Goal: Task Accomplishment & Management: Complete application form

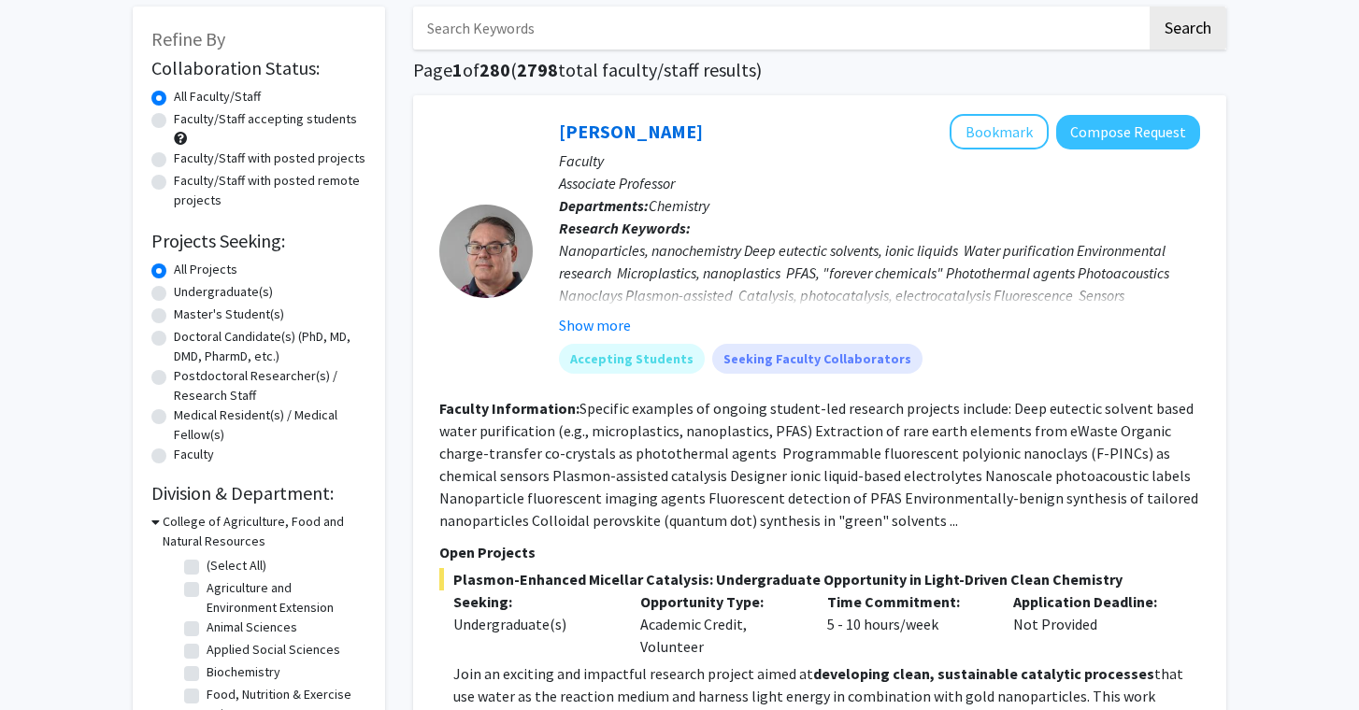
scroll to position [92, 0]
click at [174, 301] on label "Undergraduate(s)" at bounding box center [223, 294] width 99 height 20
click at [174, 296] on input "Undergraduate(s)" at bounding box center [180, 290] width 12 height 12
radio input "true"
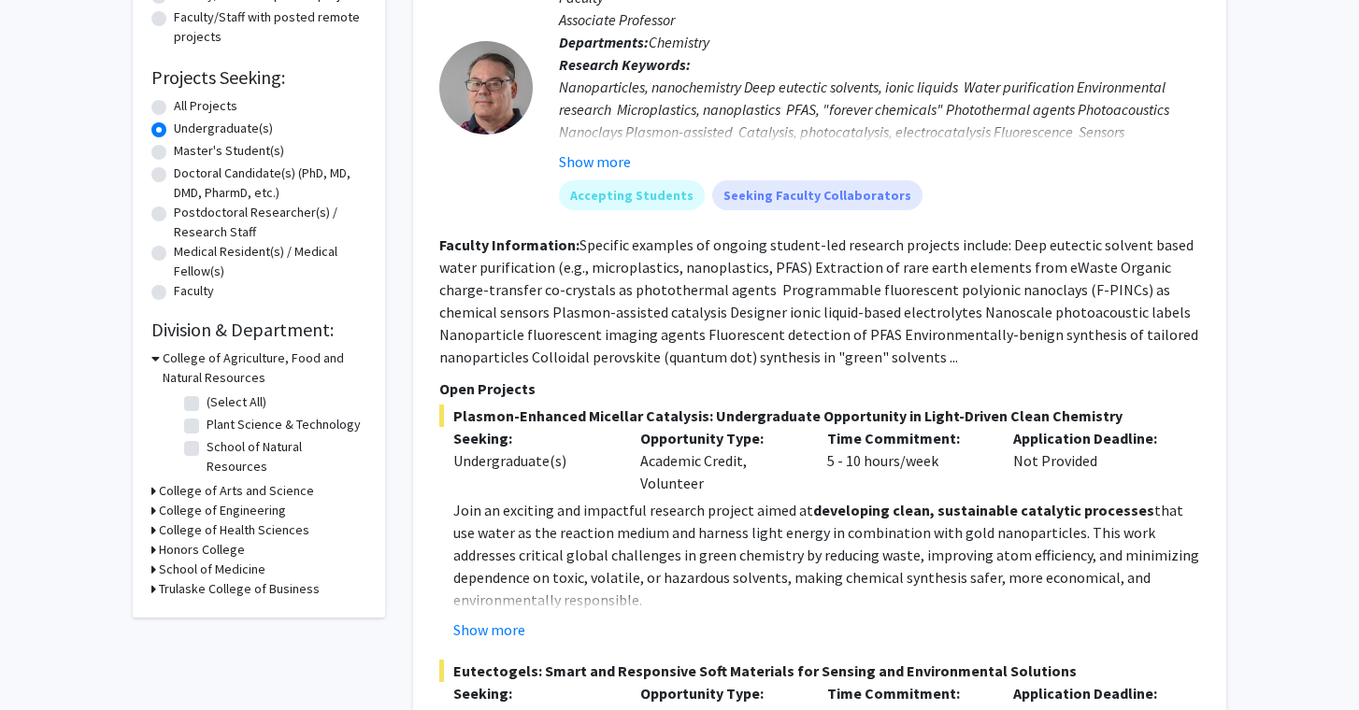
scroll to position [257, 0]
click at [165, 364] on h3 "College of Agriculture, Food and Natural Resources" at bounding box center [265, 368] width 204 height 39
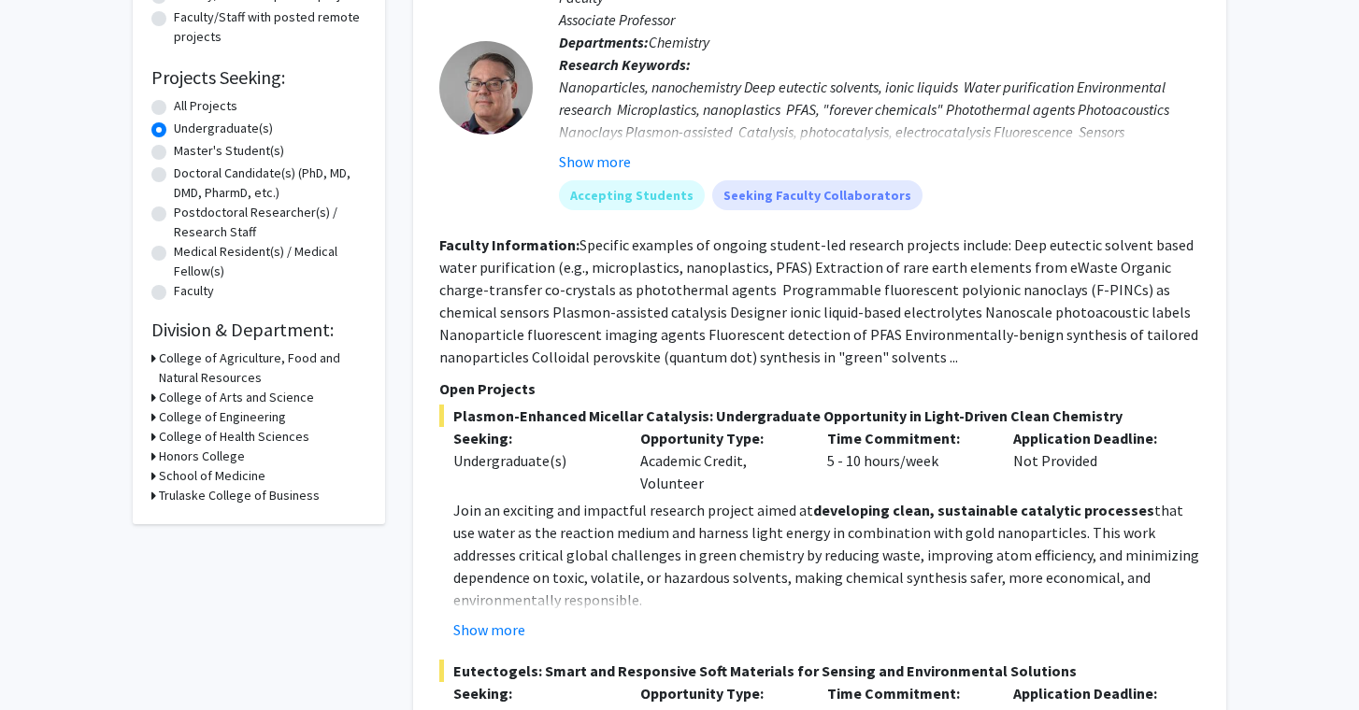
click at [153, 440] on icon at bounding box center [153, 437] width 5 height 20
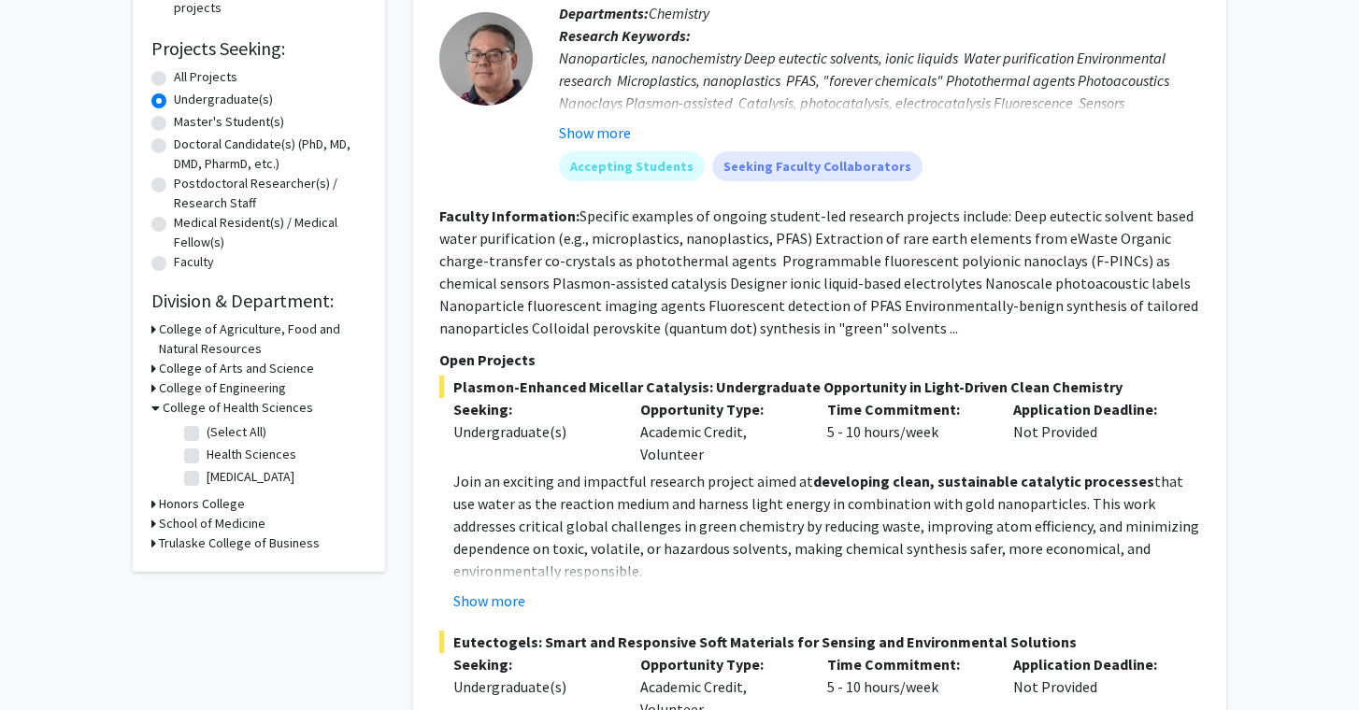
scroll to position [289, 0]
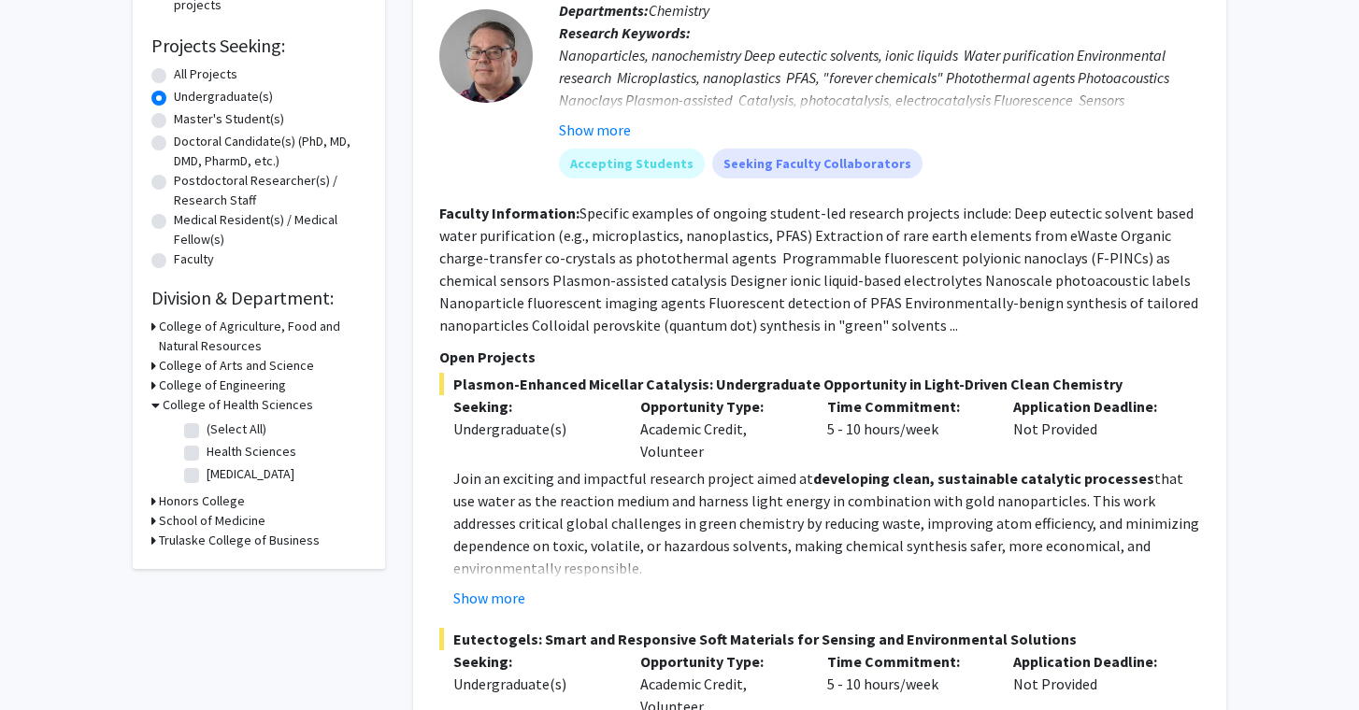
click at [207, 436] on label "(Select All)" at bounding box center [237, 430] width 60 height 20
click at [207, 432] on input "(Select All)" at bounding box center [213, 426] width 12 height 12
checkbox input "true"
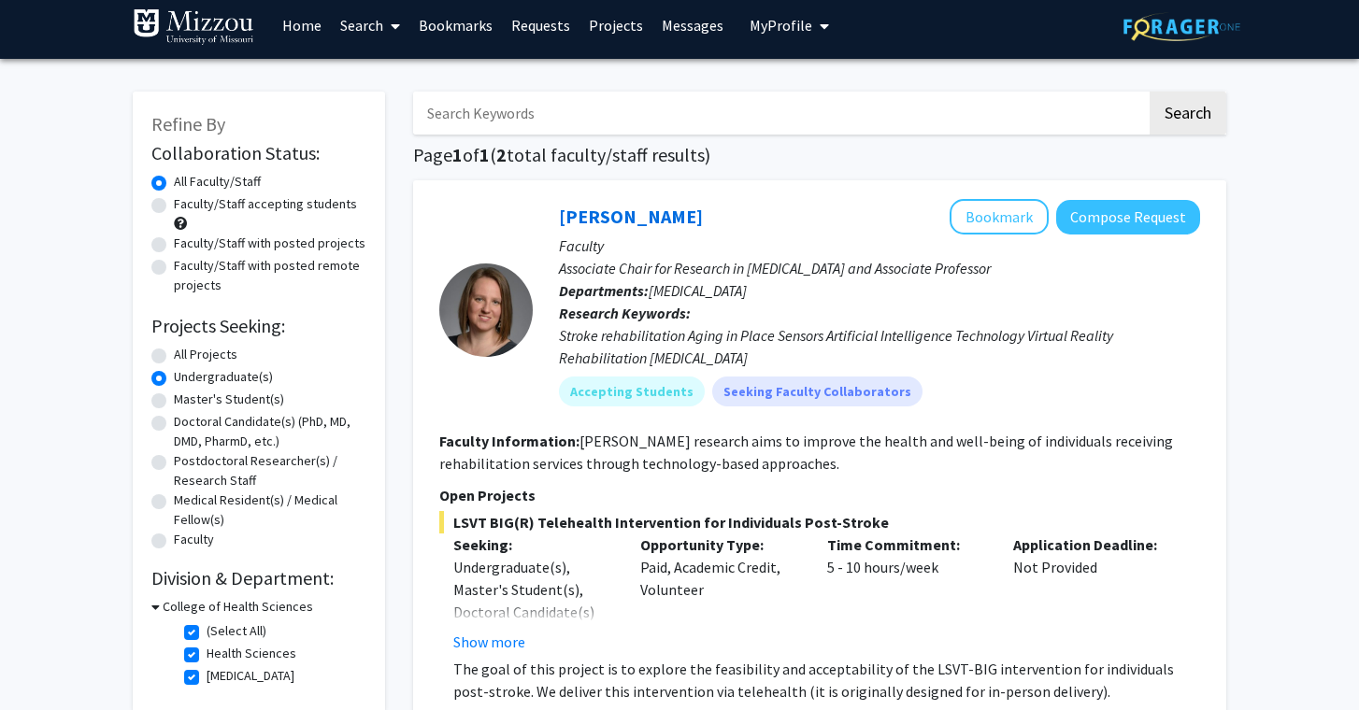
scroll to position [14, 0]
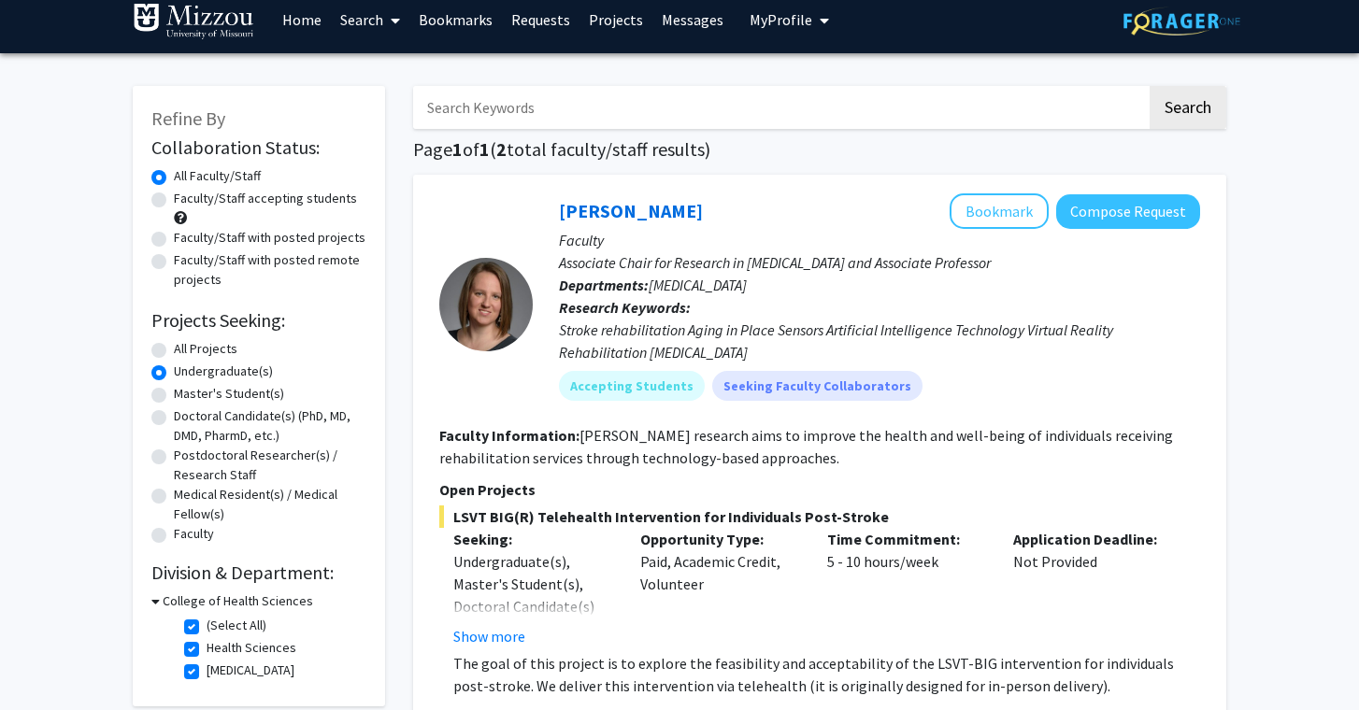
click at [253, 203] on label "Faculty/Staff accepting students" at bounding box center [265, 199] width 183 height 20
click at [186, 201] on input "Faculty/Staff accepting students" at bounding box center [180, 195] width 12 height 12
radio input "true"
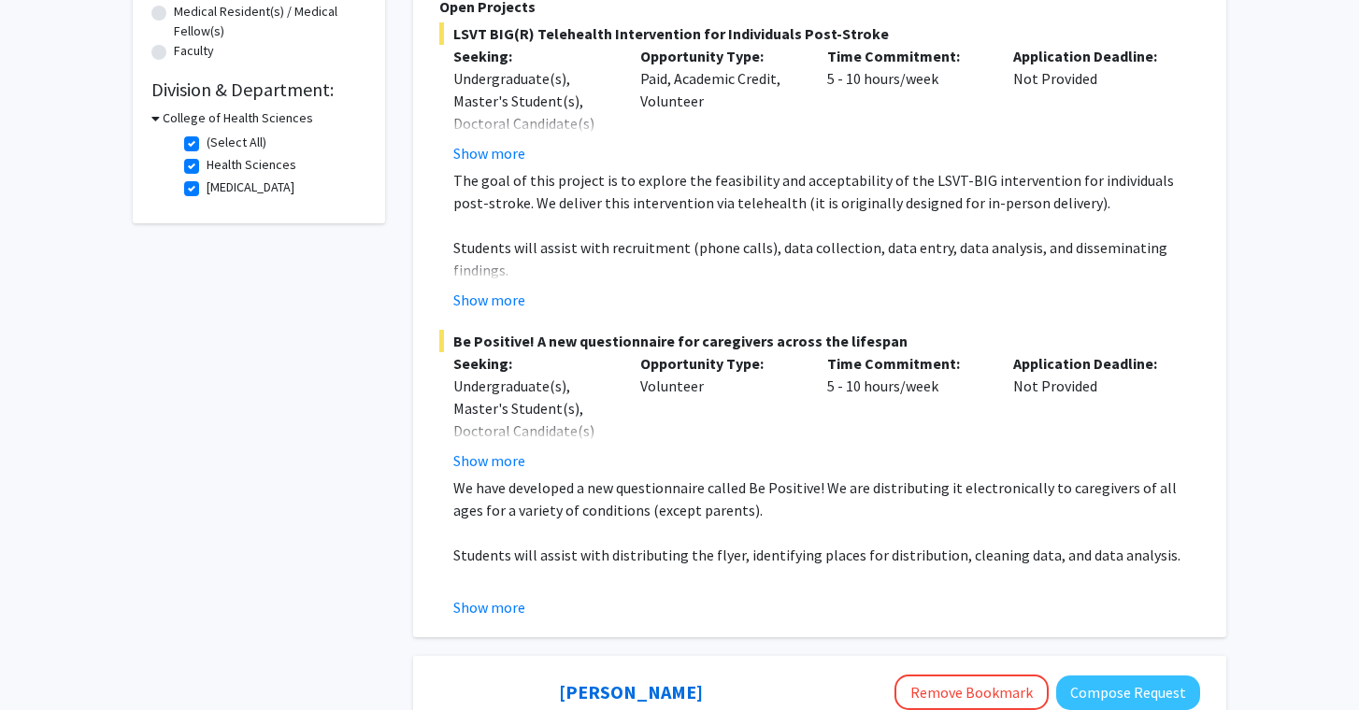
scroll to position [499, 0]
click at [495, 461] on button "Show more" at bounding box center [489, 459] width 72 height 22
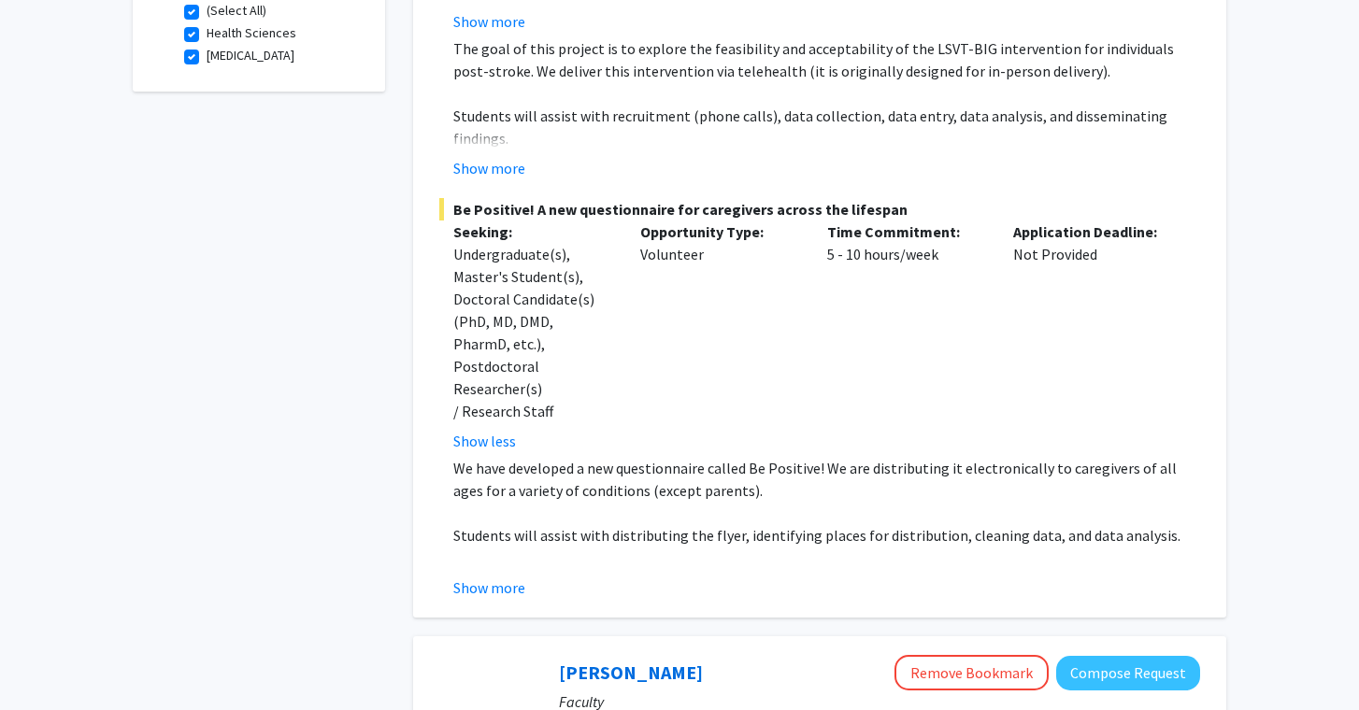
scroll to position [629, 0]
click at [495, 430] on button "Show less" at bounding box center [484, 441] width 63 height 22
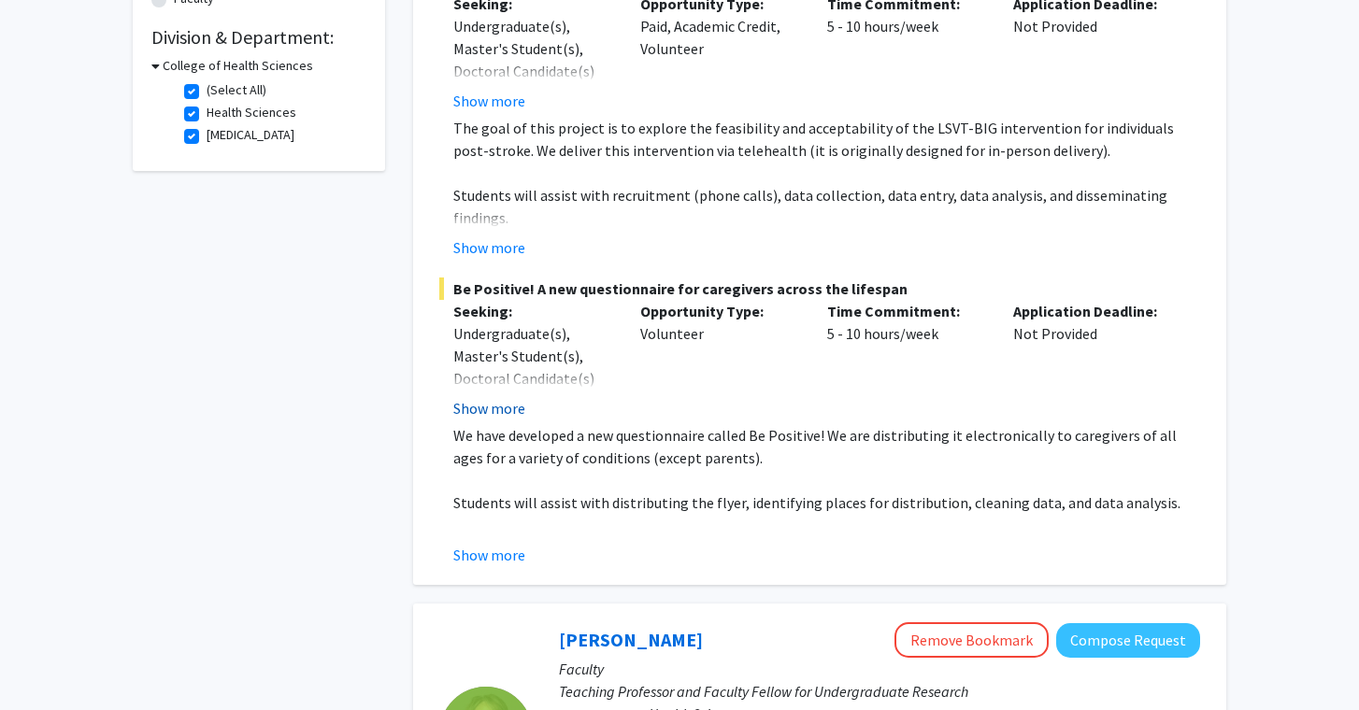
scroll to position [542, 0]
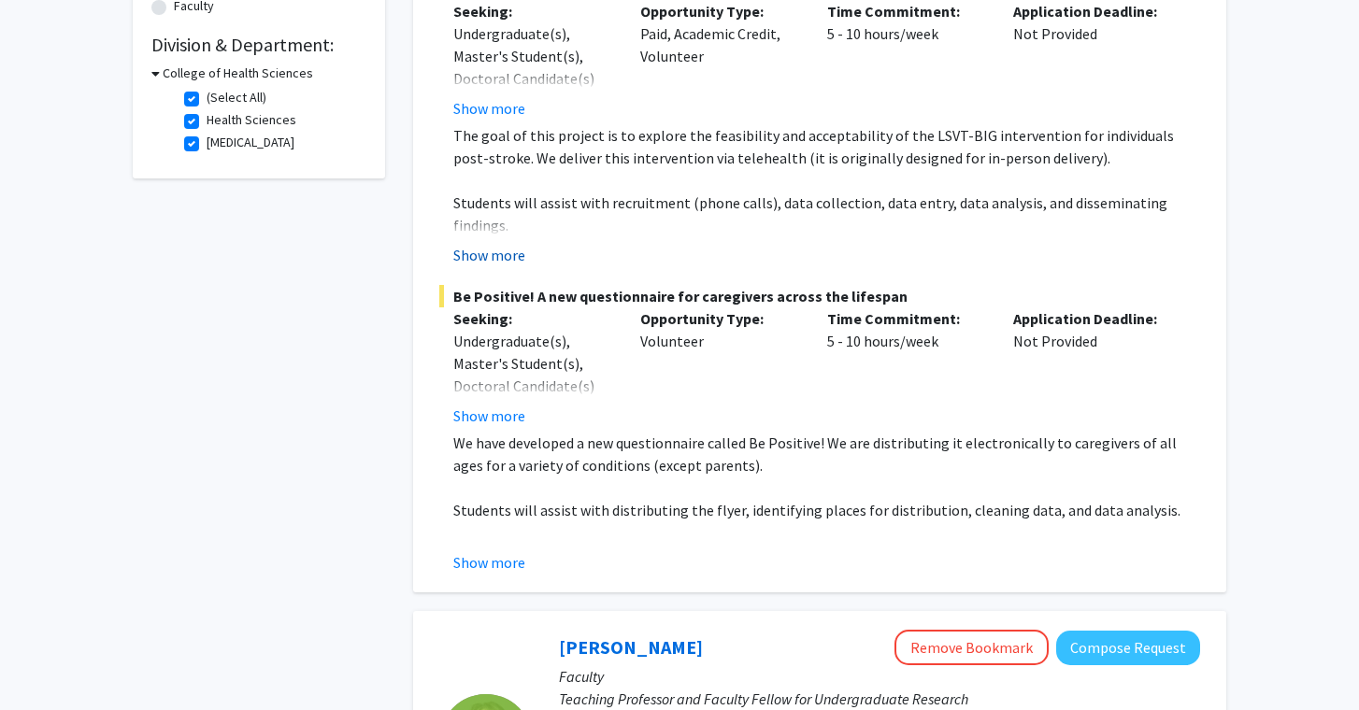
click at [494, 259] on button "Show more" at bounding box center [489, 255] width 72 height 22
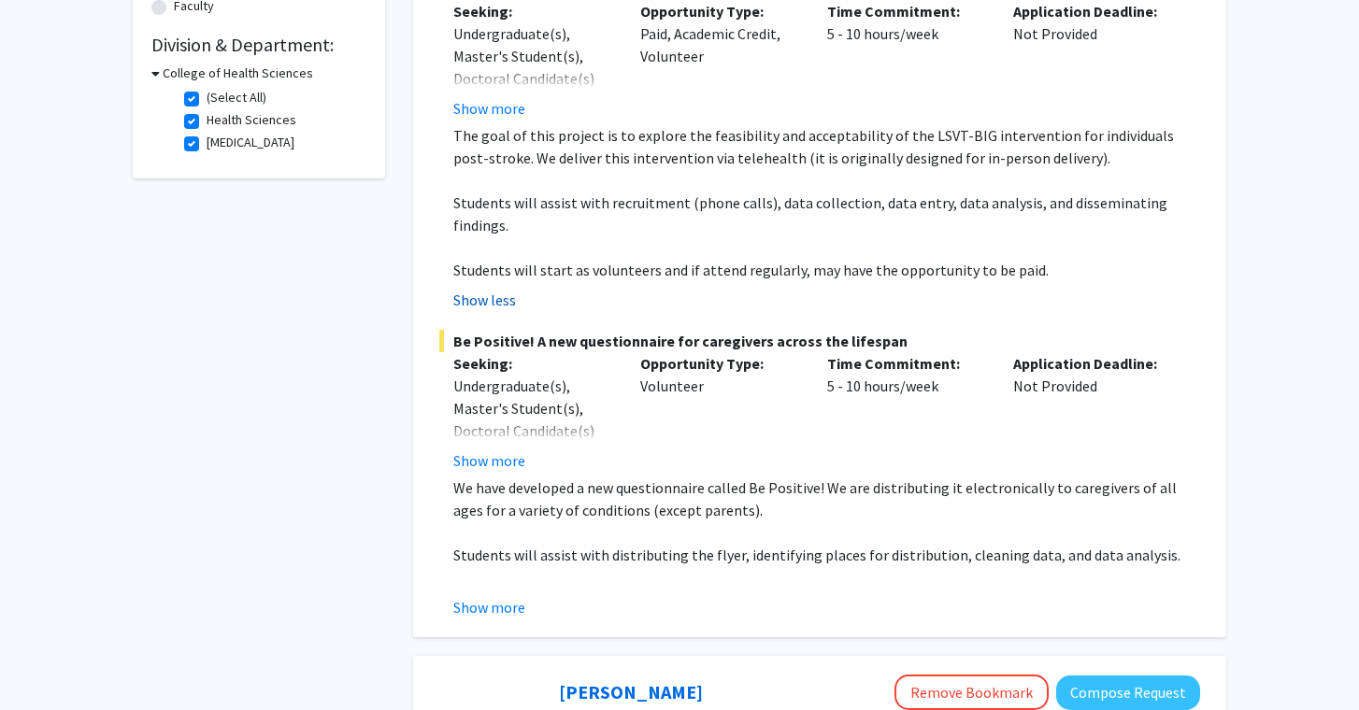
click at [503, 289] on button "Show less" at bounding box center [484, 300] width 63 height 22
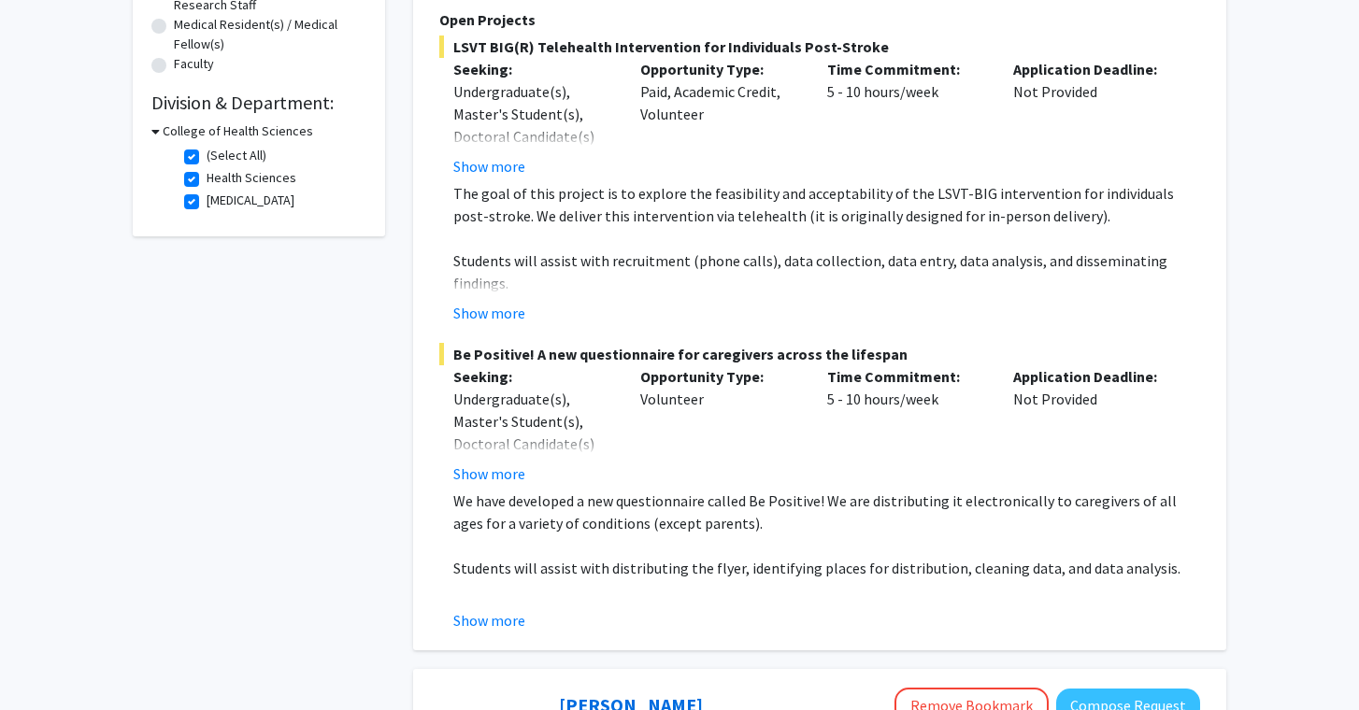
scroll to position [430, 0]
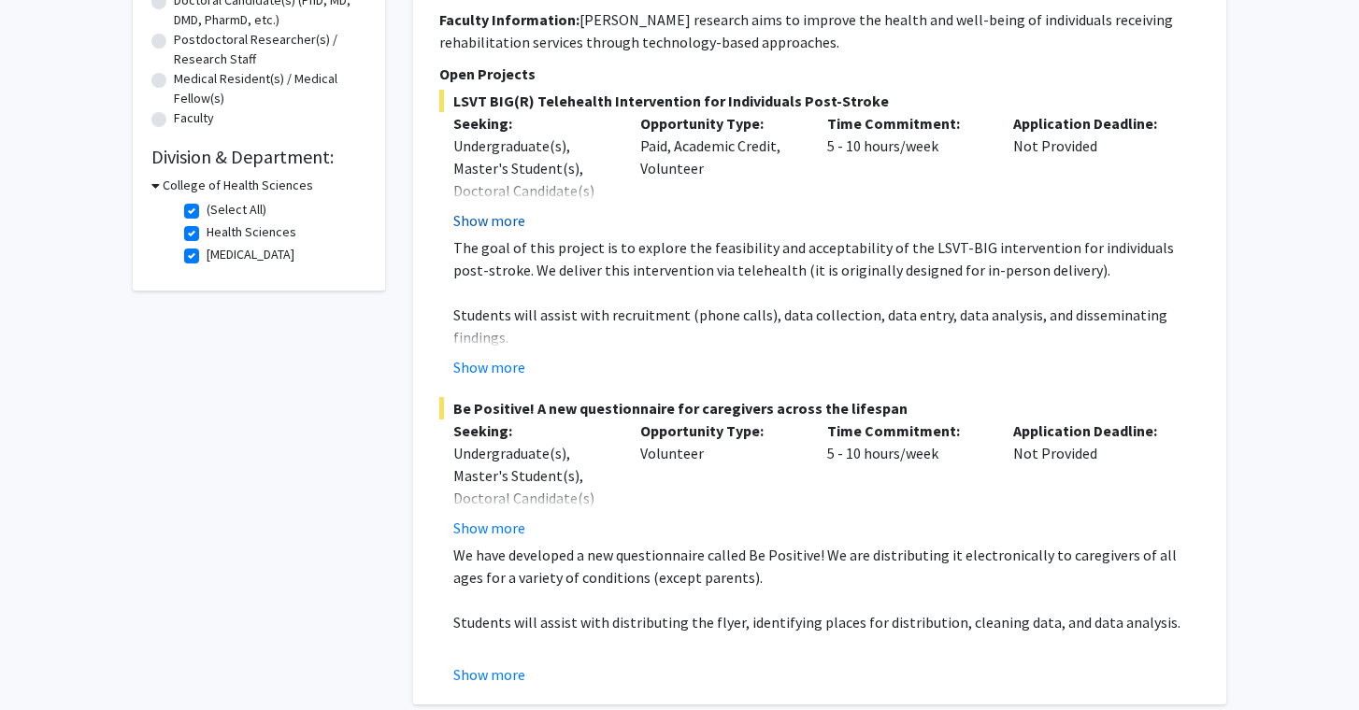
click at [510, 225] on button "Show more" at bounding box center [489, 220] width 72 height 22
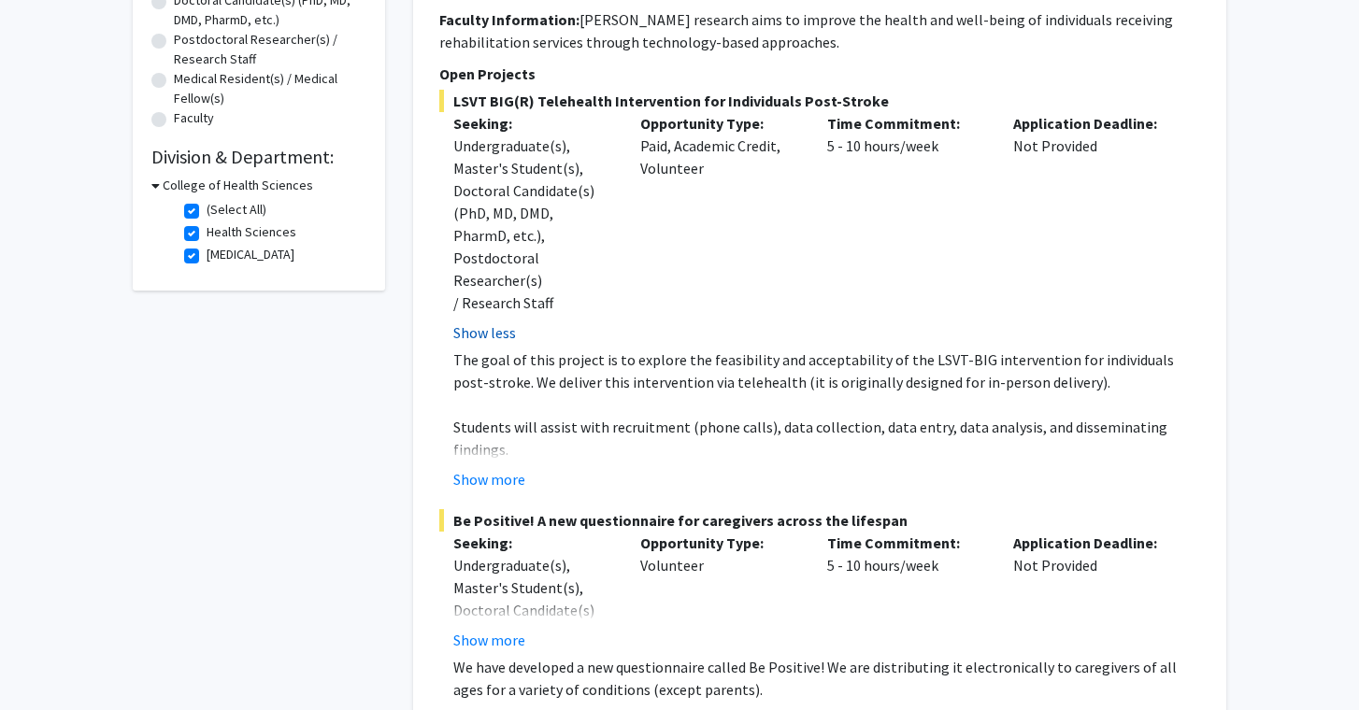
click at [508, 322] on button "Show less" at bounding box center [484, 333] width 63 height 22
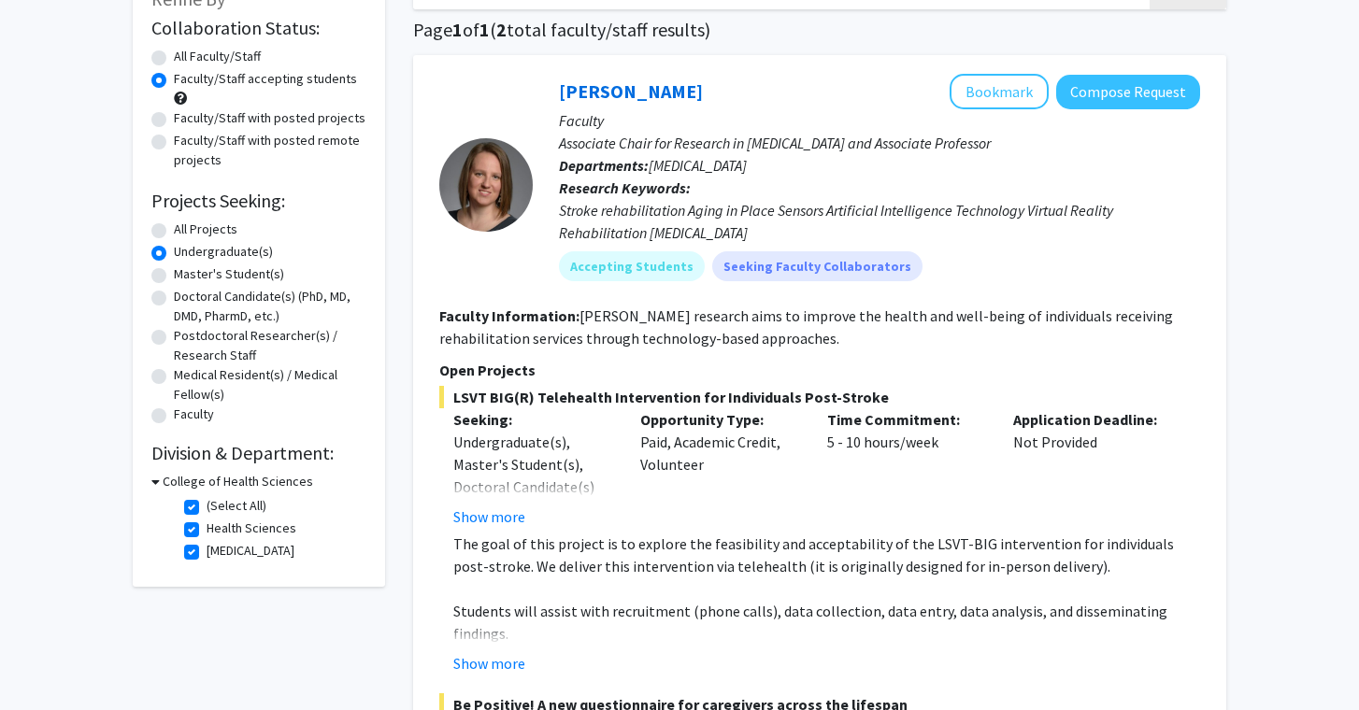
scroll to position [106, 0]
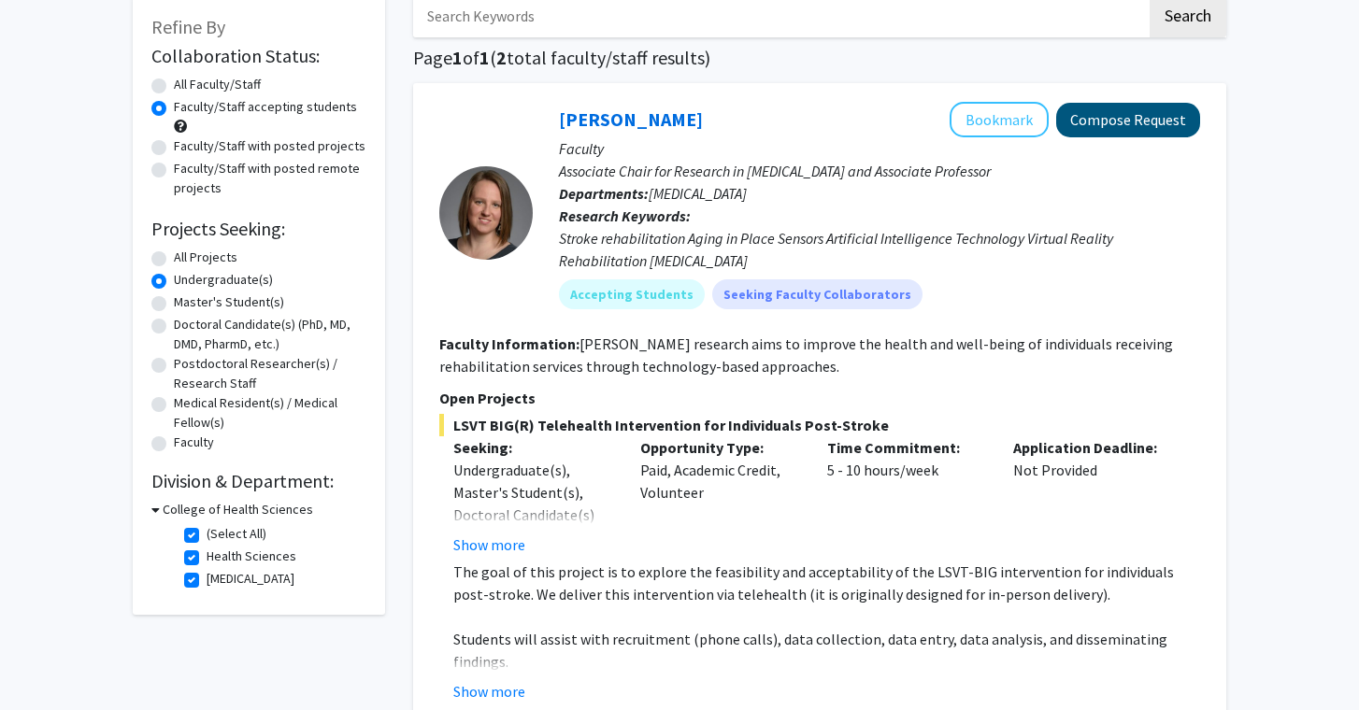
click at [1152, 130] on button "Compose Request" at bounding box center [1128, 120] width 144 height 35
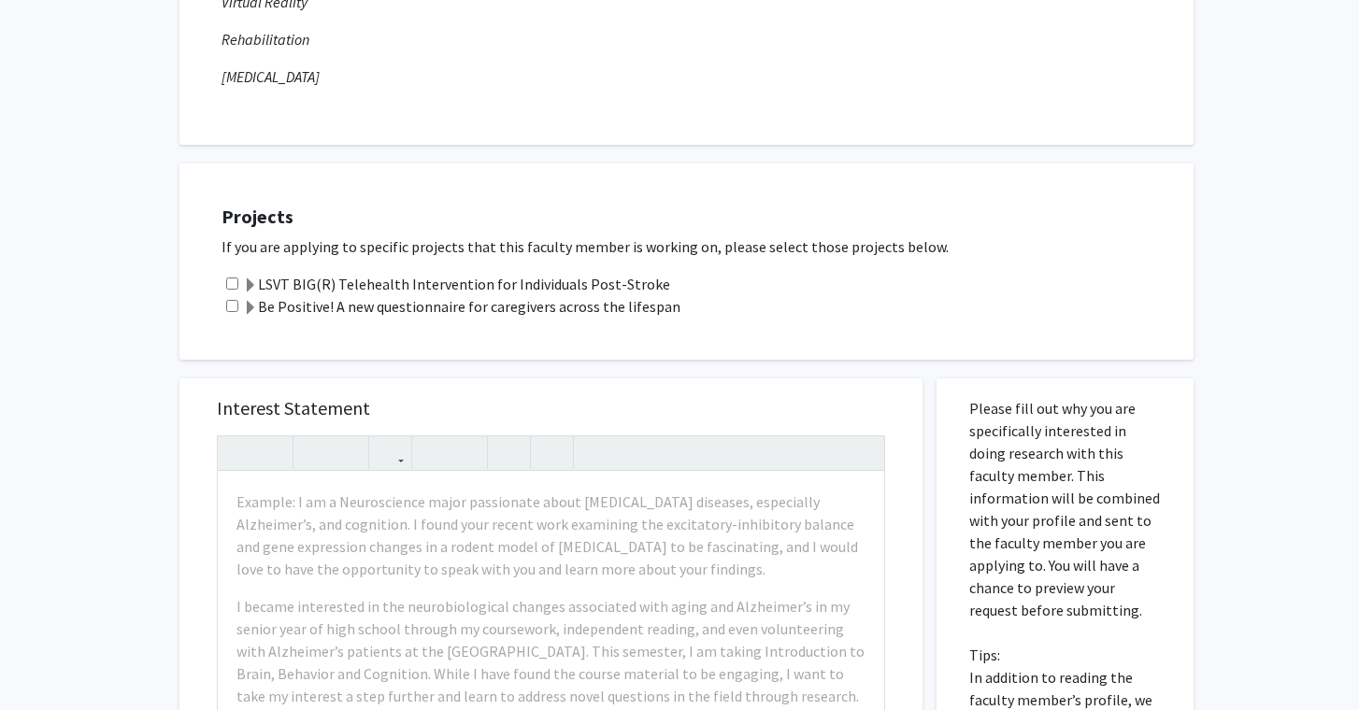
scroll to position [491, 0]
click at [254, 316] on span at bounding box center [250, 308] width 15 height 15
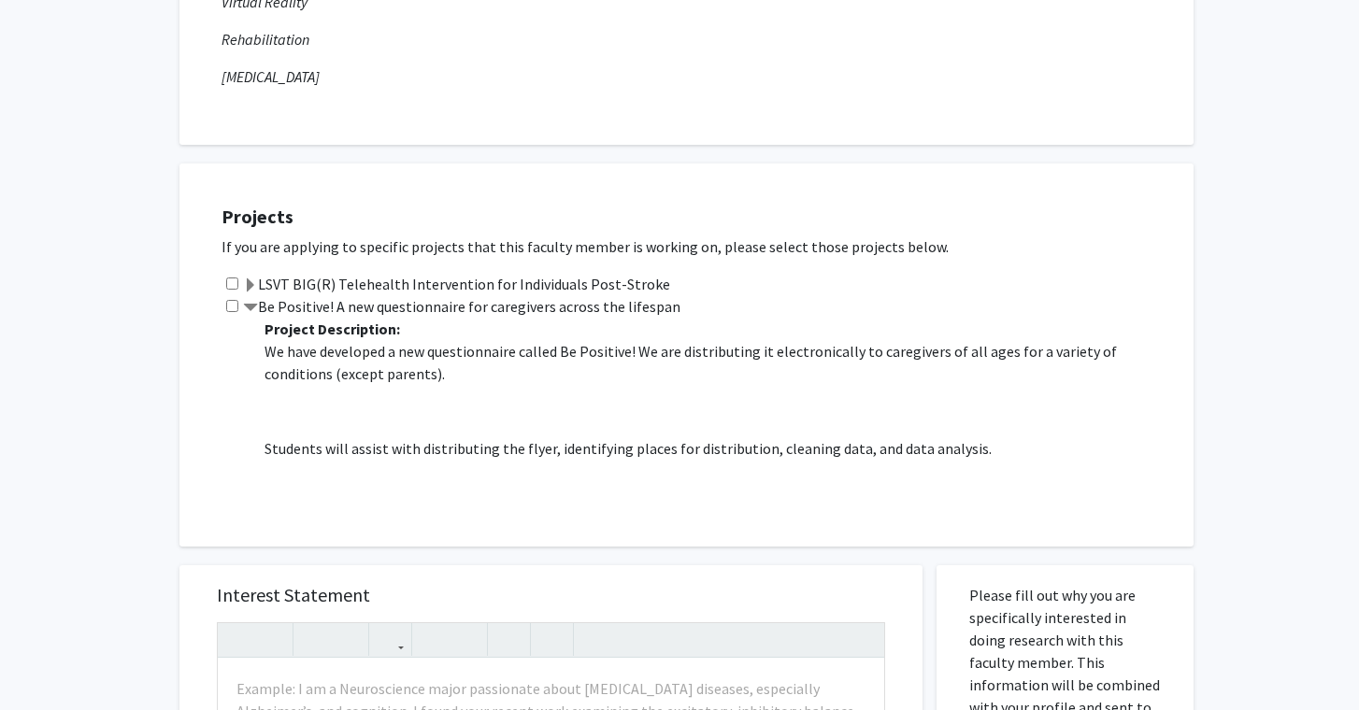
click at [254, 316] on span at bounding box center [250, 308] width 15 height 15
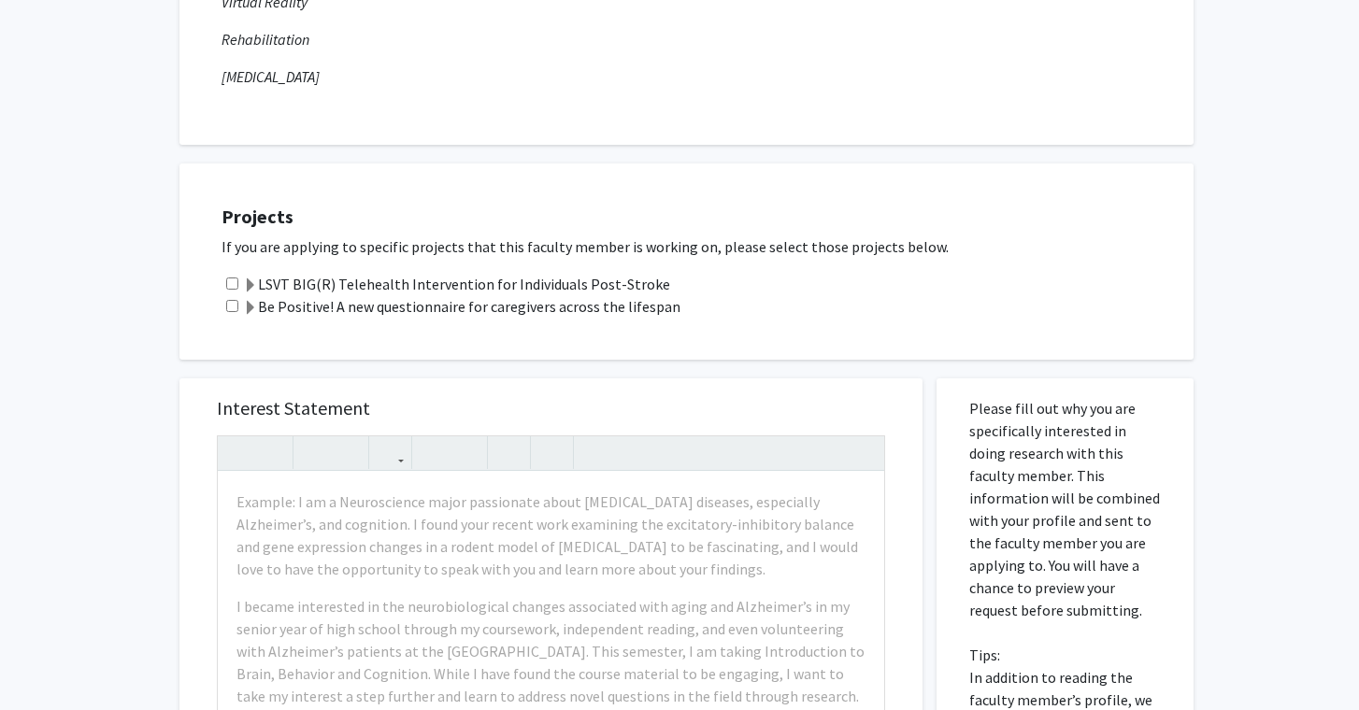
click at [249, 282] on span at bounding box center [250, 286] width 15 height 15
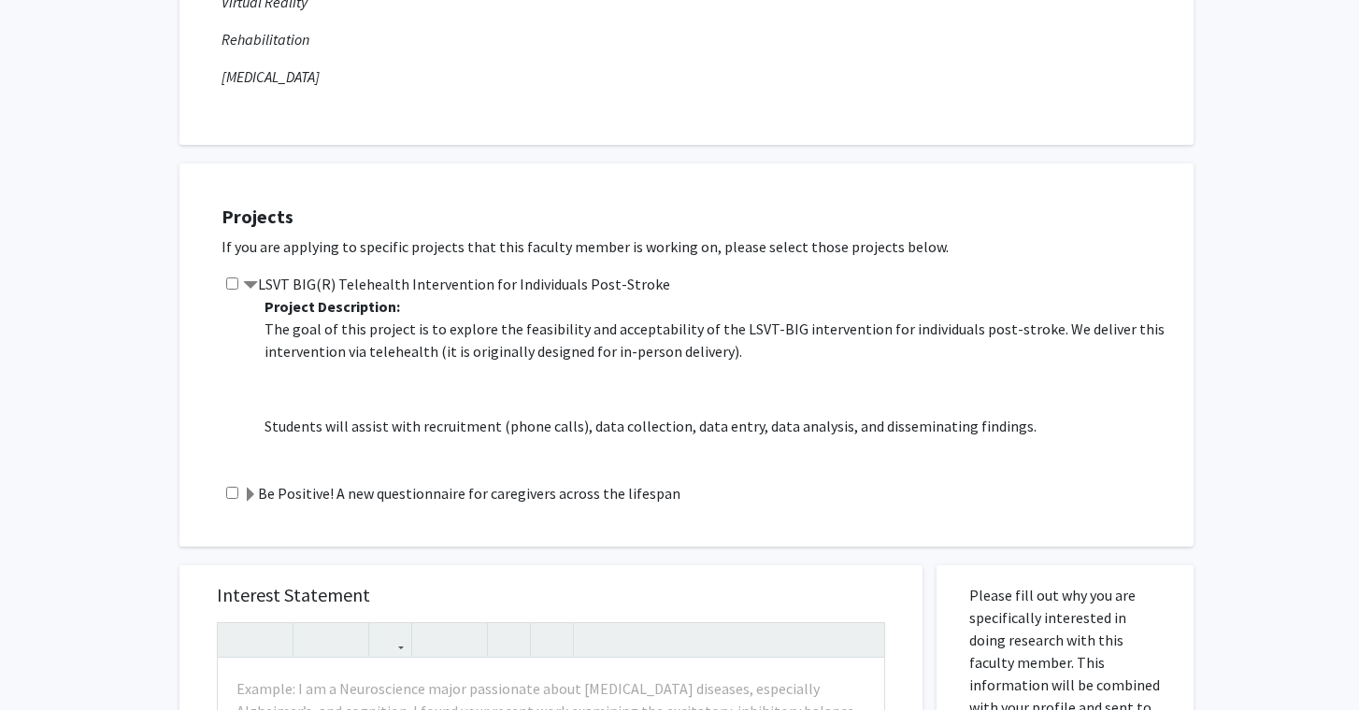
click at [250, 284] on span at bounding box center [250, 286] width 15 height 15
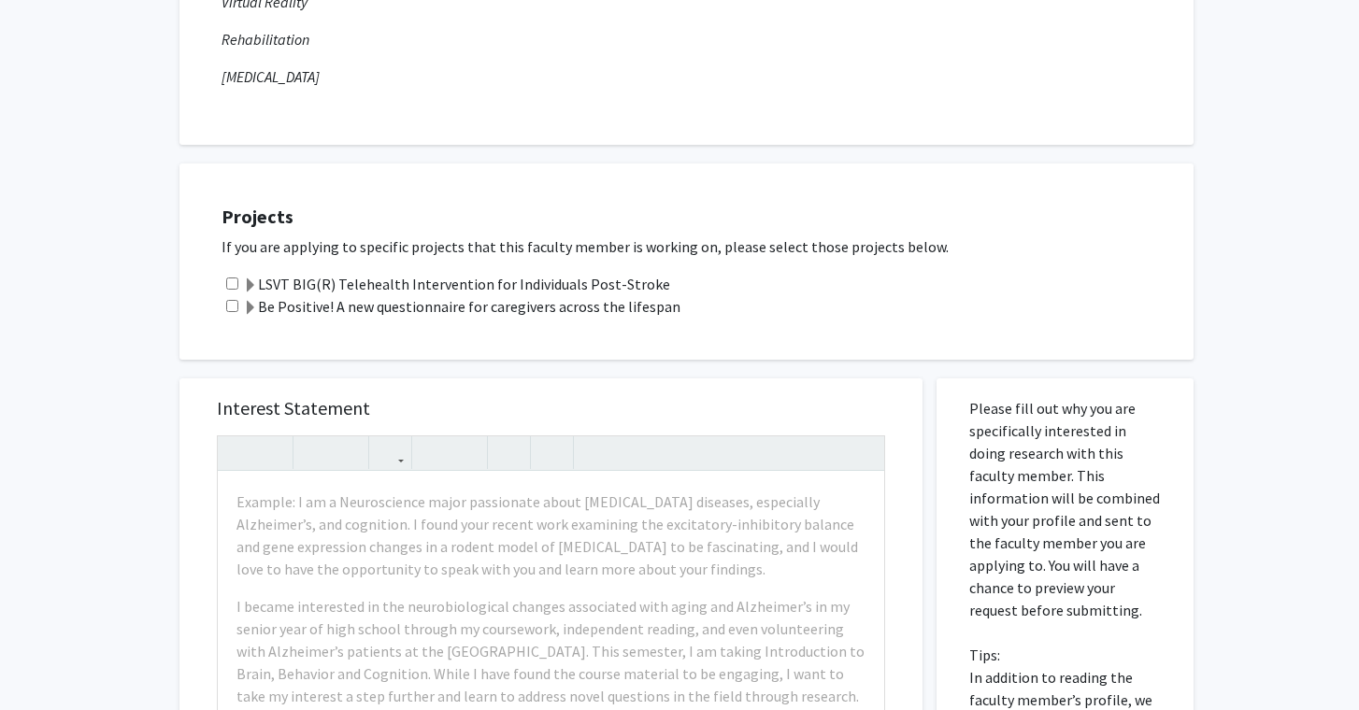
click at [253, 313] on span at bounding box center [250, 308] width 15 height 15
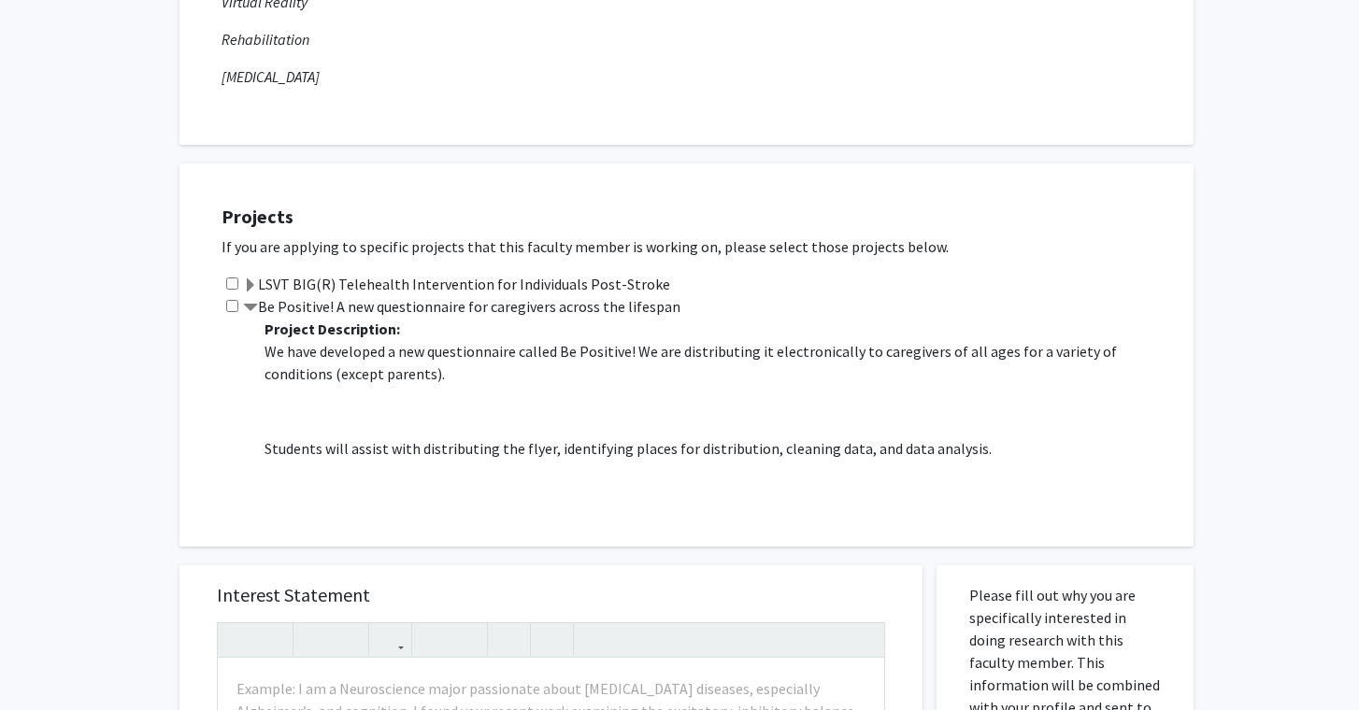
click at [253, 313] on span at bounding box center [250, 308] width 15 height 15
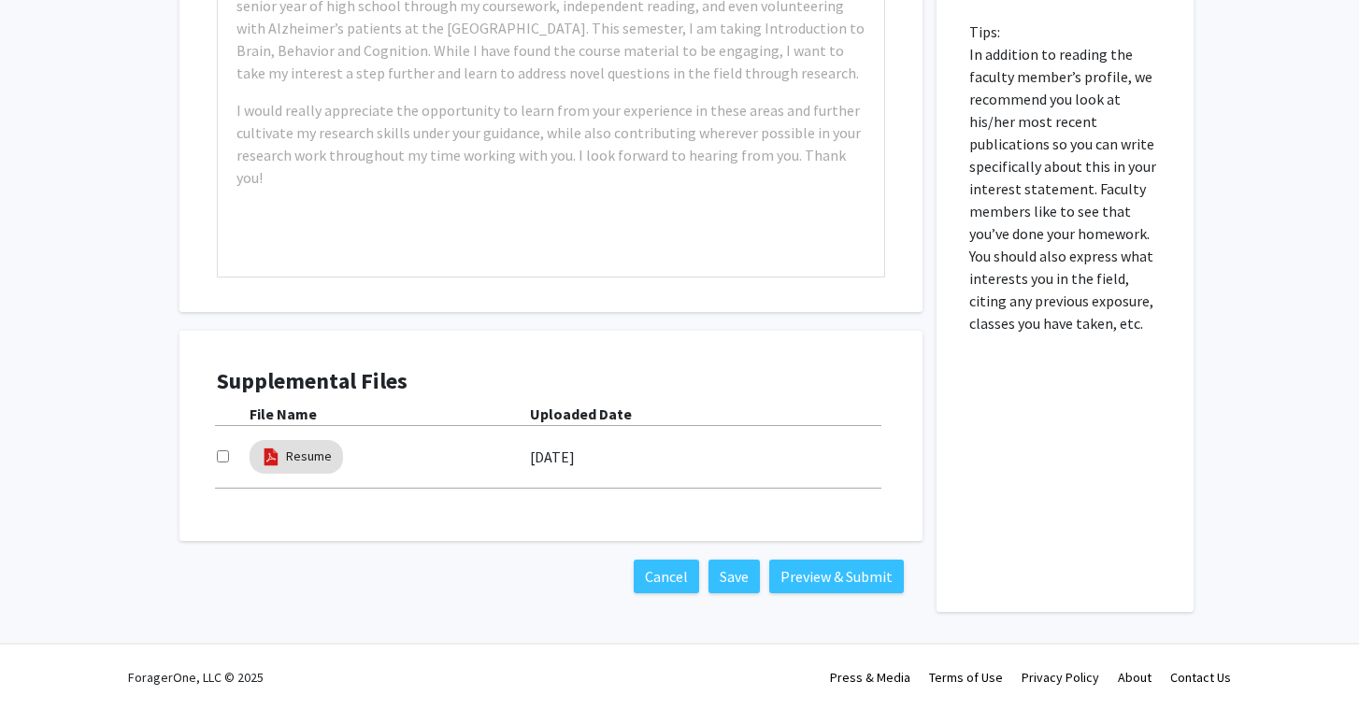
scroll to position [1116, 0]
click at [274, 457] on img at bounding box center [271, 457] width 21 height 21
click at [295, 464] on link "Resume" at bounding box center [309, 457] width 46 height 20
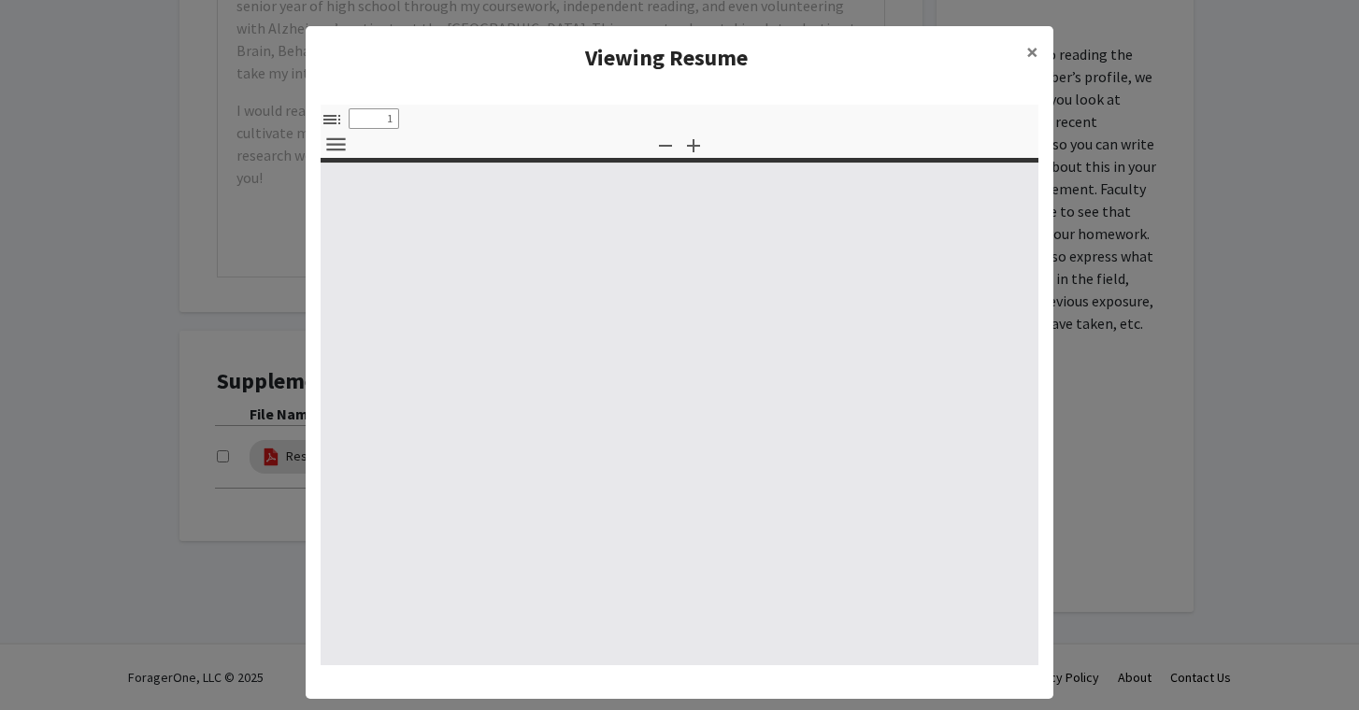
select select "custom"
type input "0"
select select "custom"
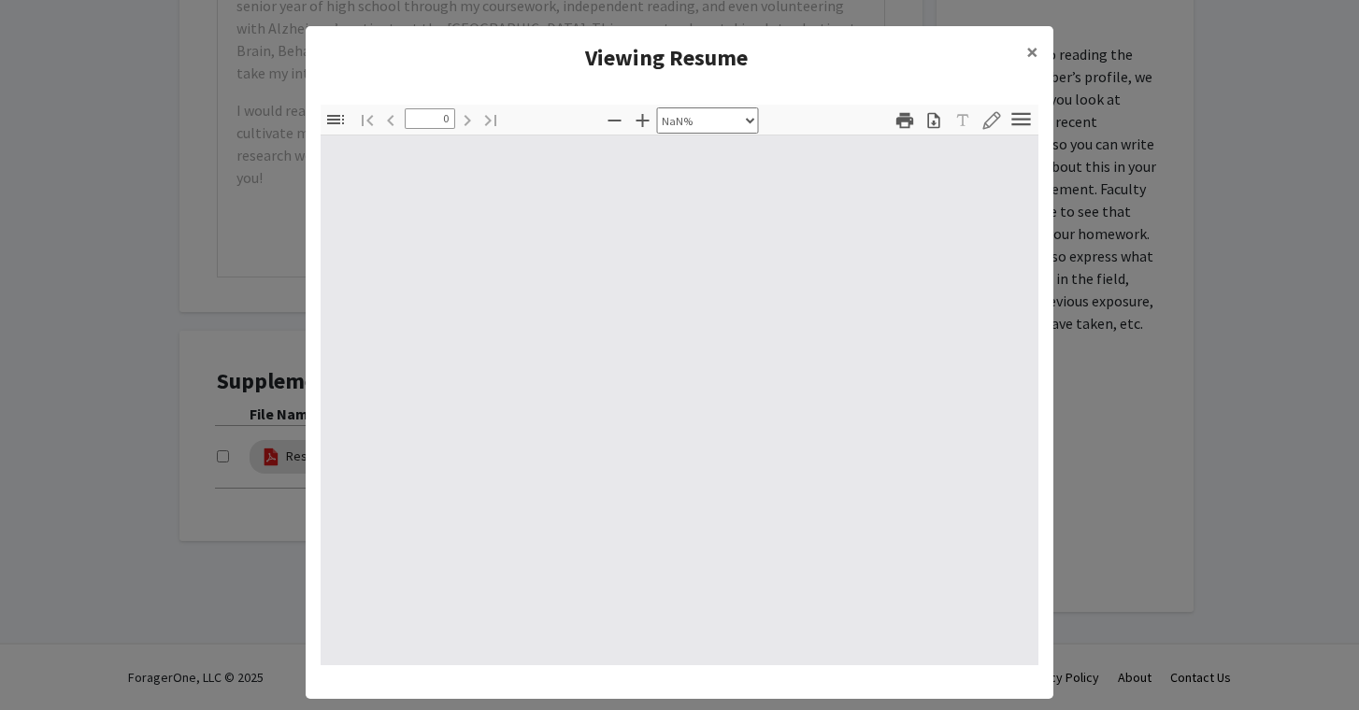
type input "1"
select select "auto"
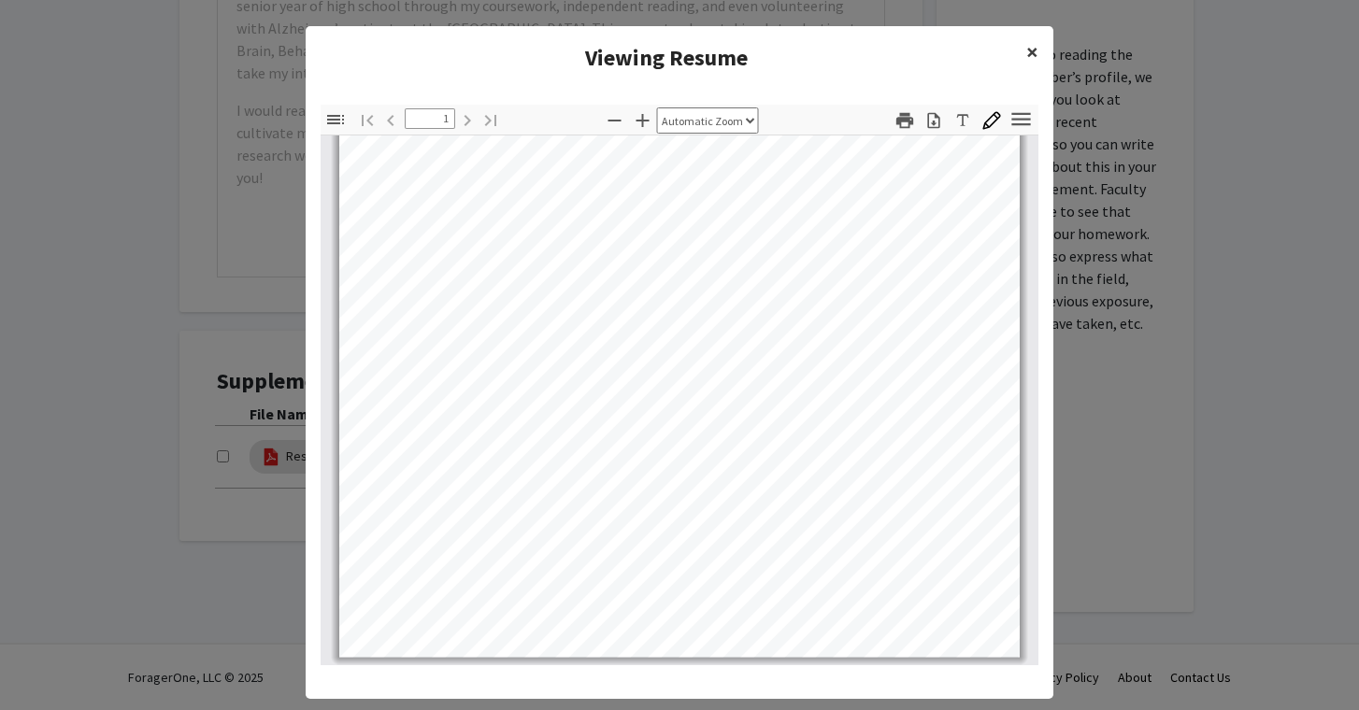
scroll to position [0, 0]
click at [1023, 45] on button "×" at bounding box center [1032, 52] width 42 height 52
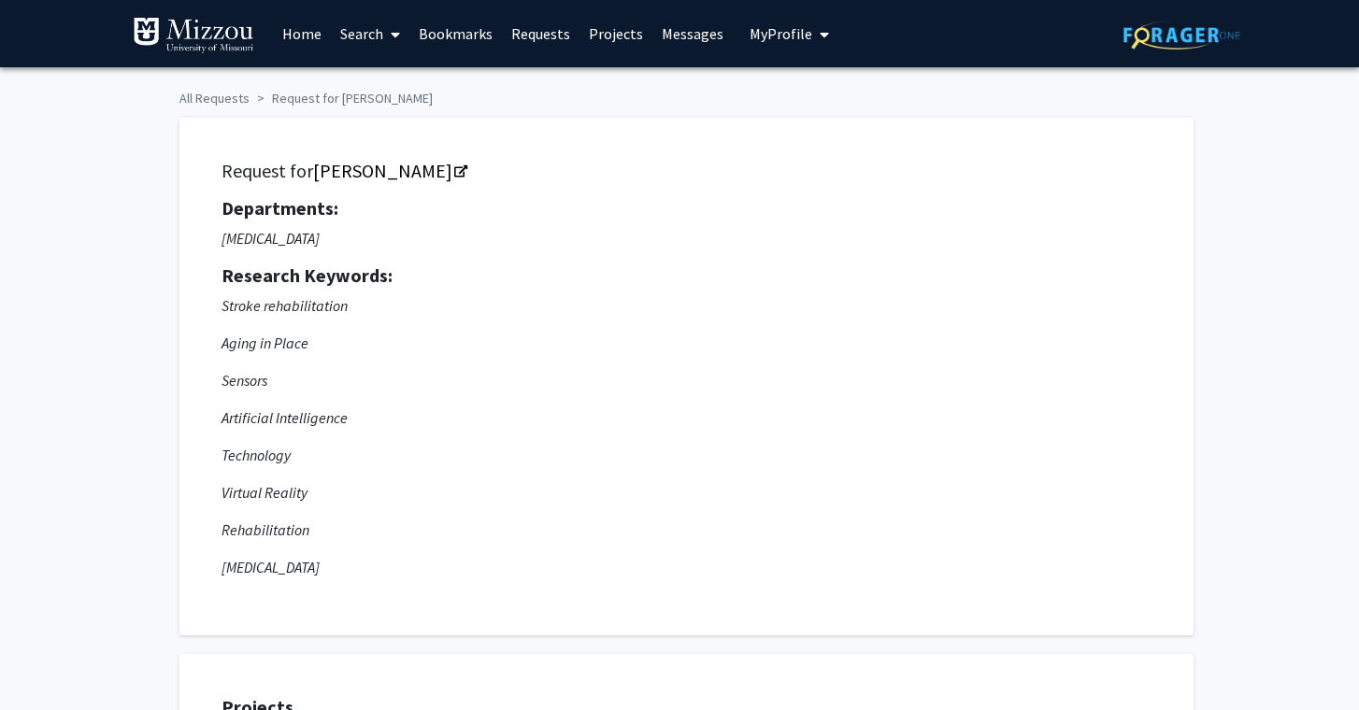
click at [776, 38] on span "My Profile" at bounding box center [781, 33] width 63 height 19
click at [809, 96] on span "[PERSON_NAME]" at bounding box center [865, 87] width 113 height 21
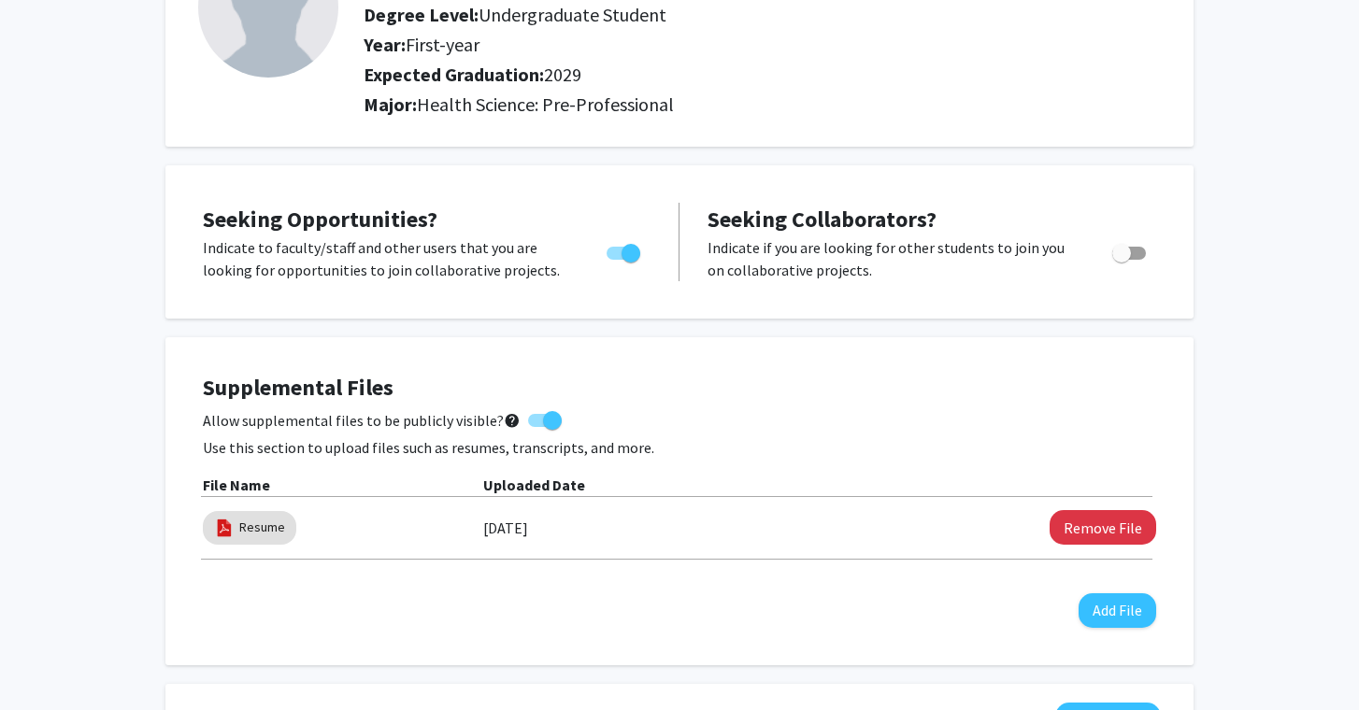
scroll to position [208, 0]
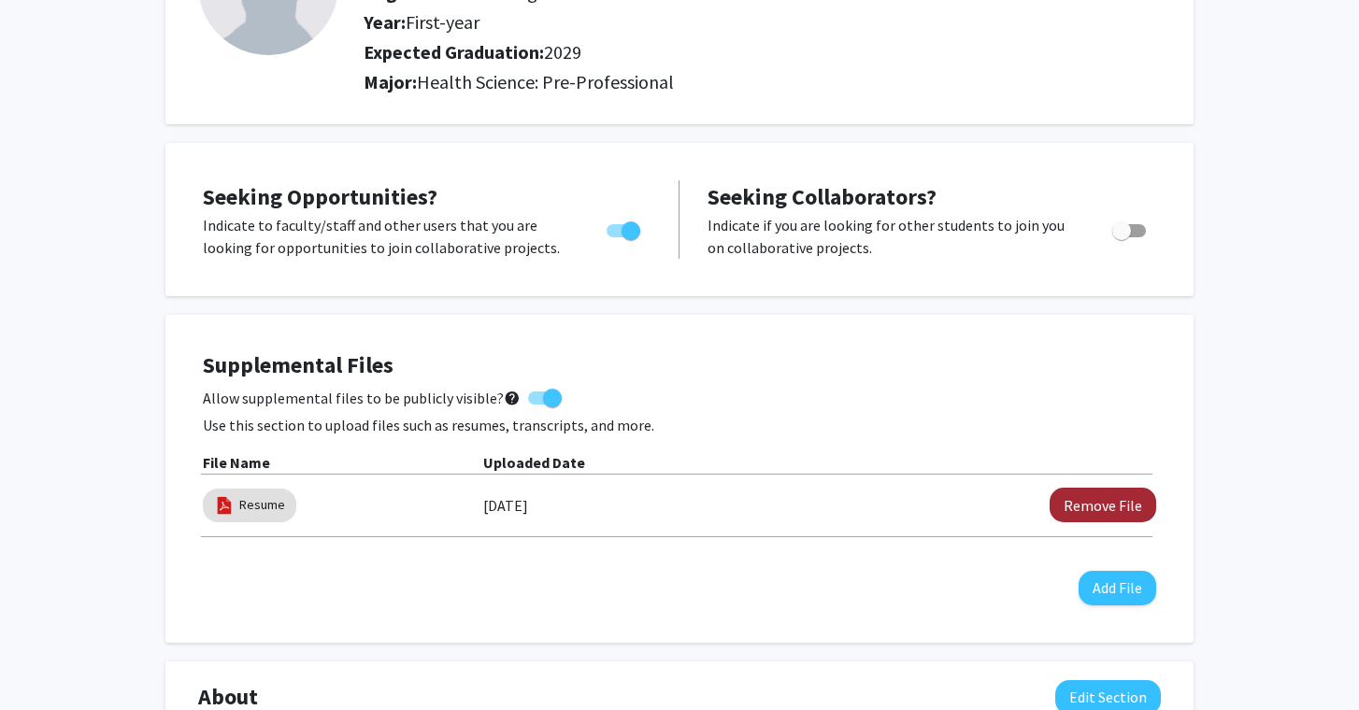
click at [1103, 504] on button "Remove File" at bounding box center [1103, 505] width 107 height 35
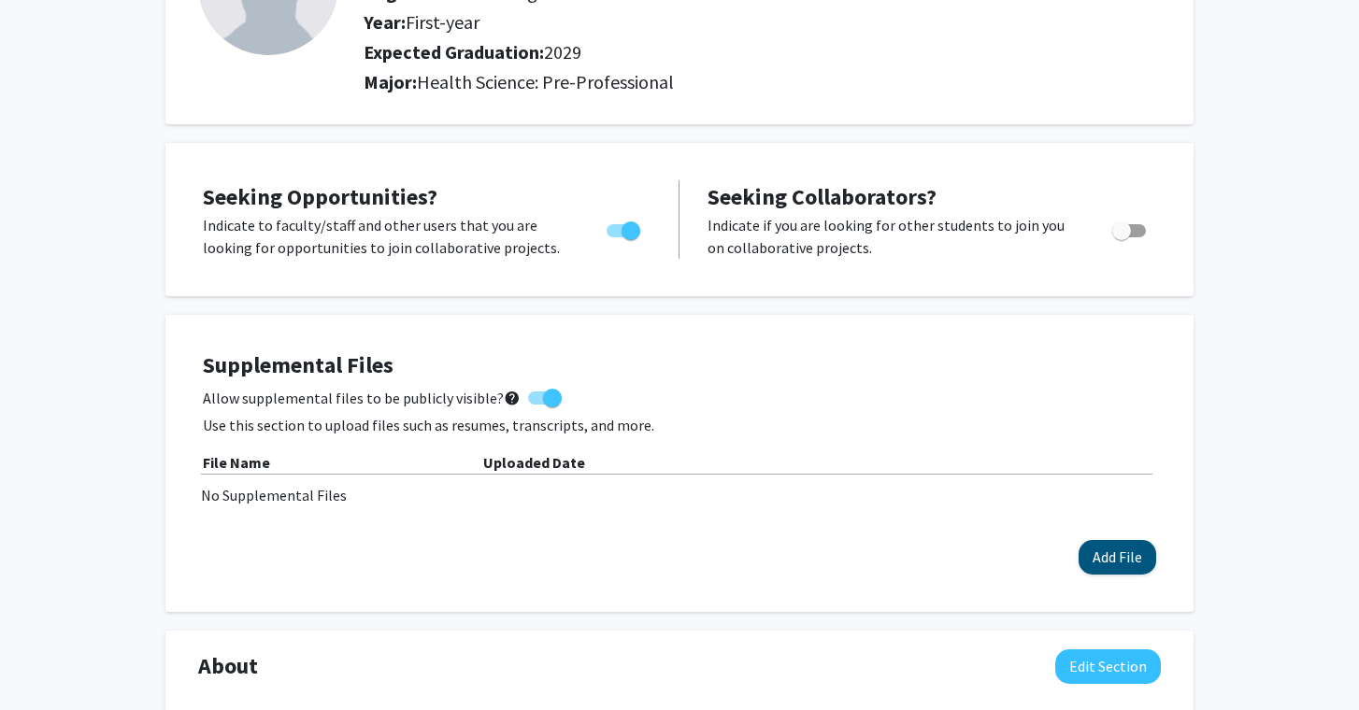
click at [1110, 552] on button "Add File" at bounding box center [1118, 557] width 78 height 35
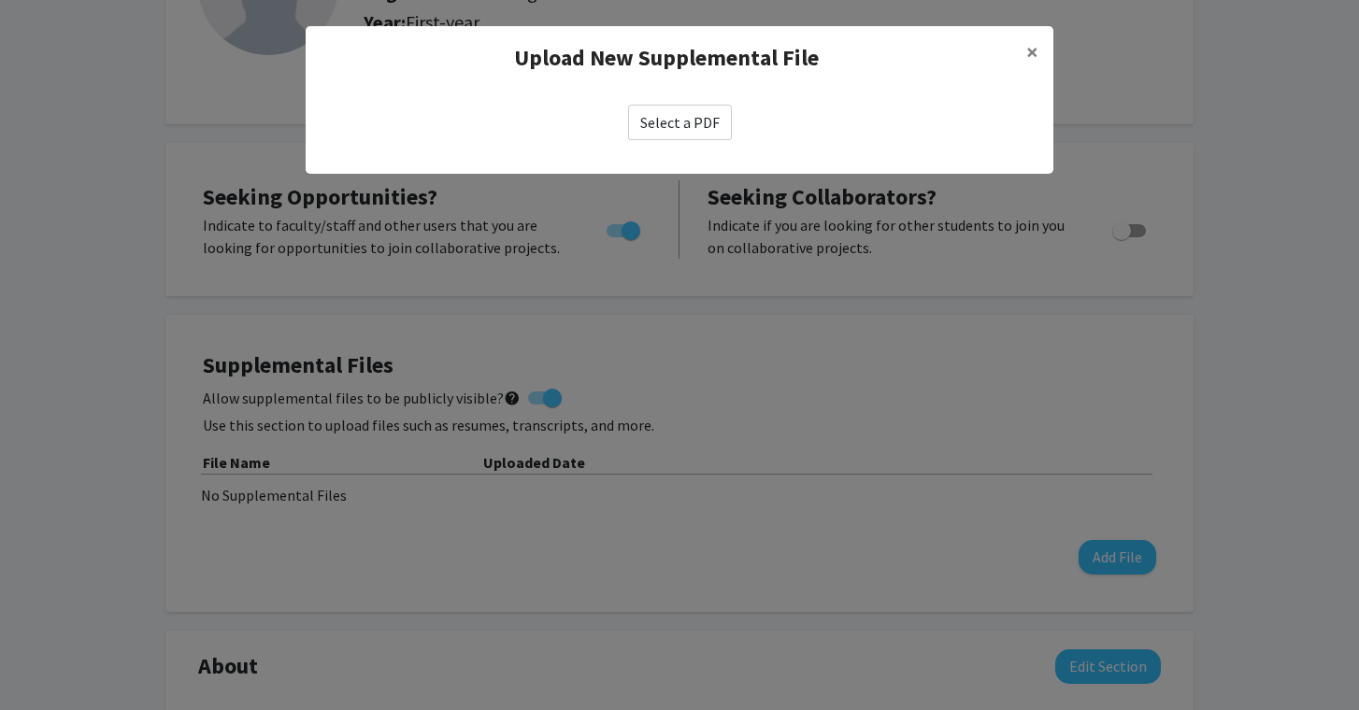
click at [716, 130] on label "Select a PDF" at bounding box center [680, 123] width 104 height 36
click at [0, 0] on input "Select a PDF" at bounding box center [0, 0] width 0 height 0
select select "custom"
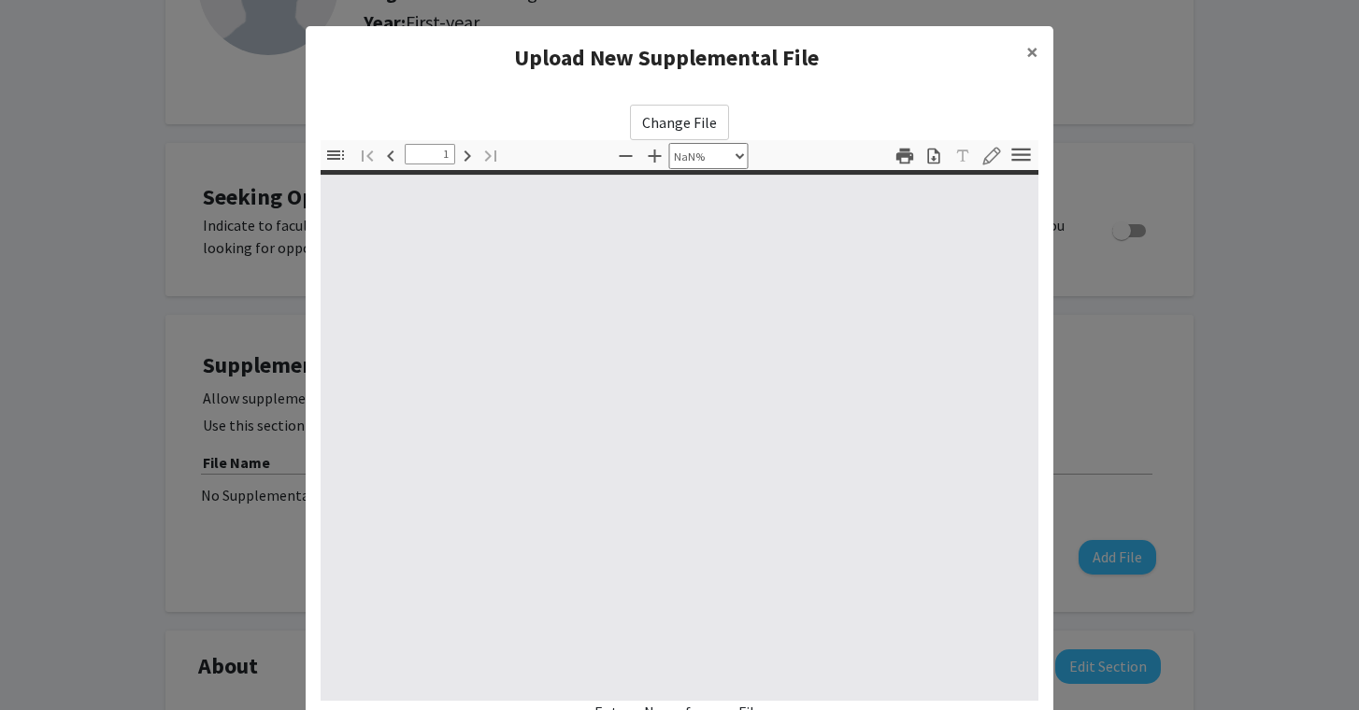
type input "0"
select select "custom"
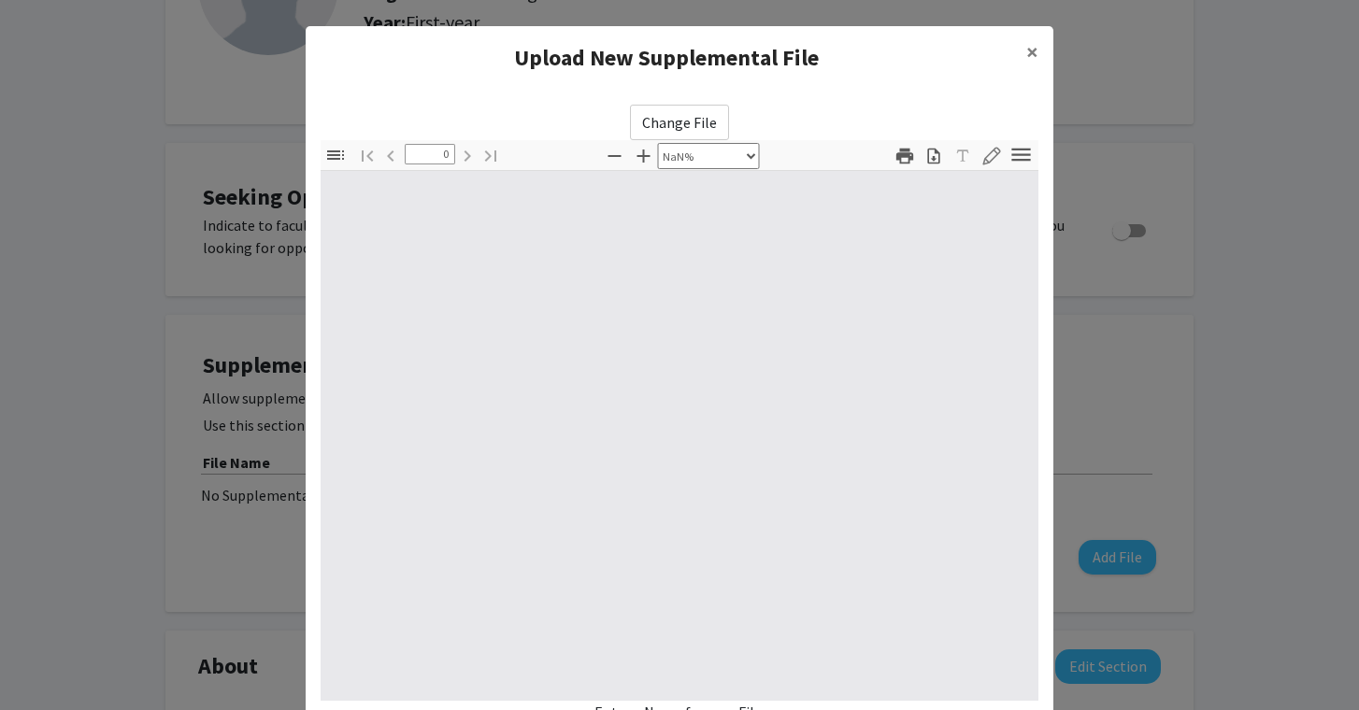
type input "1"
select select "auto"
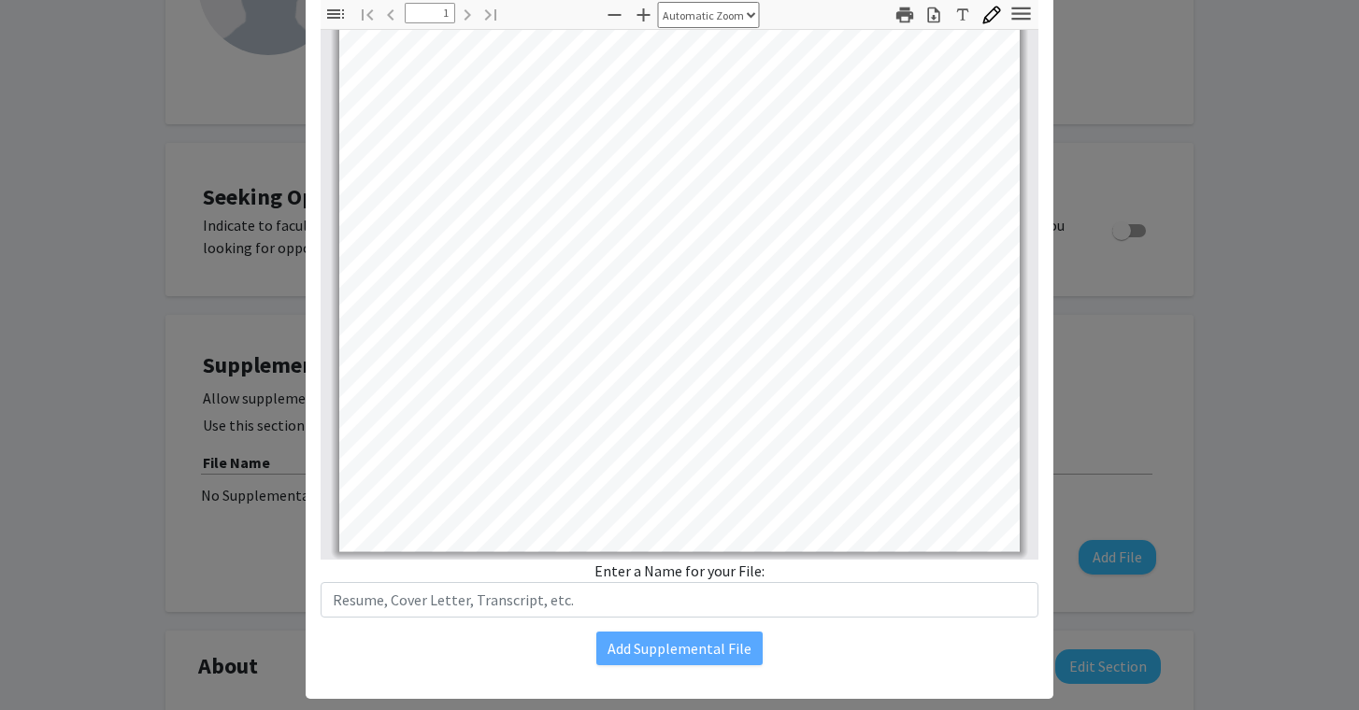
scroll to position [150, 0]
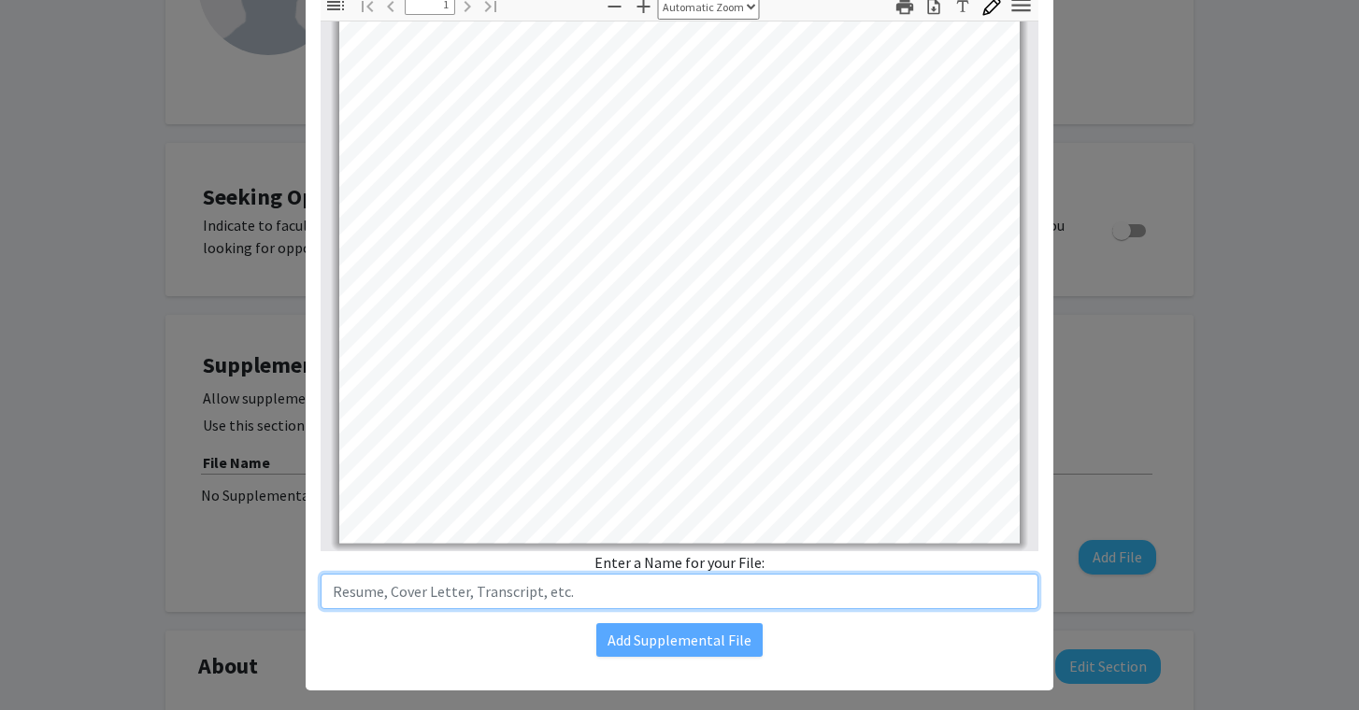
click at [658, 599] on input "text" at bounding box center [680, 592] width 718 height 36
type input "Resume"
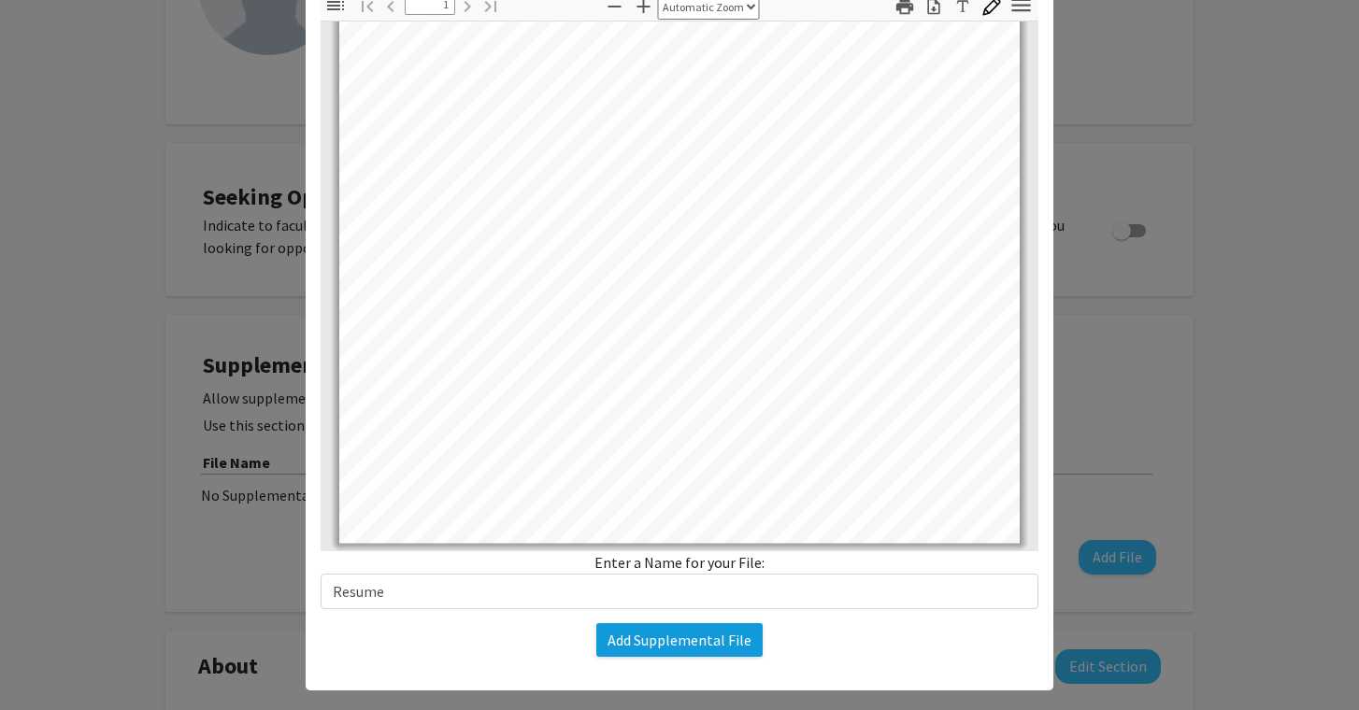
click at [662, 647] on button "Add Supplemental File" at bounding box center [679, 640] width 166 height 34
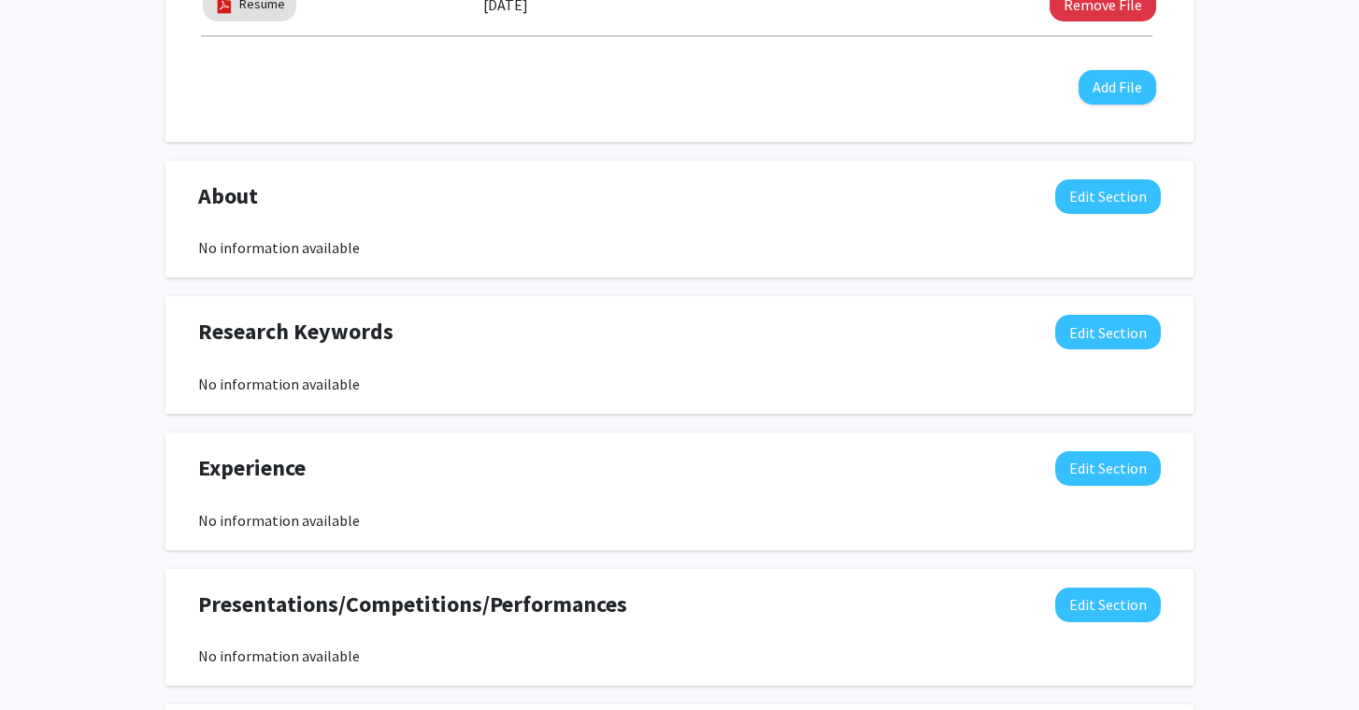
scroll to position [709, 0]
click at [1100, 190] on button "Edit Section" at bounding box center [1108, 196] width 106 height 35
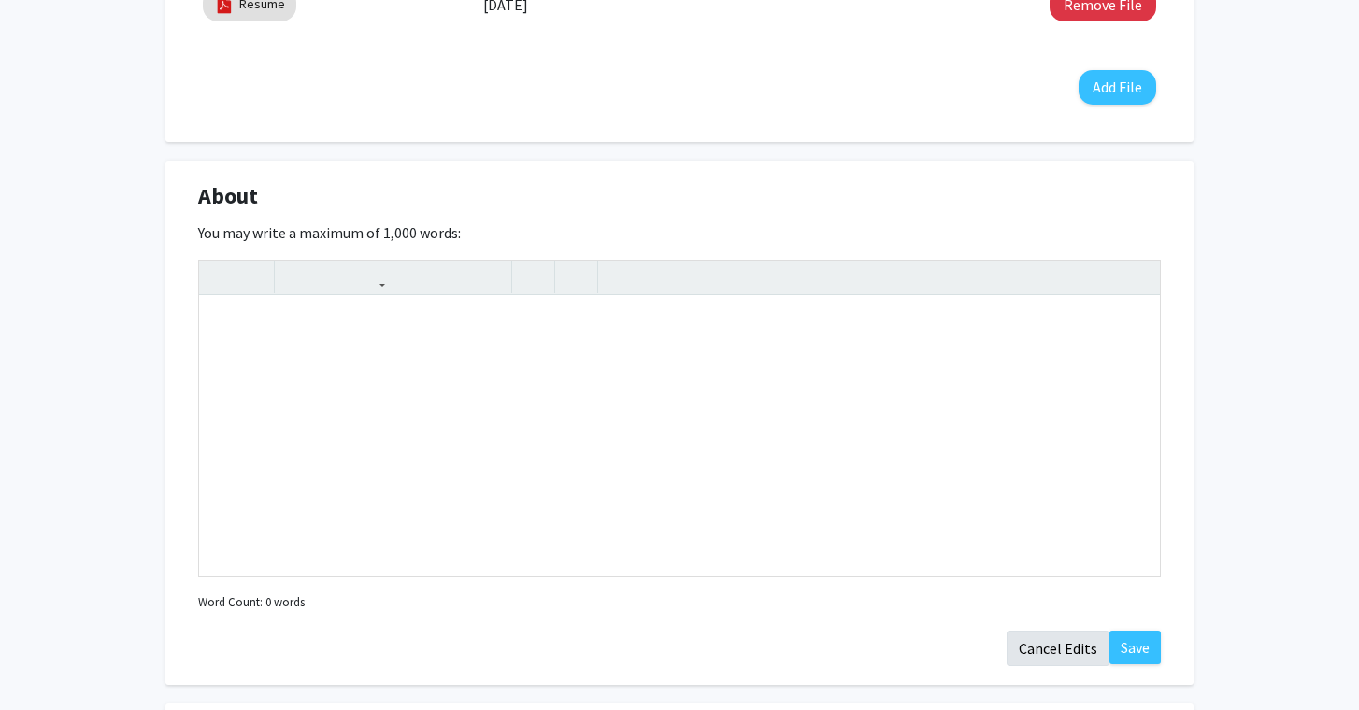
click at [1053, 642] on button "Cancel Edits" at bounding box center [1058, 649] width 103 height 36
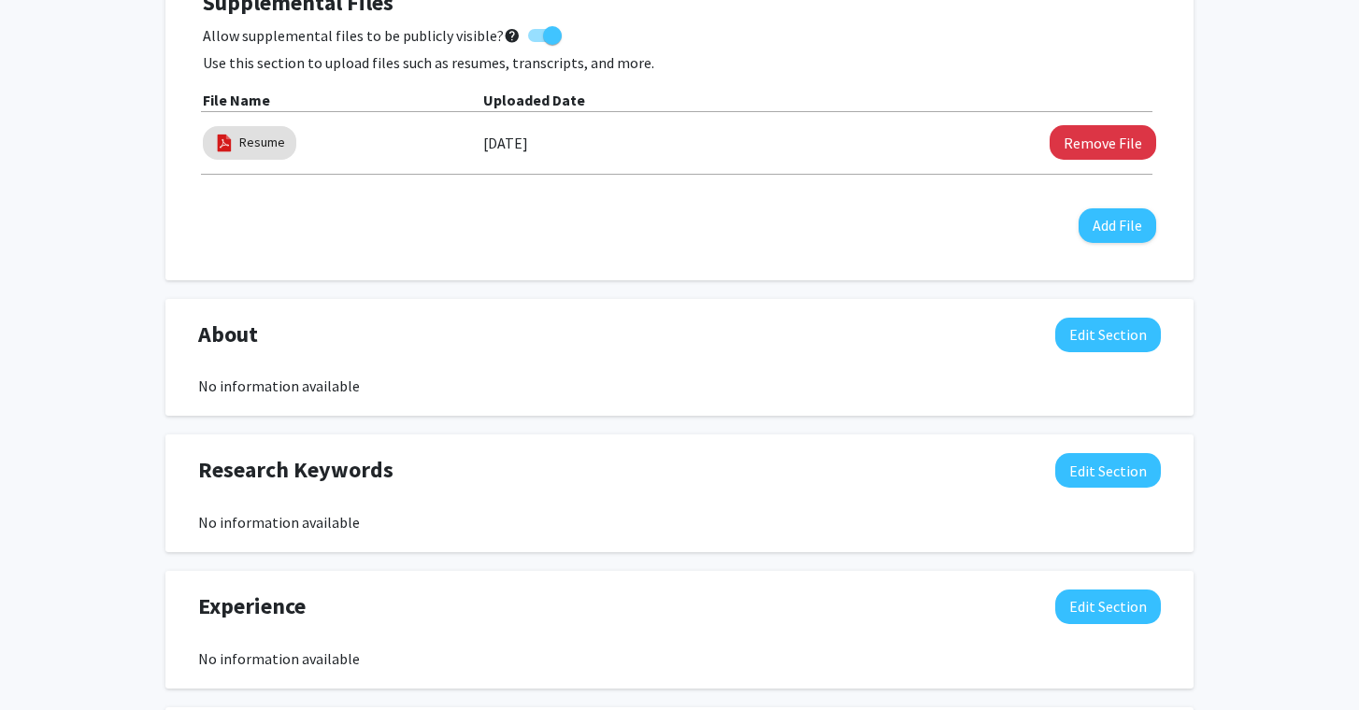
scroll to position [538, 0]
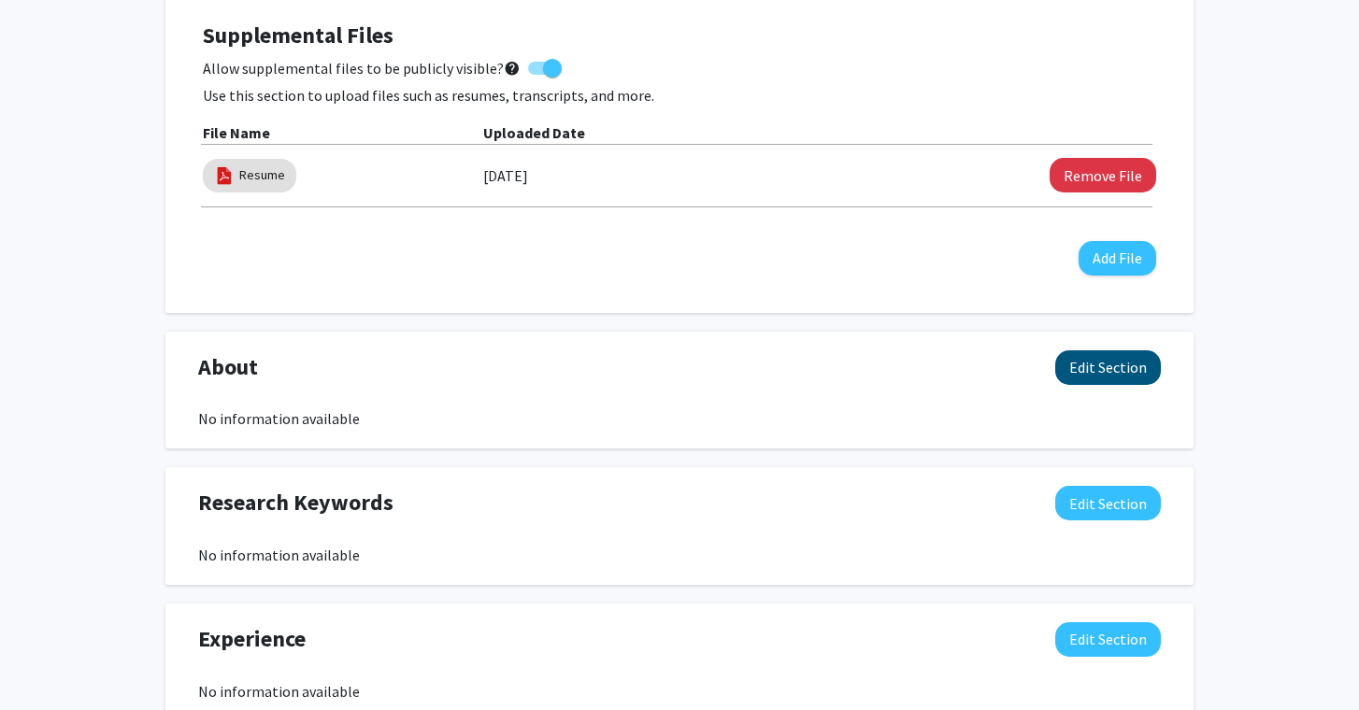
click at [1122, 384] on button "Edit Section" at bounding box center [1108, 368] width 106 height 35
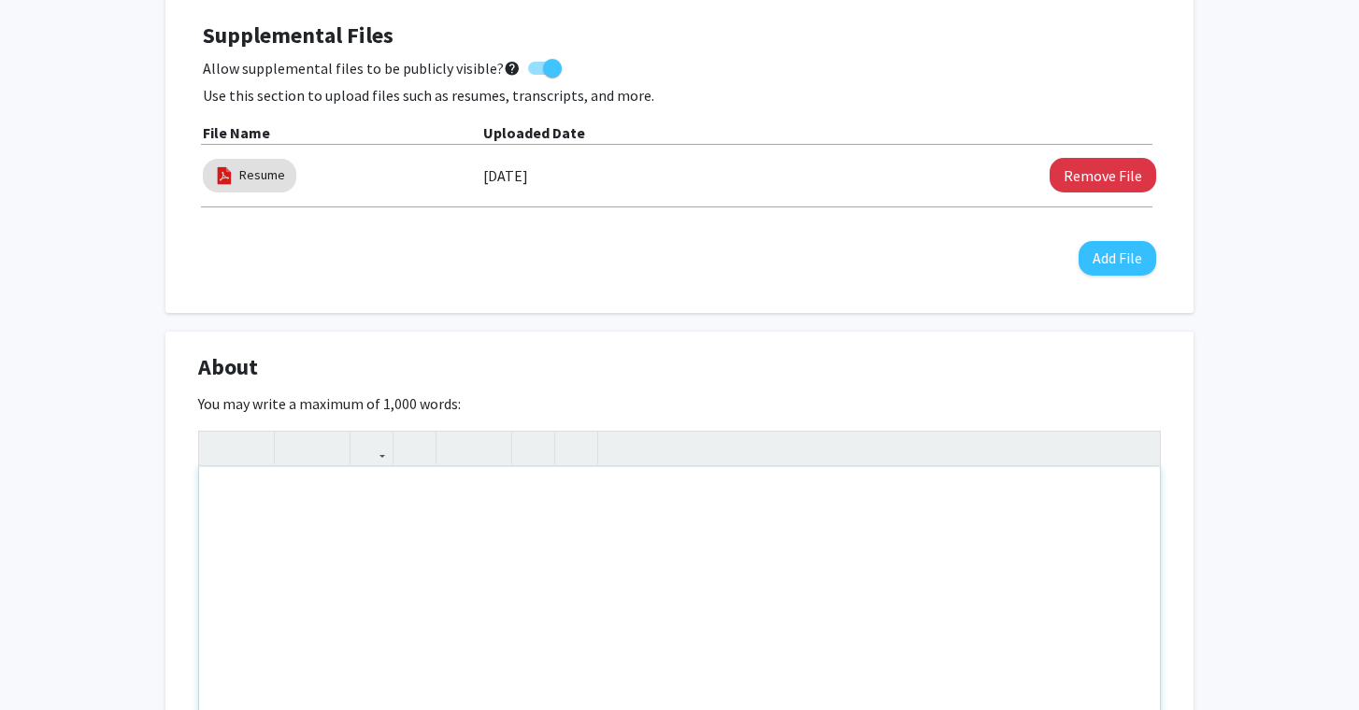
click at [929, 601] on div "Note to users with screen readers: Please deactivate our accessibility plugin f…" at bounding box center [679, 607] width 961 height 280
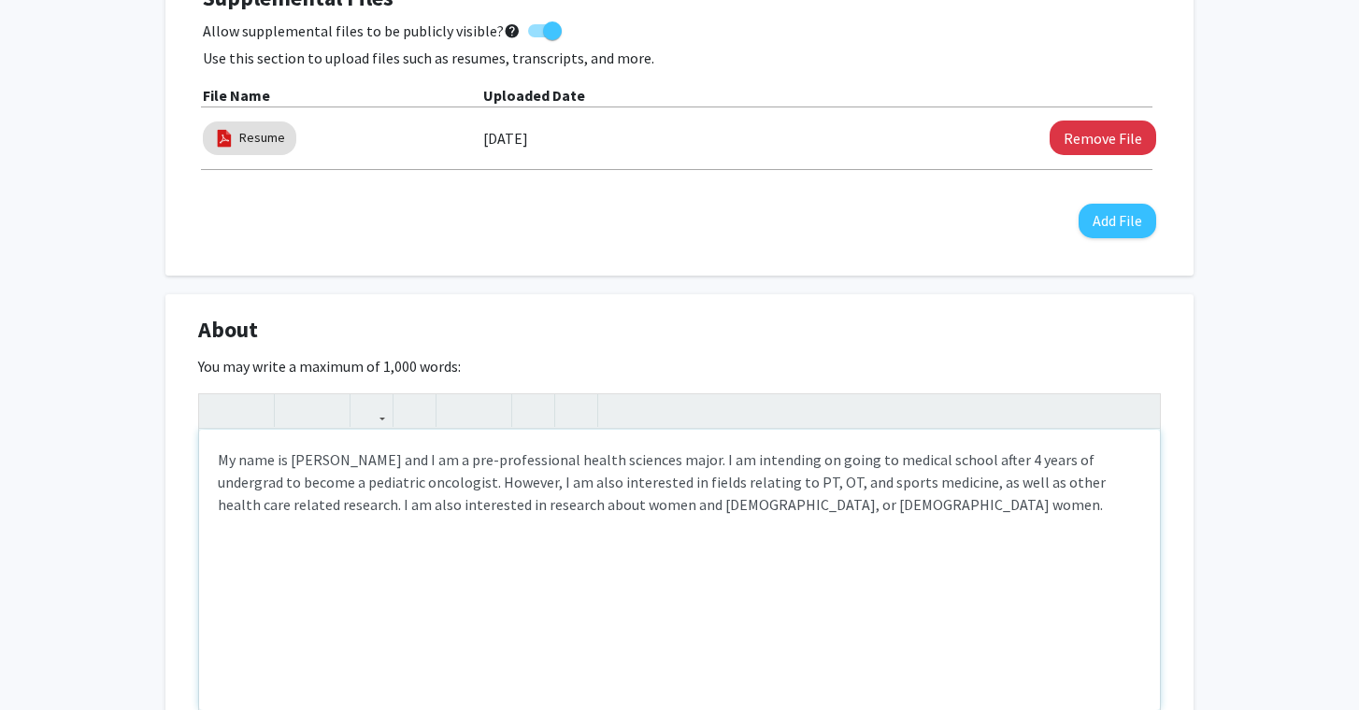
scroll to position [596, 0]
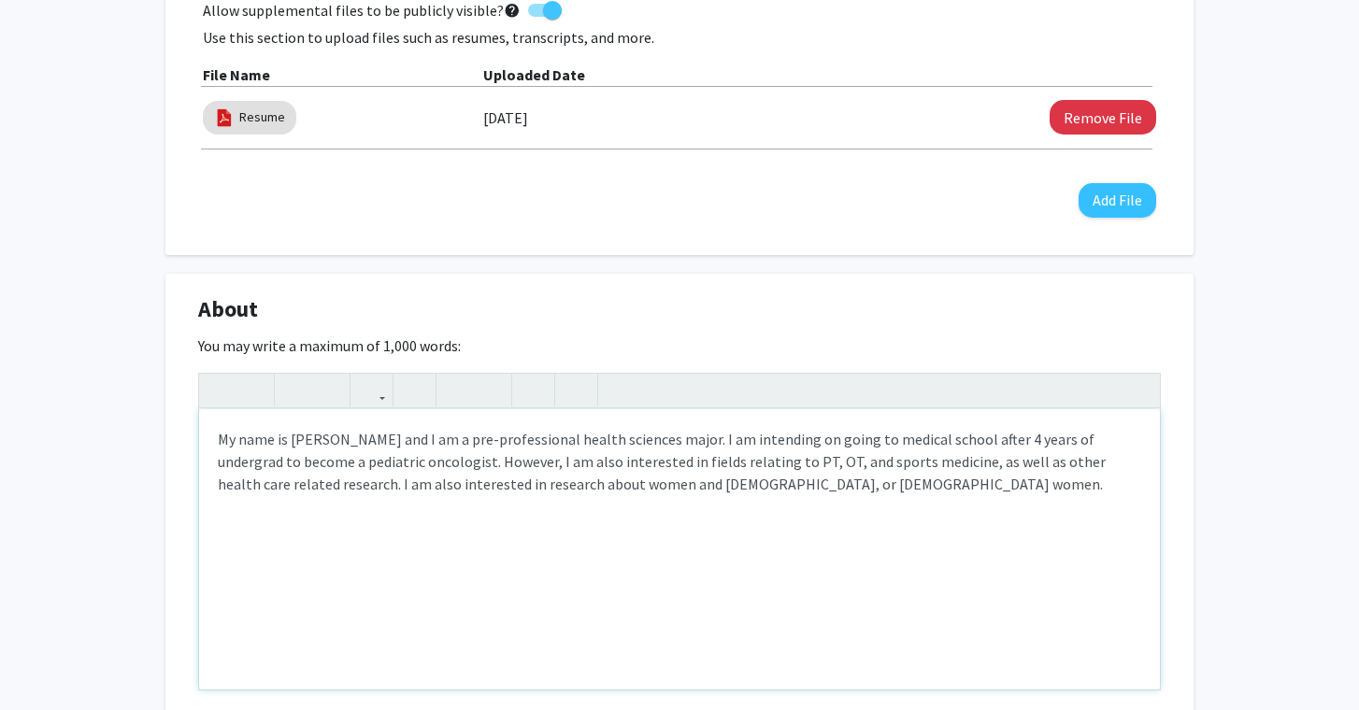
click at [324, 451] on div "My name is [PERSON_NAME] and I am a pre-professional health sciences major. I a…" at bounding box center [679, 549] width 961 height 280
click at [1012, 487] on div "My name is [GEOGRAPHIC_DATA], I am currently a freshman, and I am a pre-profess…" at bounding box center [679, 549] width 961 height 280
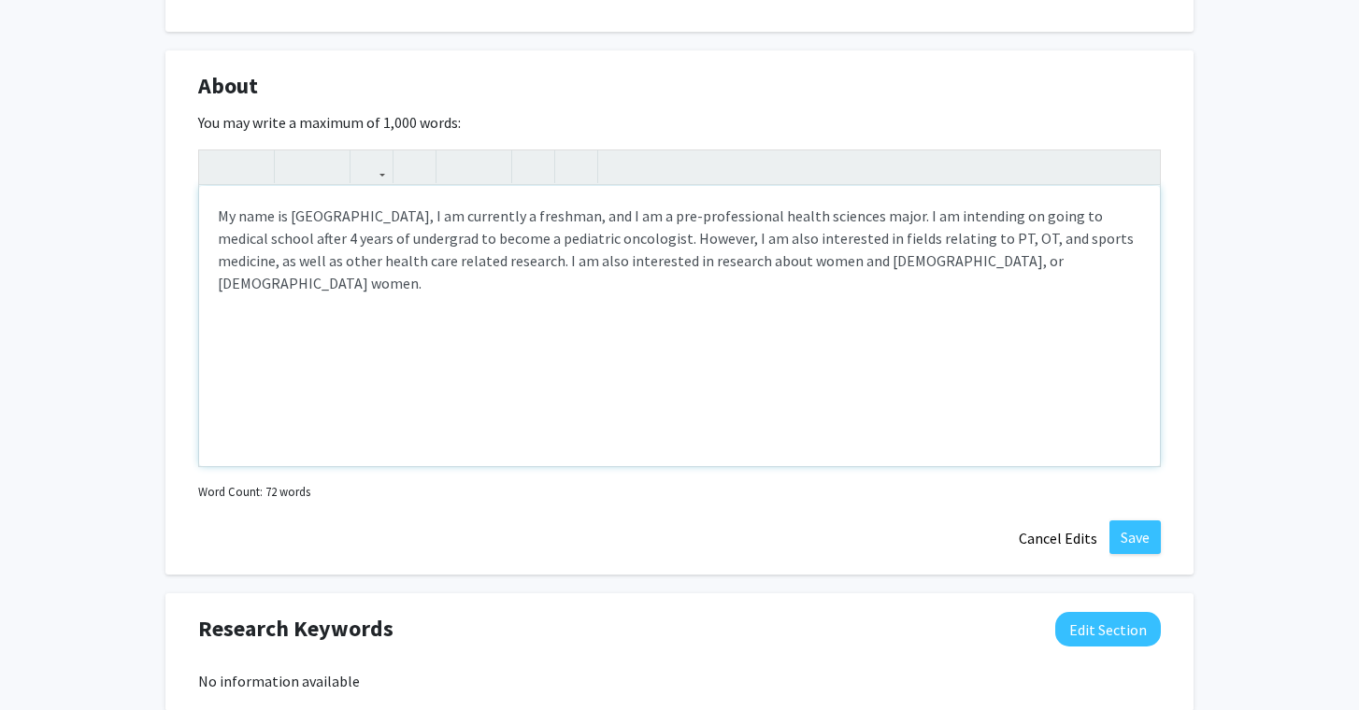
scroll to position [820, 0]
click at [1125, 544] on button "Save" at bounding box center [1134, 538] width 51 height 34
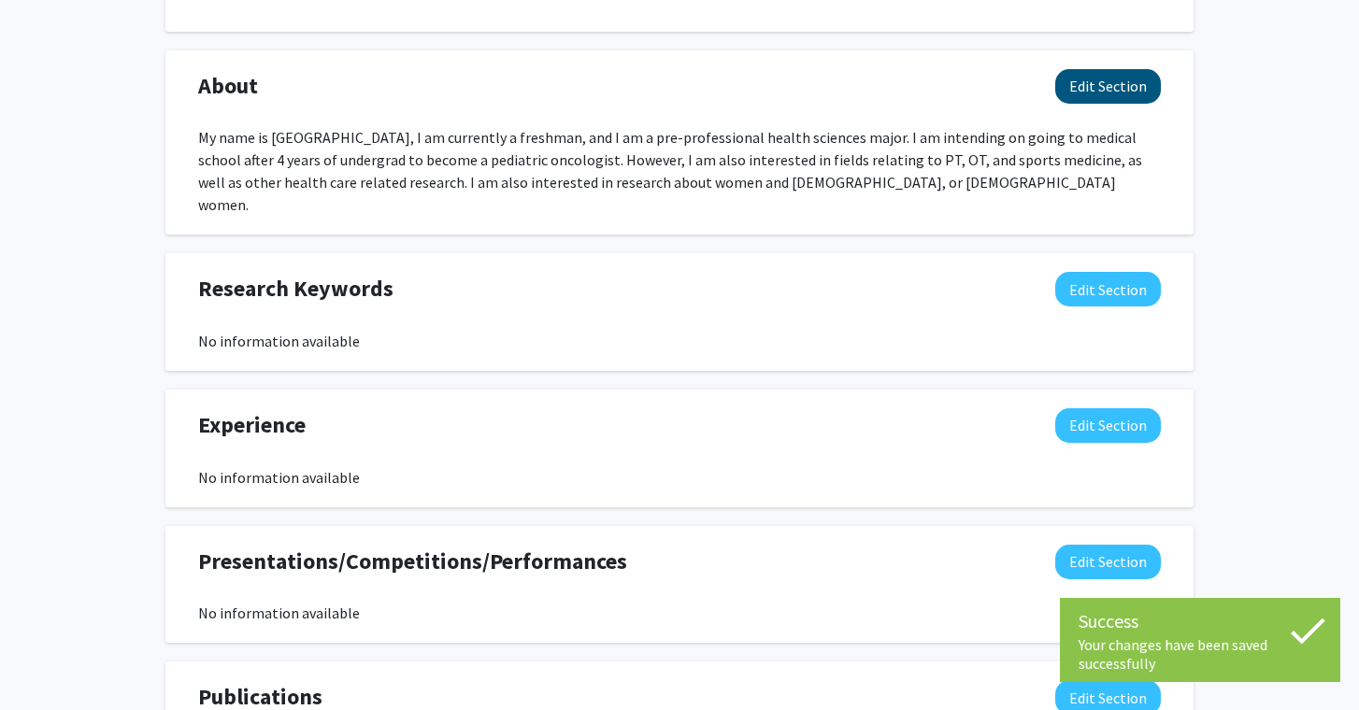
click at [1086, 83] on button "Edit Section" at bounding box center [1108, 86] width 106 height 35
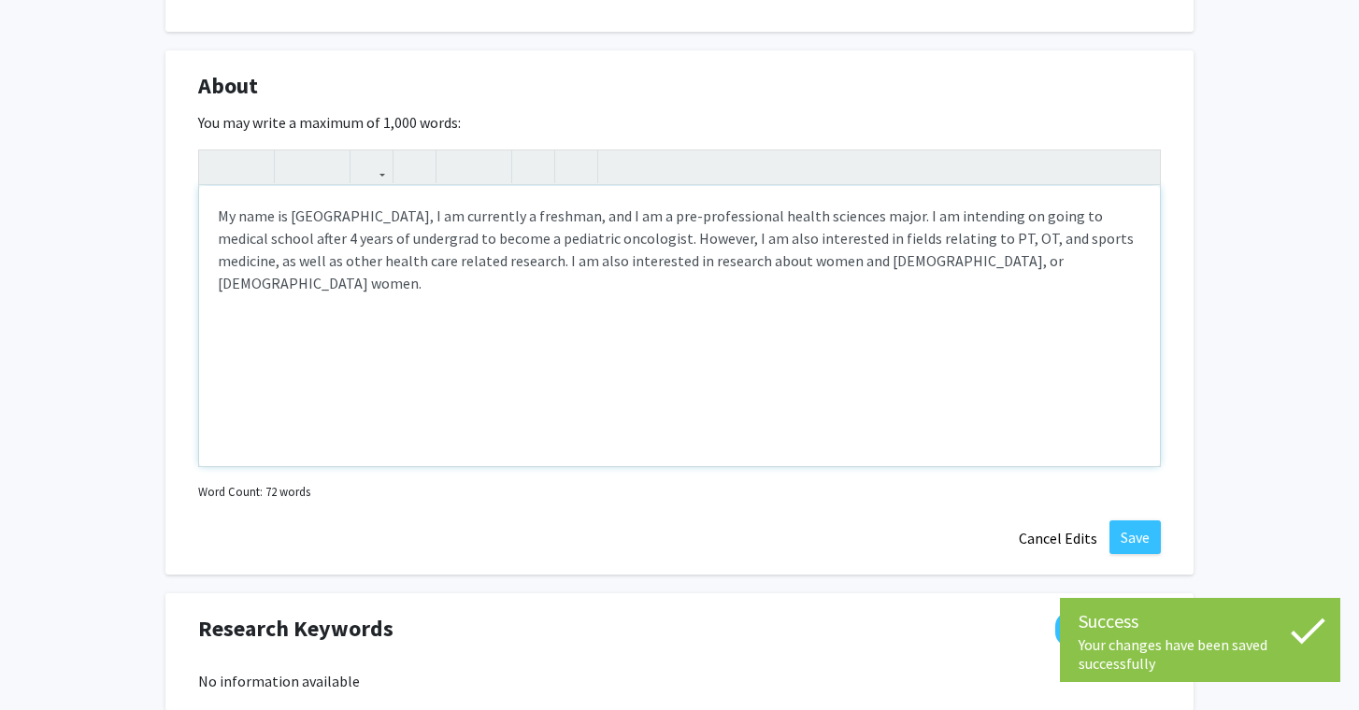
click at [1060, 262] on div "My name is [GEOGRAPHIC_DATA], I am currently a freshman, and I am a pre-profess…" at bounding box center [679, 326] width 961 height 280
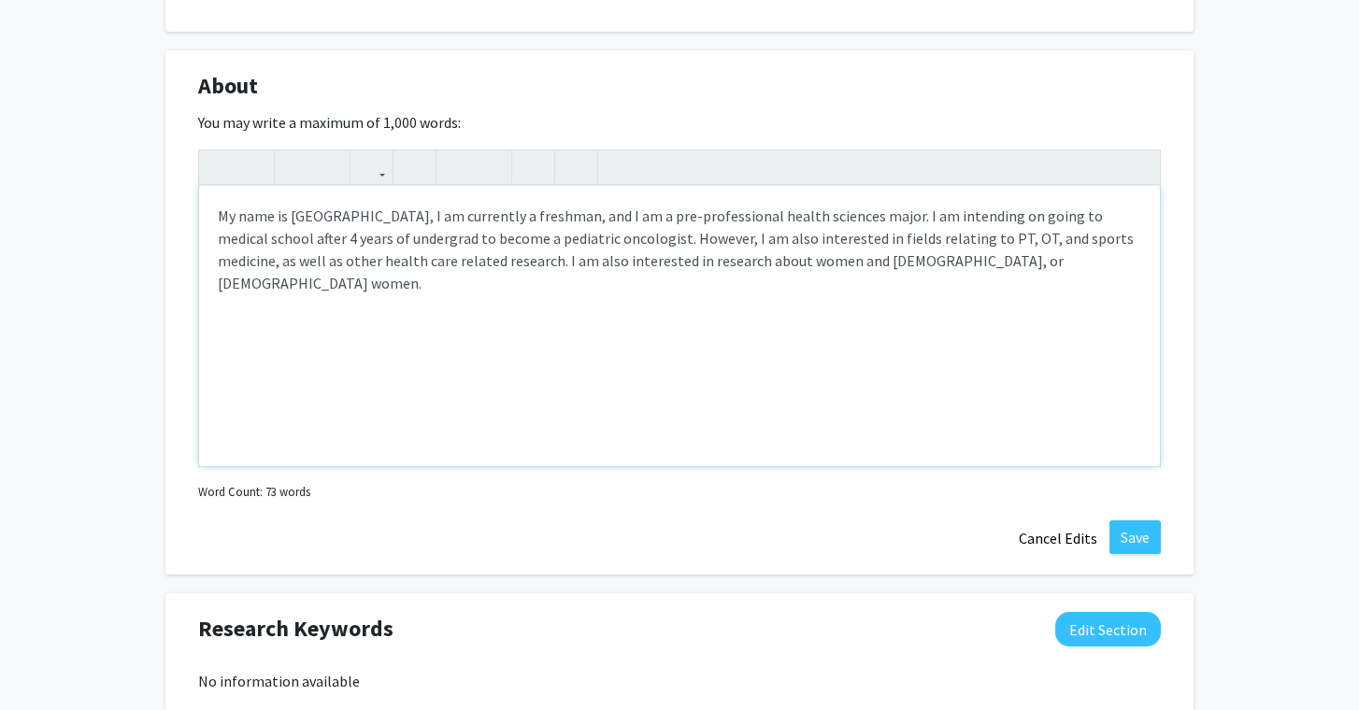
type textarea "My name is [GEOGRAPHIC_DATA], I am currently a freshman, and I am a pre-profess…"
click at [1137, 525] on button "Save" at bounding box center [1134, 538] width 51 height 34
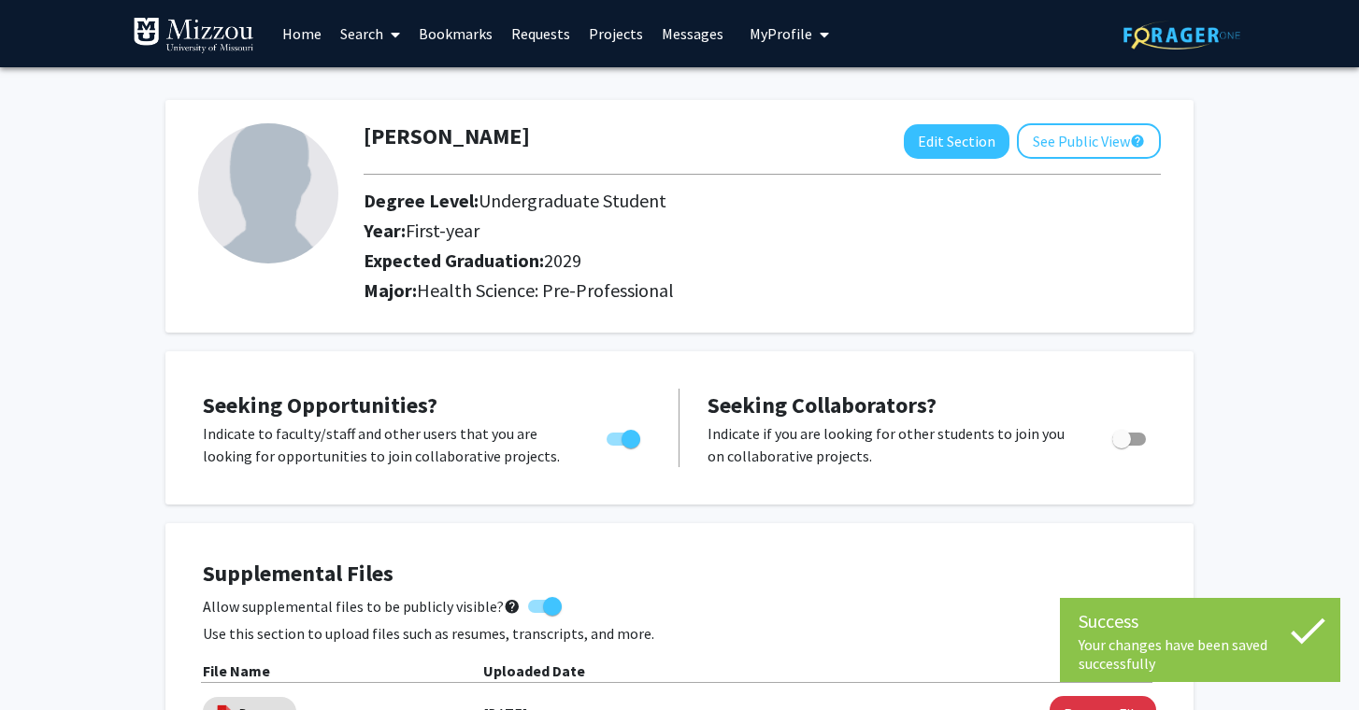
scroll to position [0, 0]
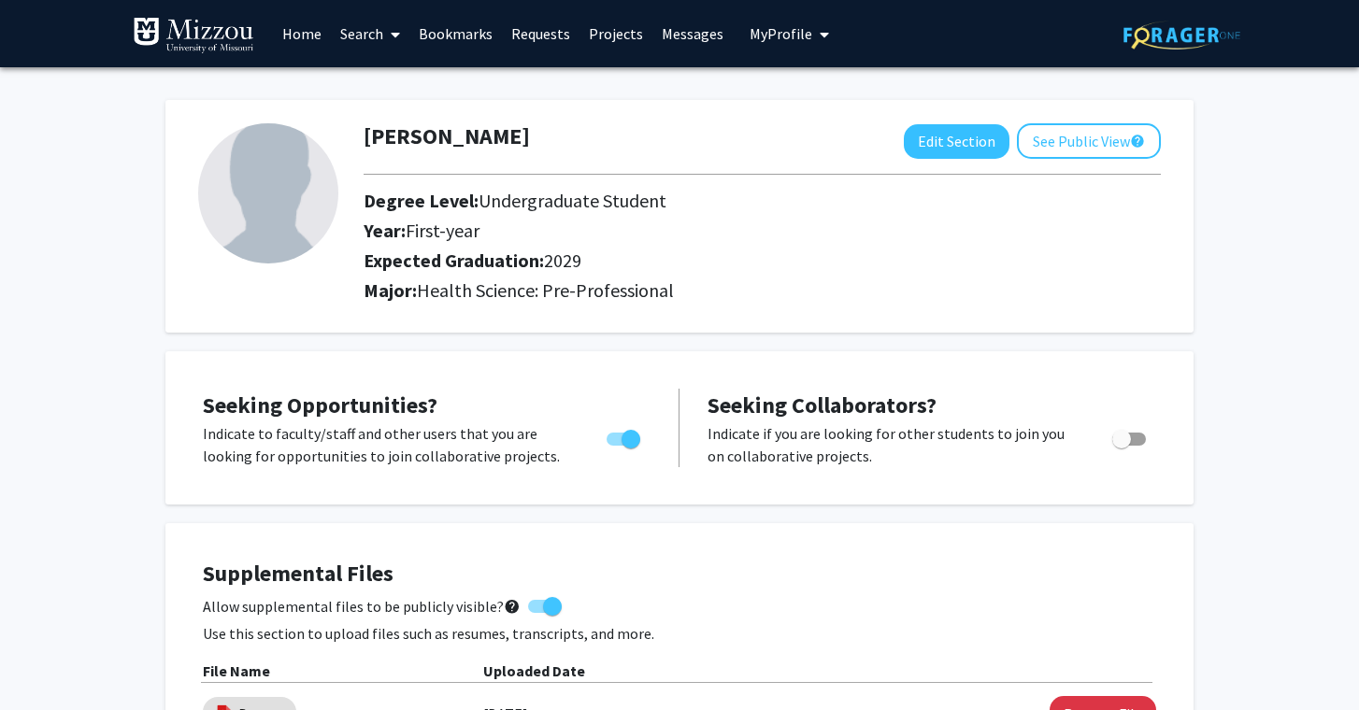
click at [282, 165] on img at bounding box center [268, 193] width 140 height 140
click at [354, 34] on link "Search" at bounding box center [370, 33] width 79 height 65
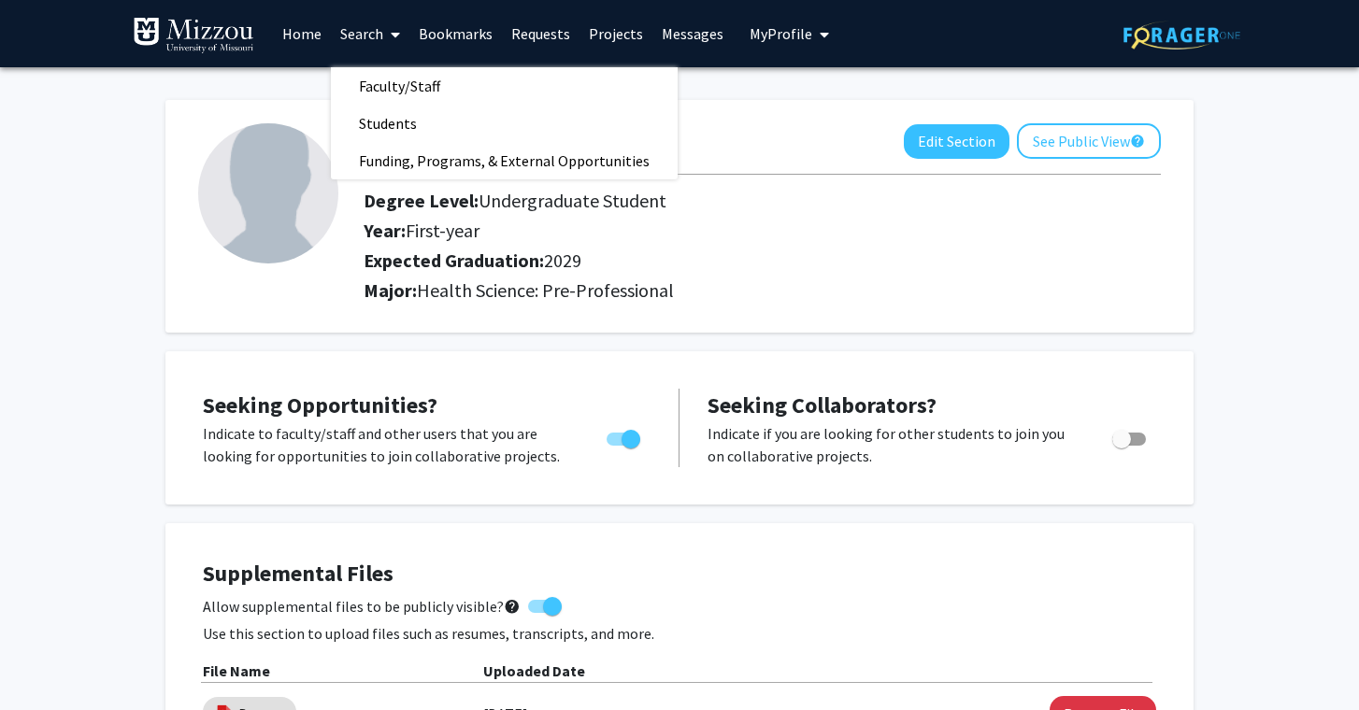
click at [312, 30] on link "Home" at bounding box center [302, 33] width 58 height 65
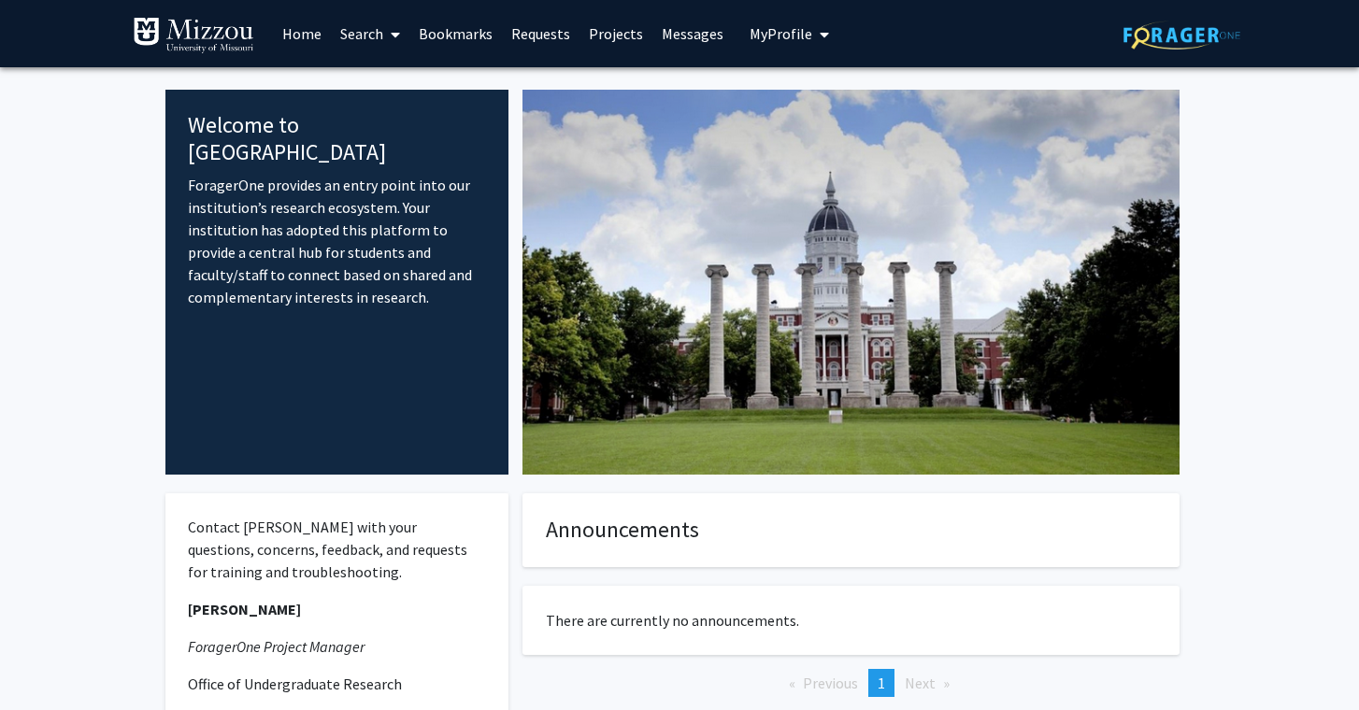
click at [372, 46] on link "Search" at bounding box center [370, 33] width 79 height 65
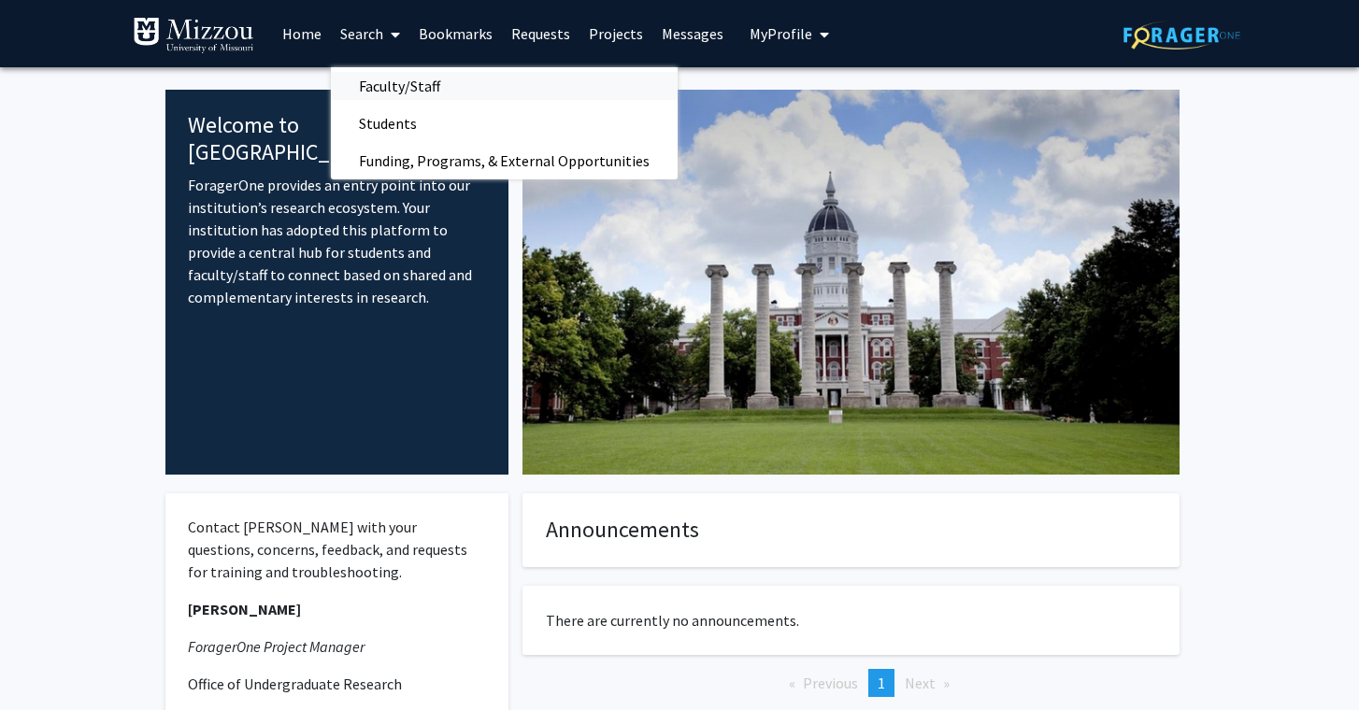
click at [381, 79] on span "Faculty/Staff" at bounding box center [399, 85] width 137 height 37
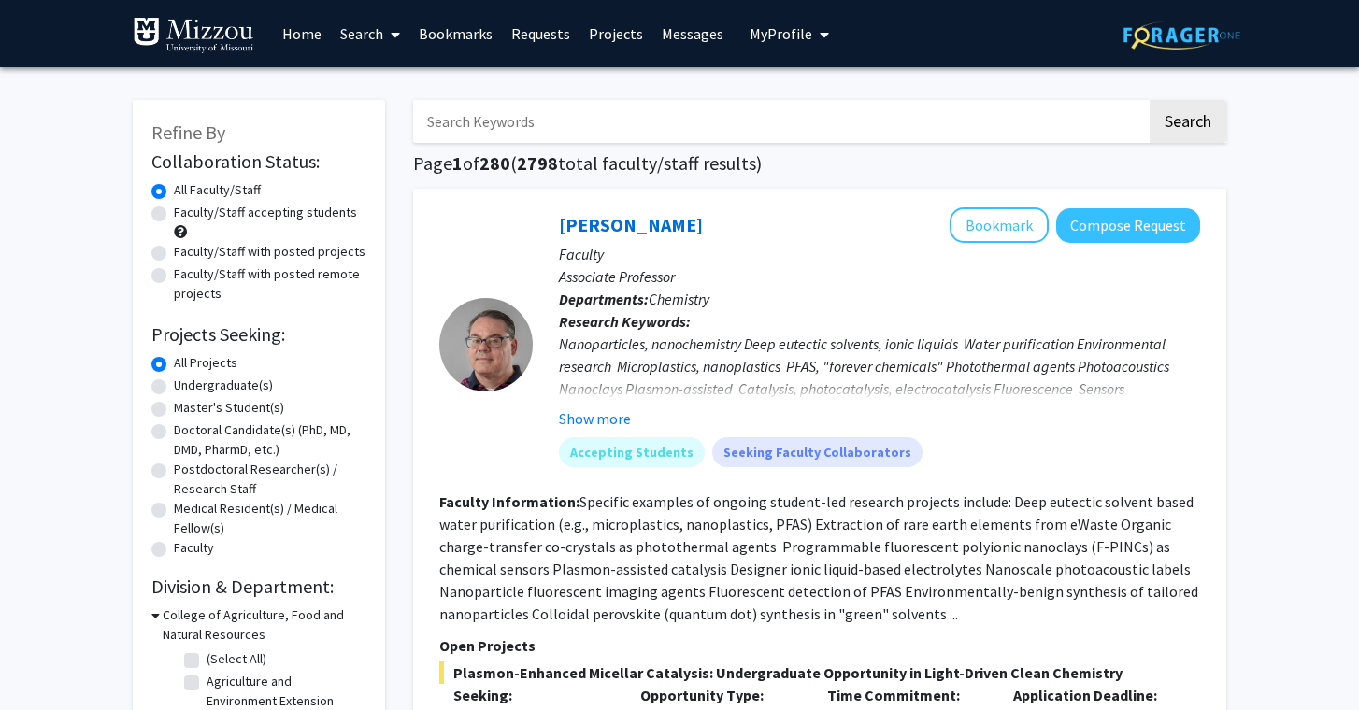
click at [174, 214] on label "Faculty/Staff accepting students" at bounding box center [265, 213] width 183 height 20
click at [174, 214] on input "Faculty/Staff accepting students" at bounding box center [180, 209] width 12 height 12
radio input "true"
click at [154, 376] on div "All Projects" at bounding box center [258, 364] width 215 height 22
click at [174, 382] on label "Undergraduate(s)" at bounding box center [223, 386] width 99 height 20
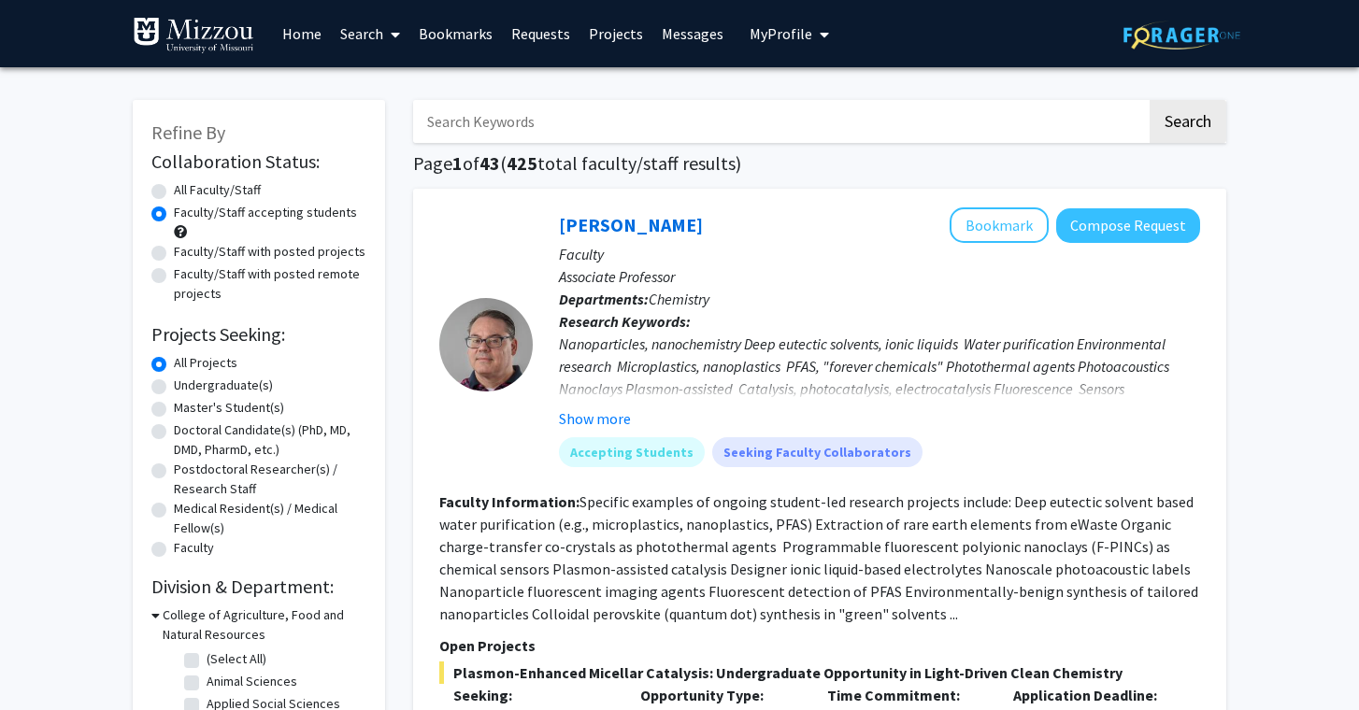
click at [174, 382] on input "Undergraduate(s)" at bounding box center [180, 382] width 12 height 12
radio input "true"
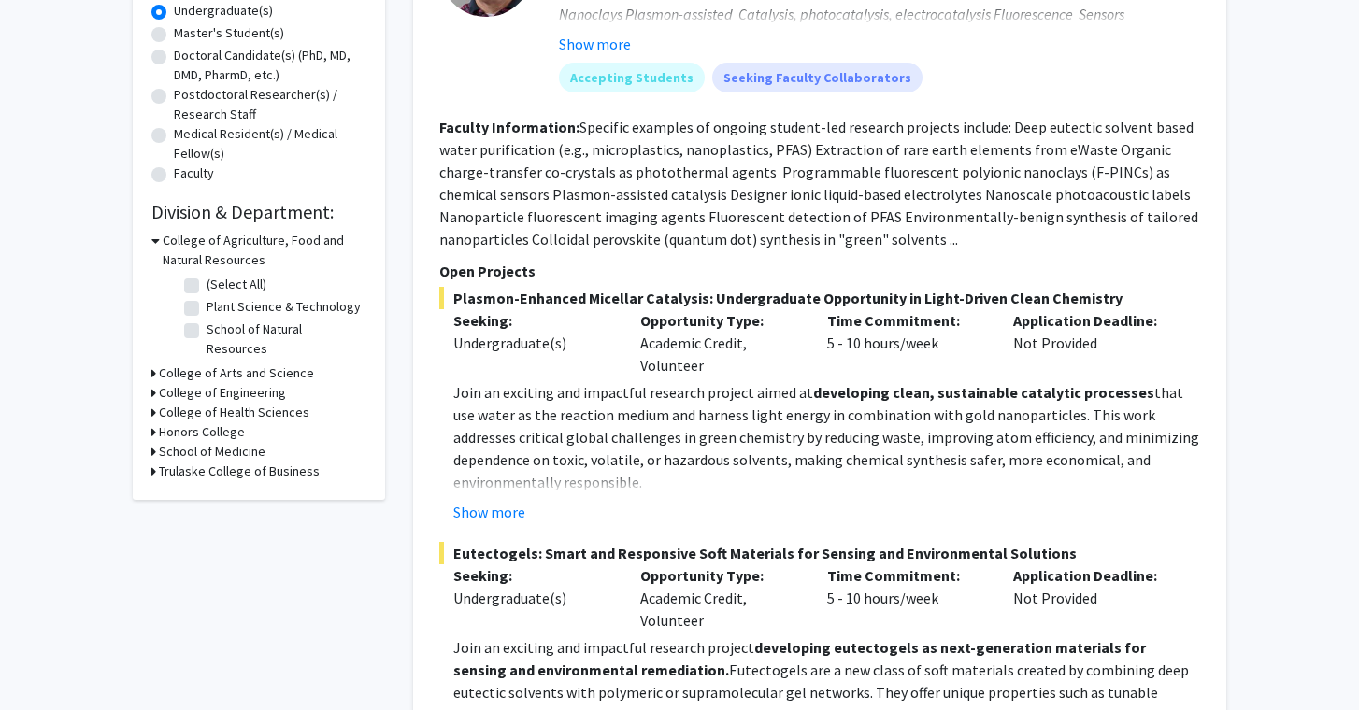
scroll to position [377, 0]
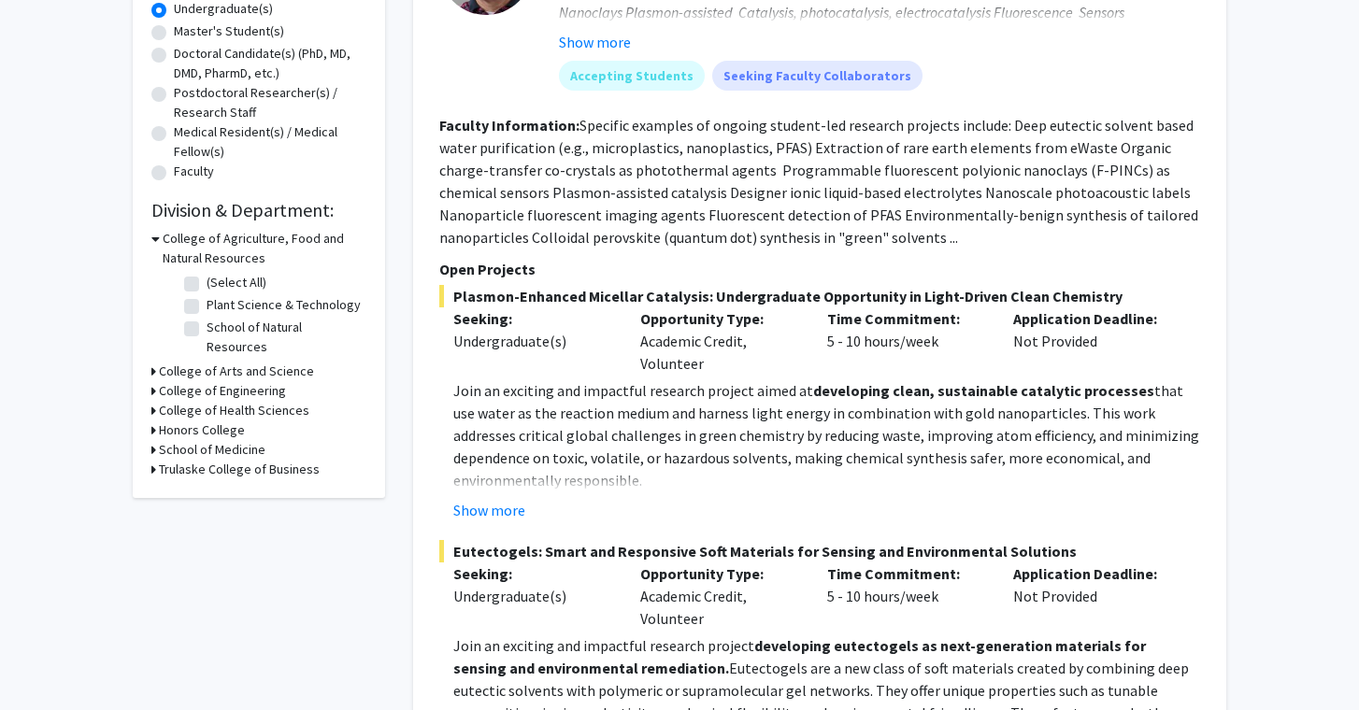
click at [157, 249] on icon at bounding box center [155, 239] width 8 height 20
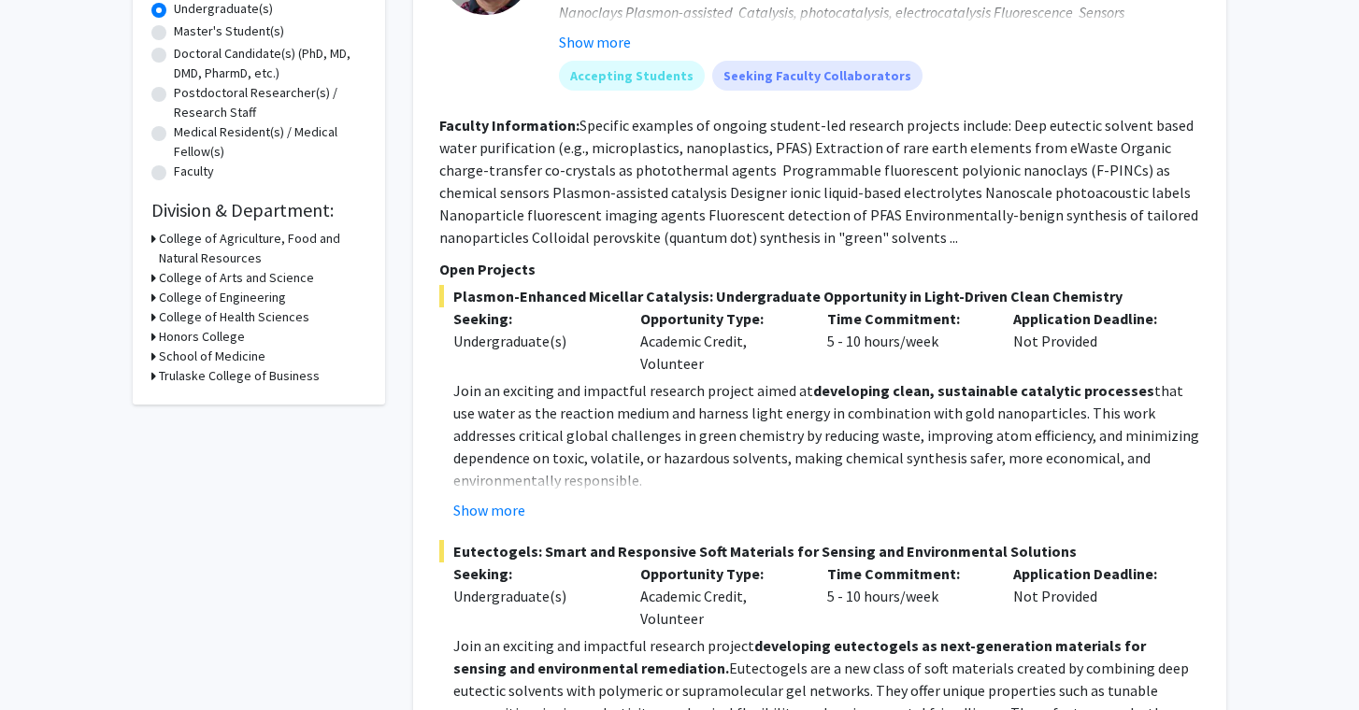
click at [152, 279] on icon at bounding box center [153, 278] width 5 height 20
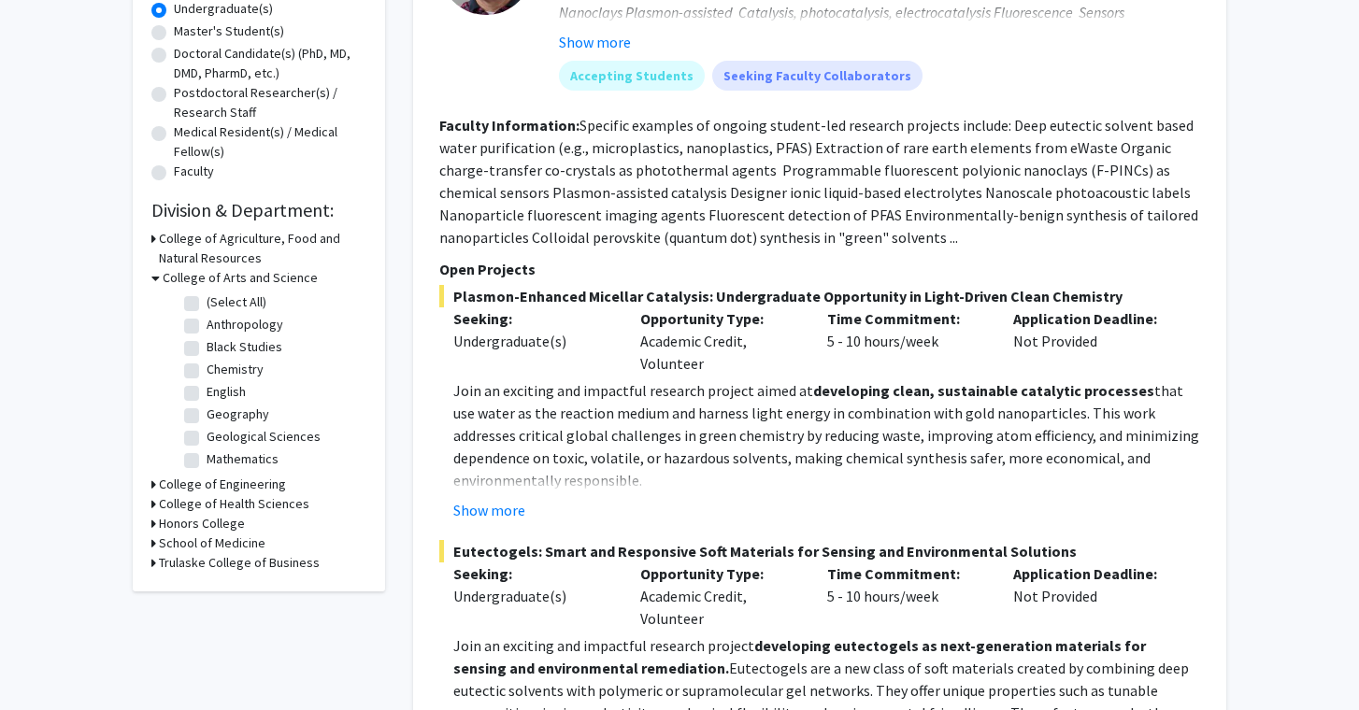
click at [207, 351] on label "Black Studies" at bounding box center [245, 347] width 76 height 20
click at [207, 350] on input "Black Studies" at bounding box center [213, 343] width 12 height 12
checkbox input "true"
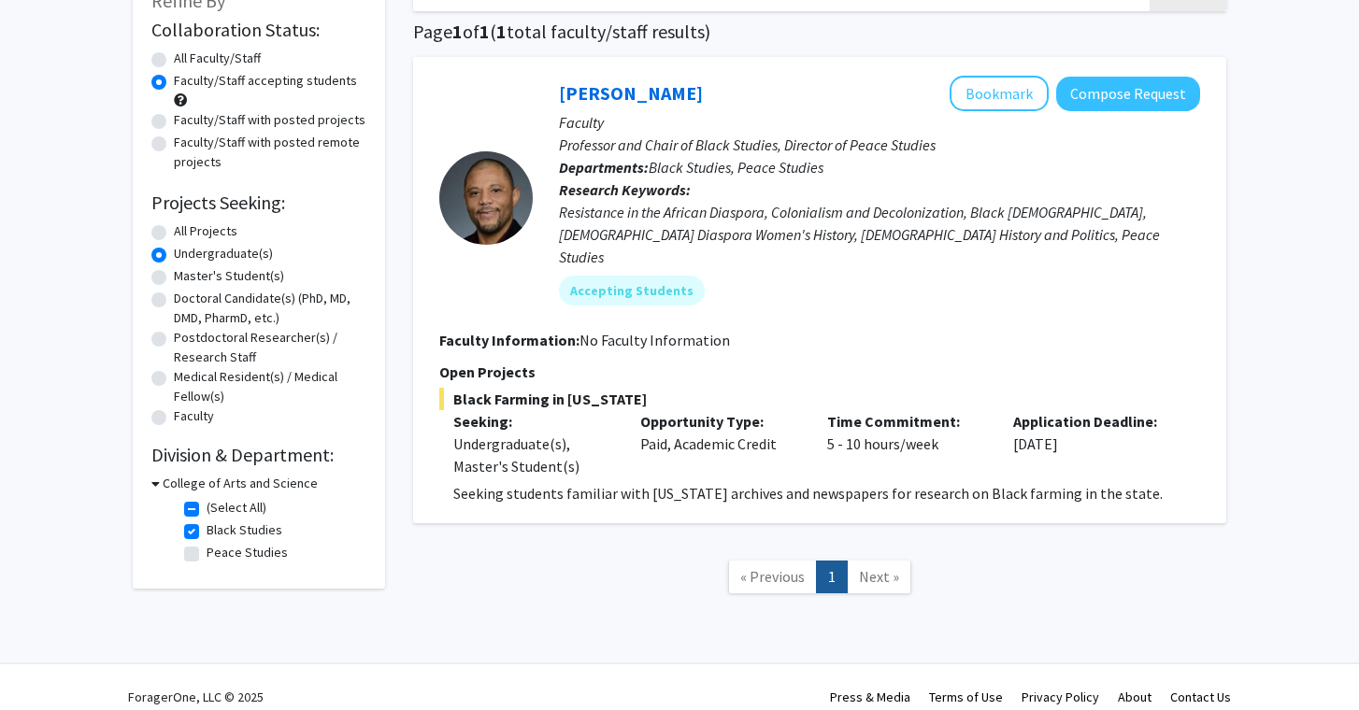
scroll to position [131, 0]
click at [152, 492] on icon at bounding box center [155, 485] width 8 height 20
click at [163, 489] on h3 "College of Arts and Science" at bounding box center [236, 485] width 155 height 20
click at [207, 532] on label "Black Studies" at bounding box center [245, 532] width 76 height 20
click at [207, 532] on input "Black Studies" at bounding box center [213, 528] width 12 height 12
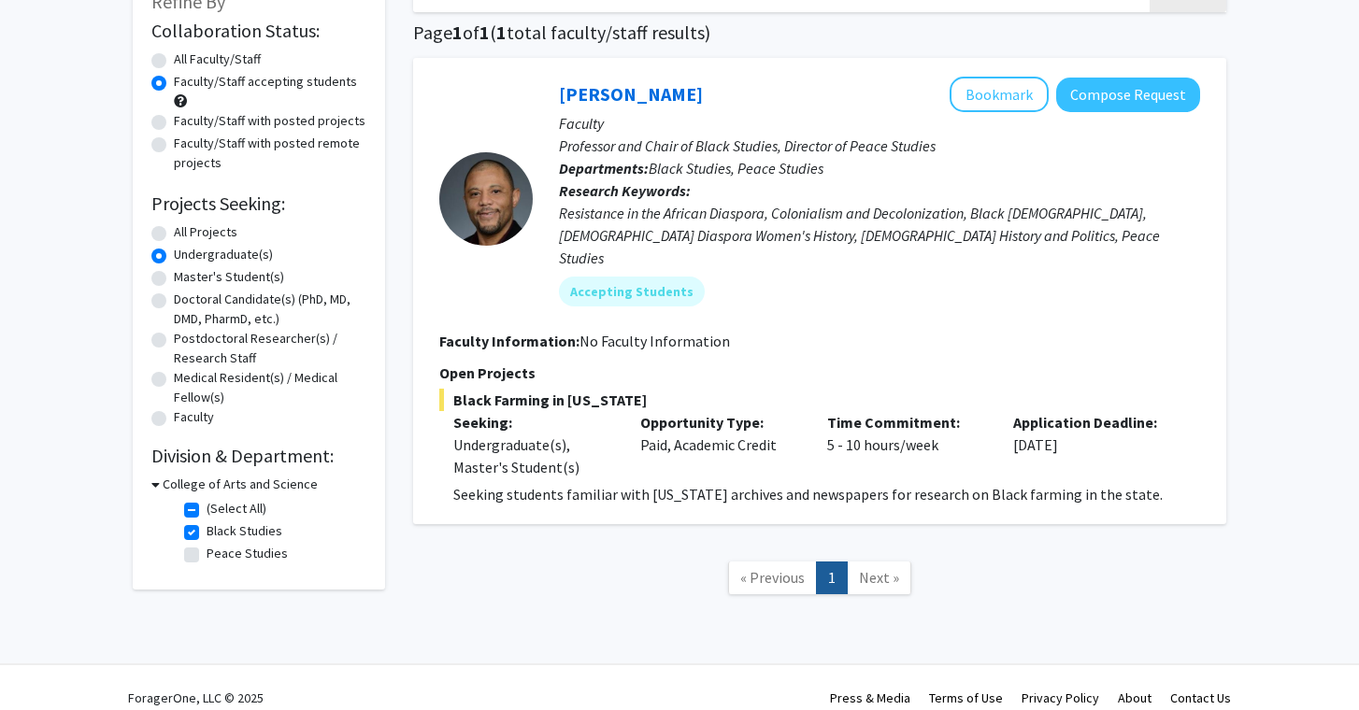
checkbox input "false"
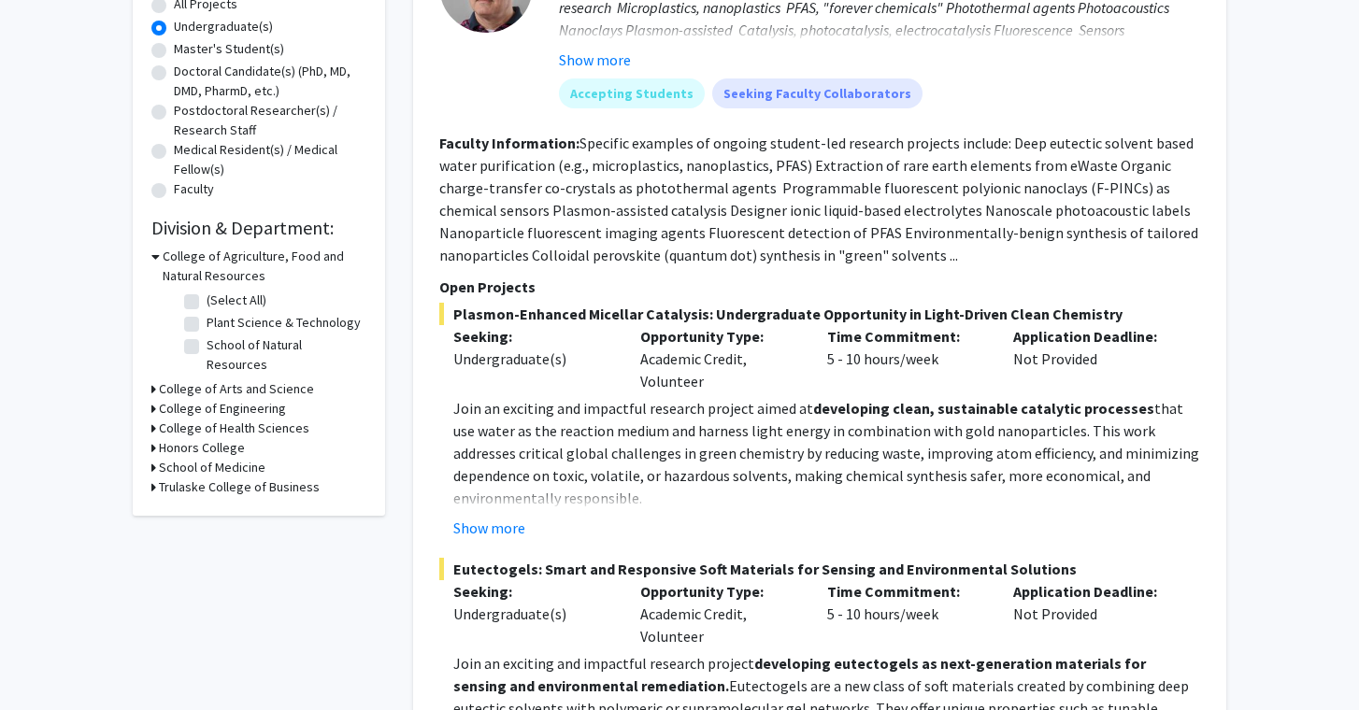
scroll to position [390, 0]
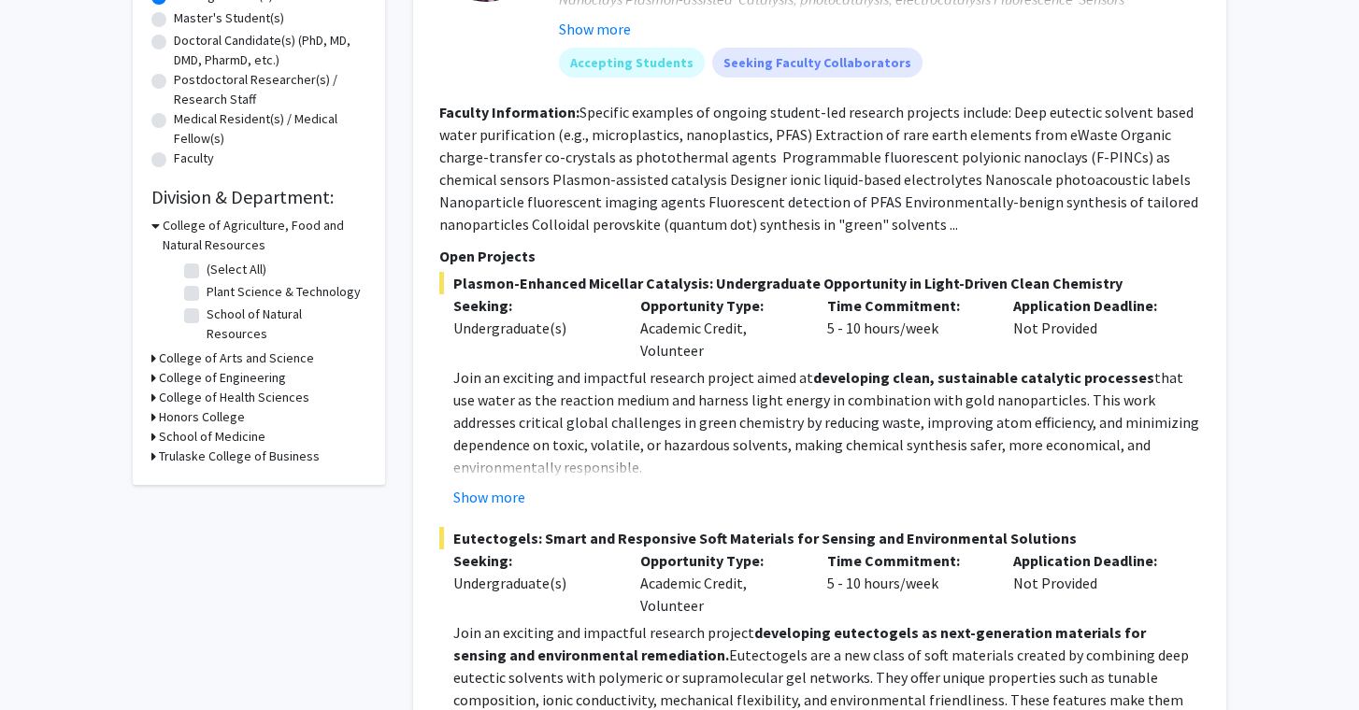
click at [159, 236] on div "College of Agriculture, Food and Natural Resources" at bounding box center [258, 235] width 215 height 39
click at [157, 230] on icon at bounding box center [155, 226] width 8 height 20
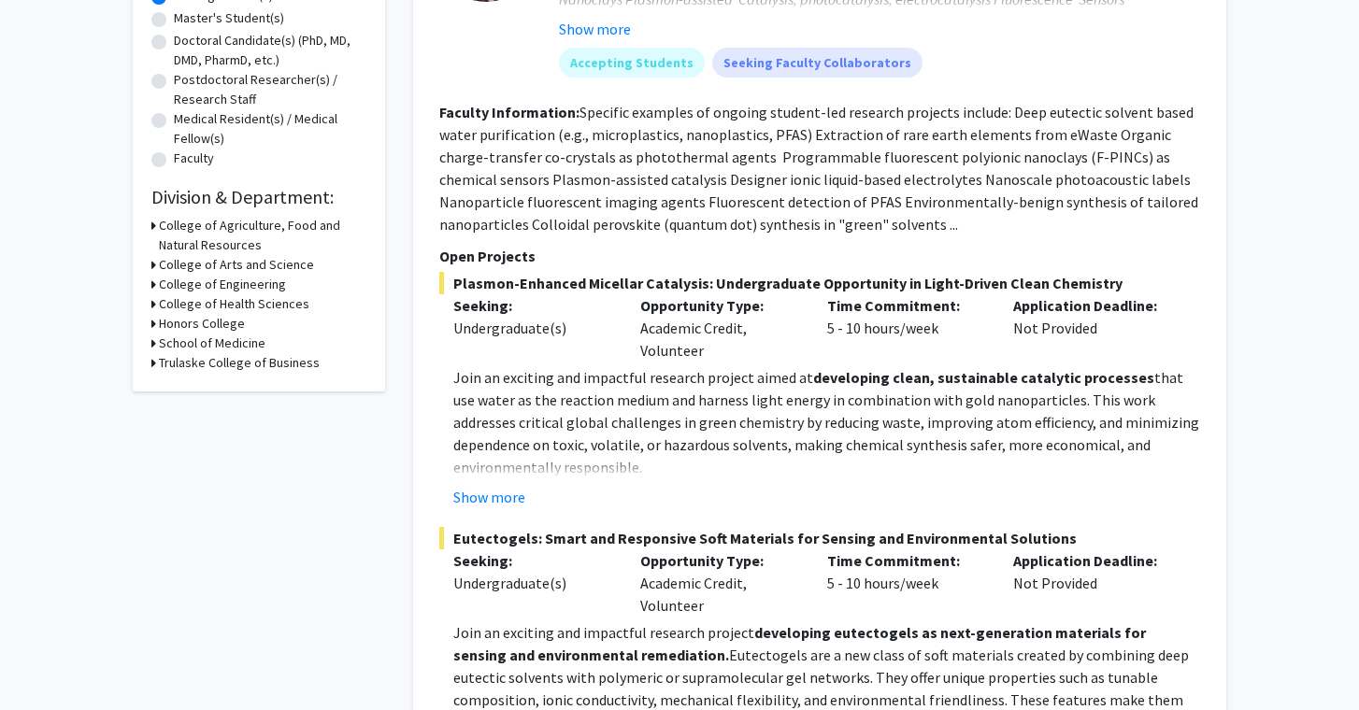
click at [151, 267] on icon at bounding box center [153, 265] width 5 height 20
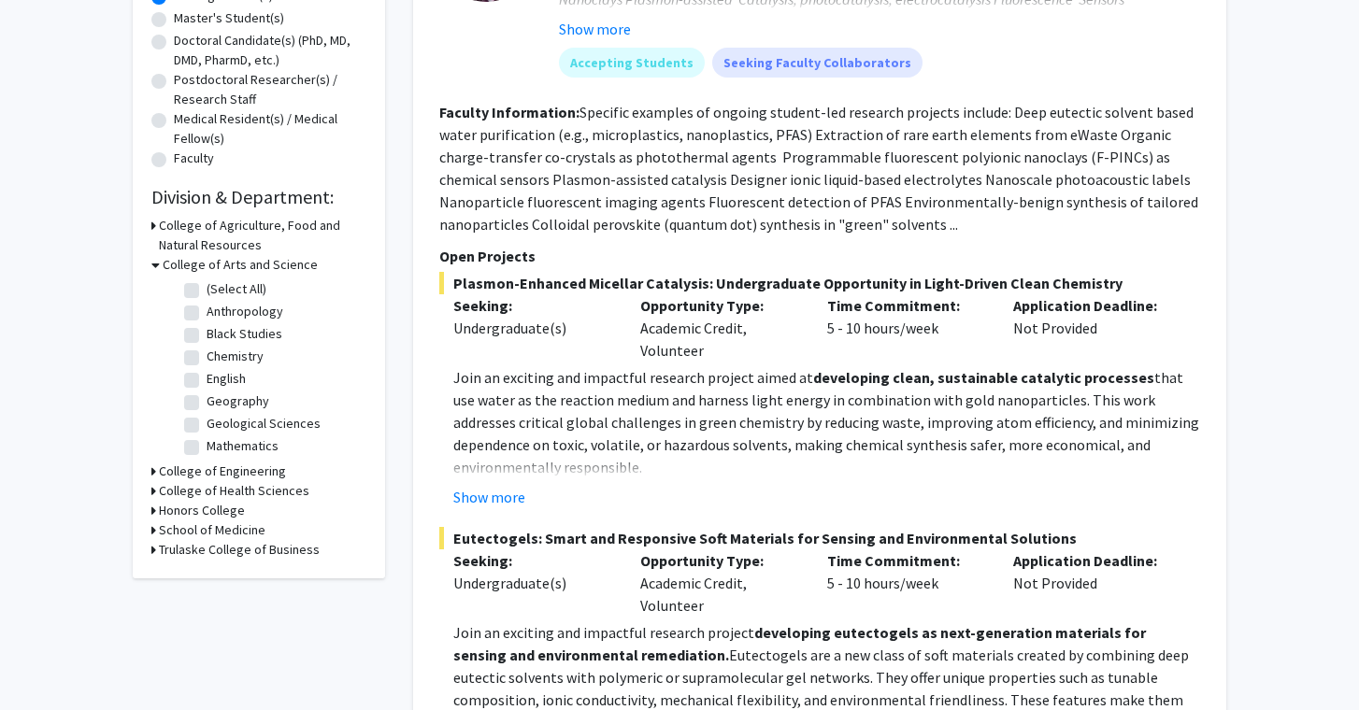
click at [151, 267] on icon at bounding box center [155, 265] width 8 height 20
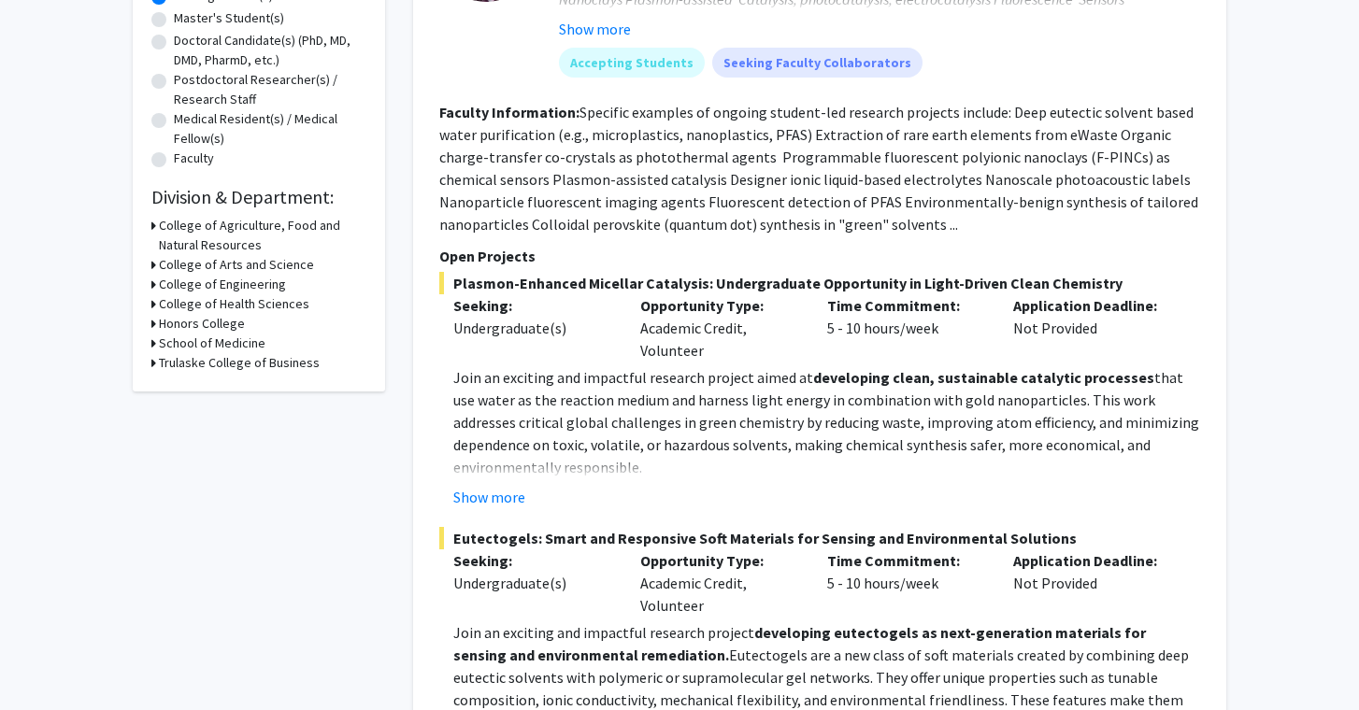
click at [150, 289] on div "Refine By Collaboration Status: Collaboration Status All Faculty/Staff Collabor…" at bounding box center [259, 50] width 252 height 681
click at [154, 325] on icon at bounding box center [153, 324] width 5 height 20
click at [154, 325] on icon at bounding box center [155, 324] width 8 height 20
click at [154, 350] on icon at bounding box center [153, 344] width 5 height 20
click at [154, 350] on icon at bounding box center [155, 344] width 8 height 20
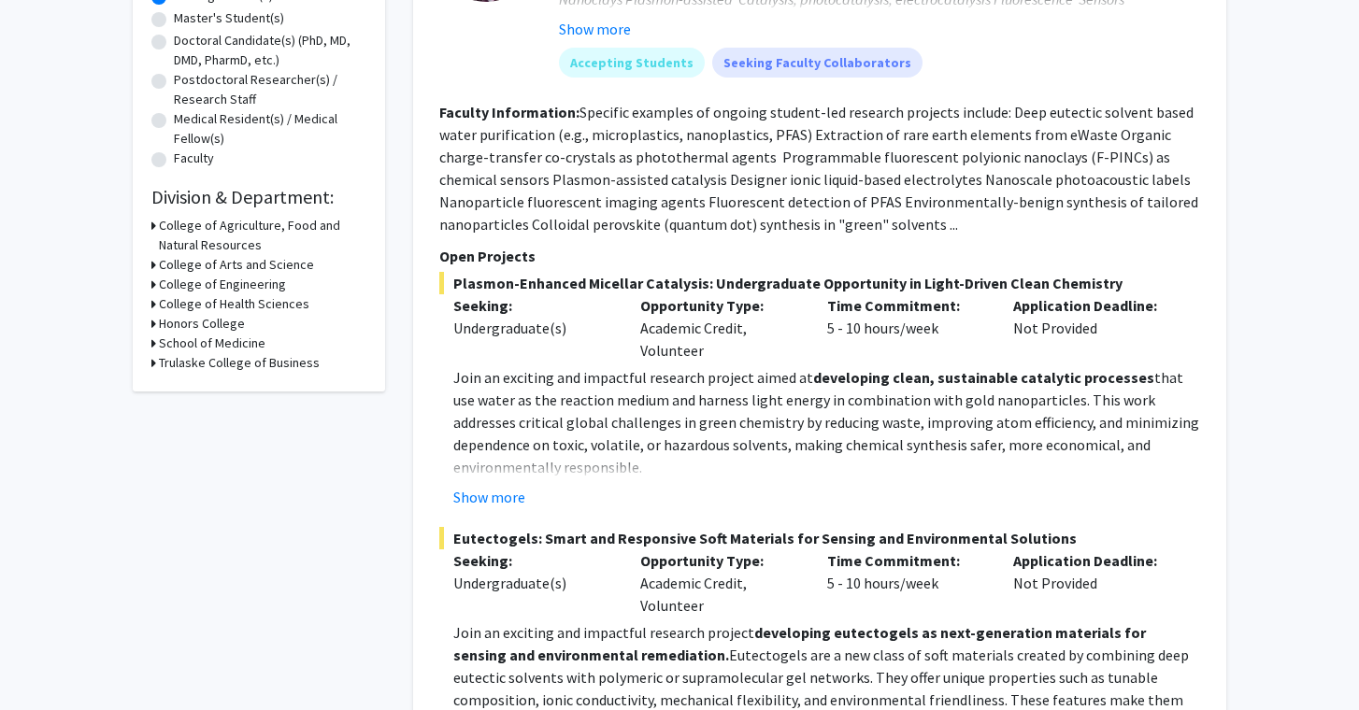
click at [155, 370] on icon at bounding box center [153, 363] width 5 height 20
click at [155, 370] on icon at bounding box center [155, 363] width 8 height 20
click at [158, 344] on div "School of Medicine" at bounding box center [258, 344] width 215 height 20
click at [157, 343] on div "School of Medicine" at bounding box center [258, 344] width 215 height 20
click at [151, 344] on icon at bounding box center [153, 344] width 5 height 20
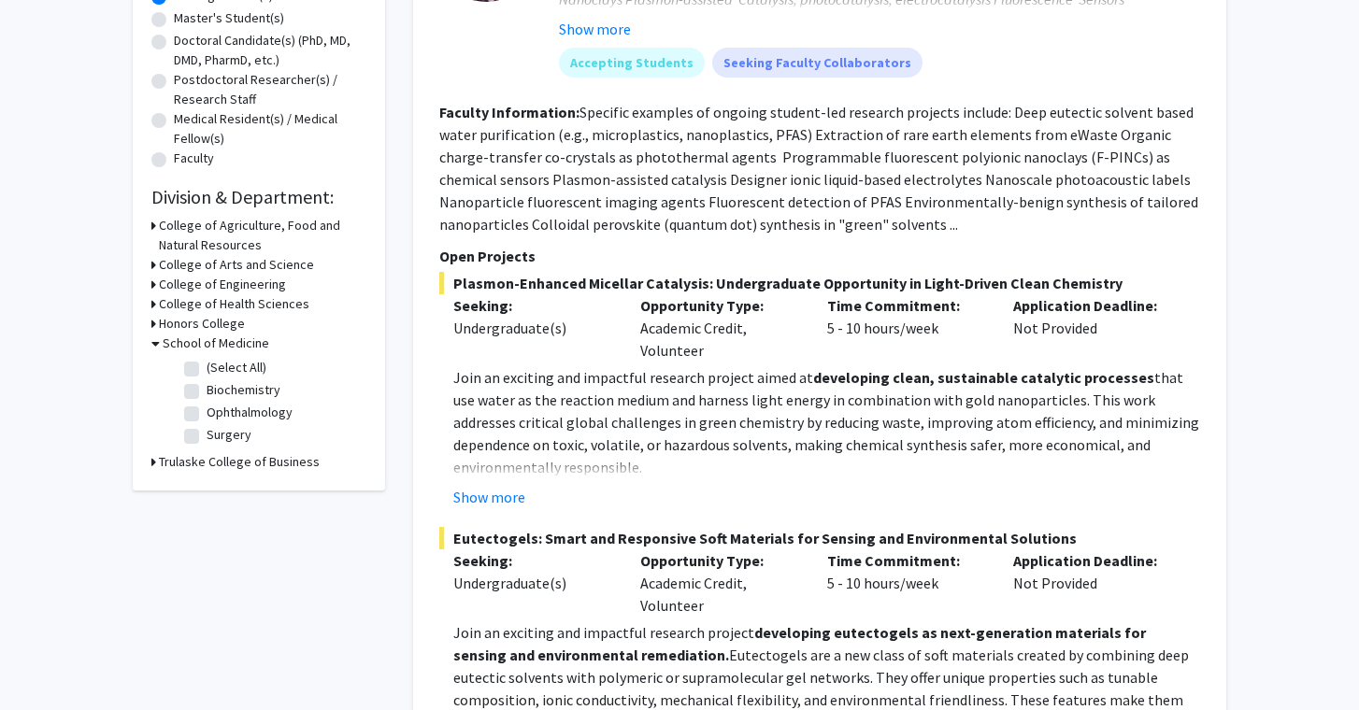
click at [151, 344] on icon at bounding box center [155, 344] width 8 height 20
click at [155, 308] on icon at bounding box center [153, 304] width 5 height 20
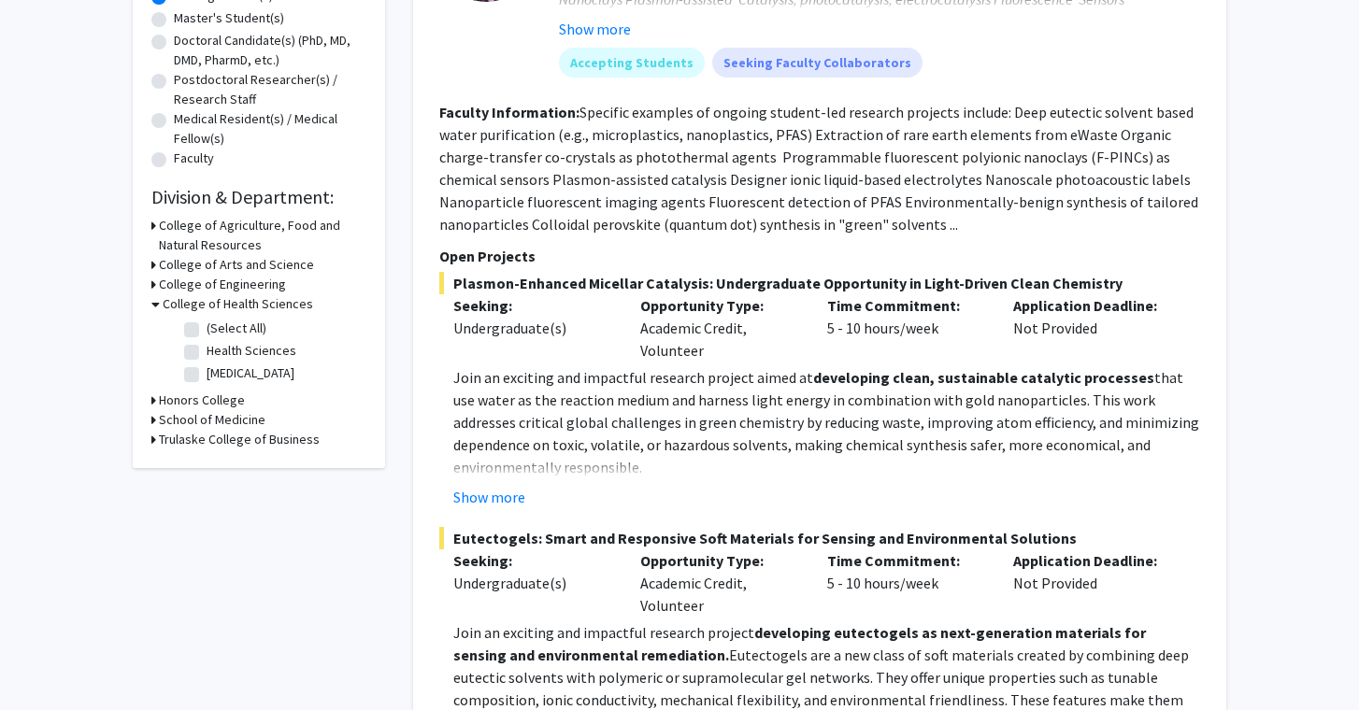
click at [207, 337] on label "(Select All)" at bounding box center [237, 329] width 60 height 20
click at [207, 331] on input "(Select All)" at bounding box center [213, 325] width 12 height 12
checkbox input "true"
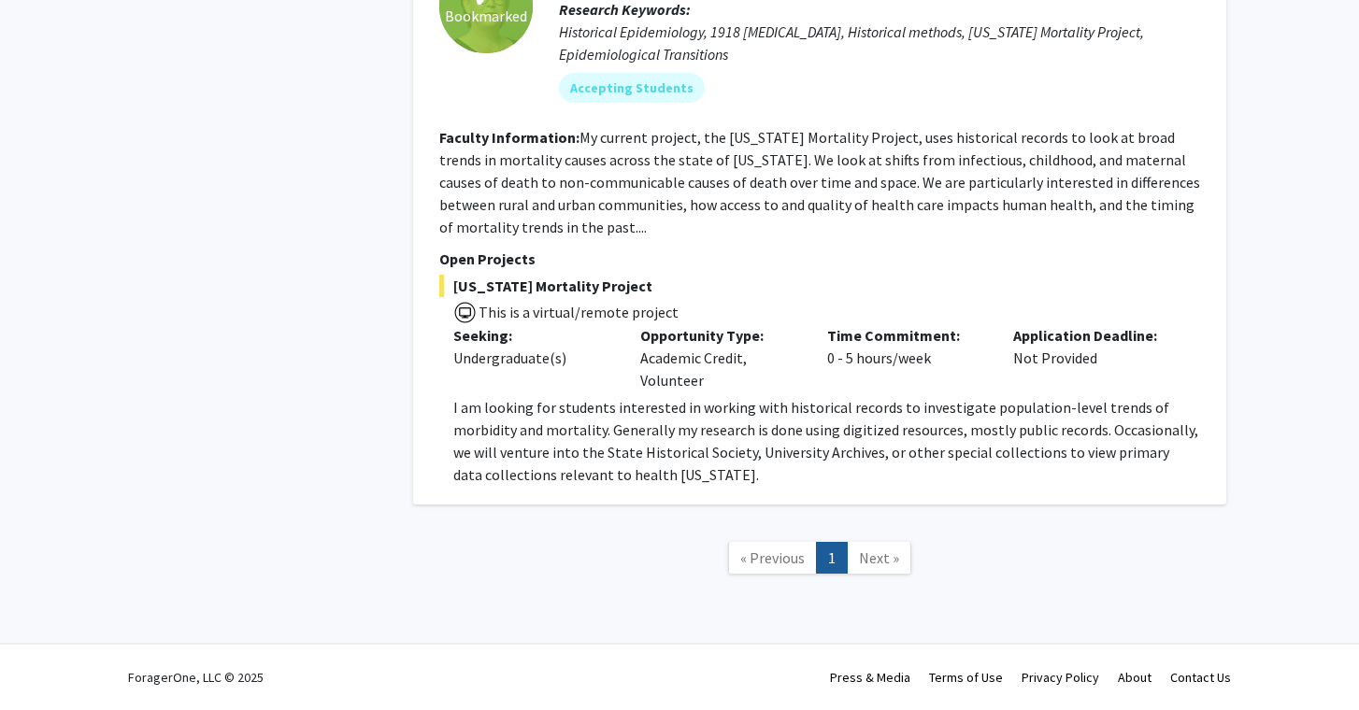
scroll to position [1280, 0]
click at [880, 560] on span "Next »" at bounding box center [879, 558] width 40 height 19
click at [794, 549] on span "« Previous" at bounding box center [772, 558] width 64 height 19
click at [858, 547] on link "Next »" at bounding box center [879, 558] width 64 height 33
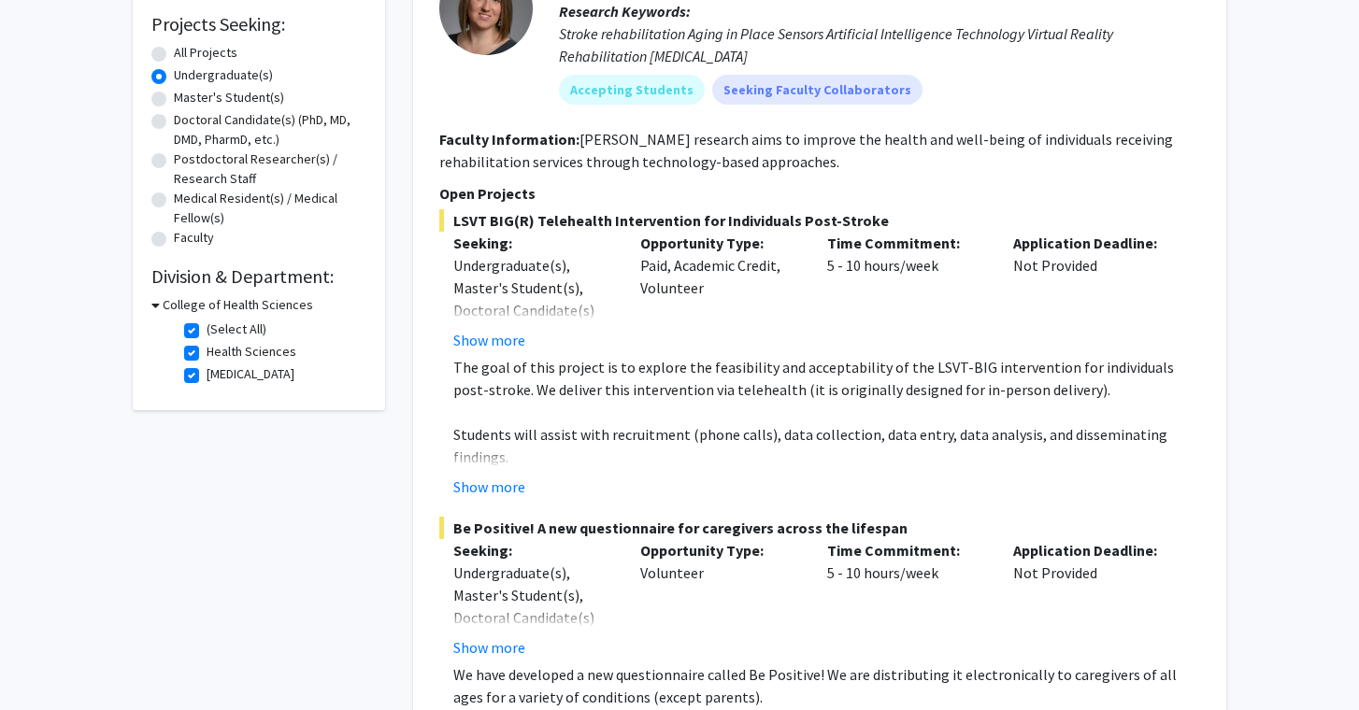
scroll to position [307, 0]
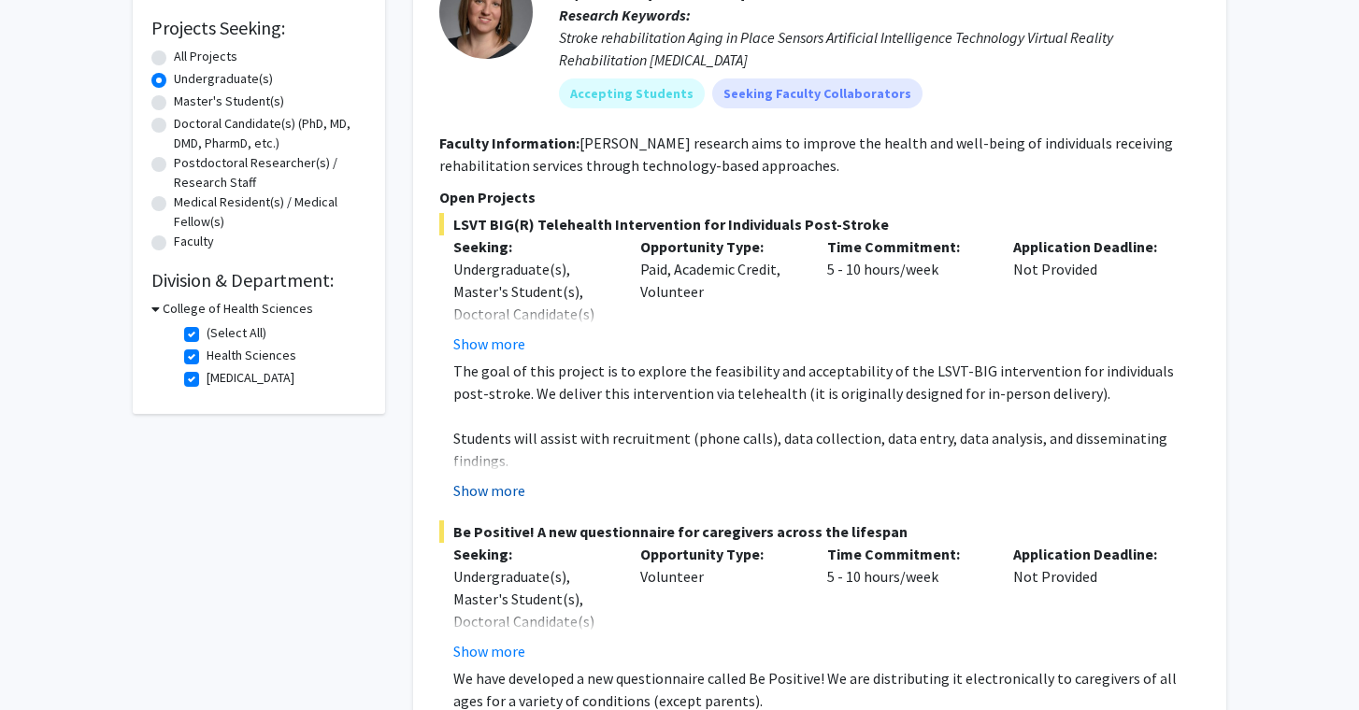
click at [510, 492] on button "Show more" at bounding box center [489, 490] width 72 height 22
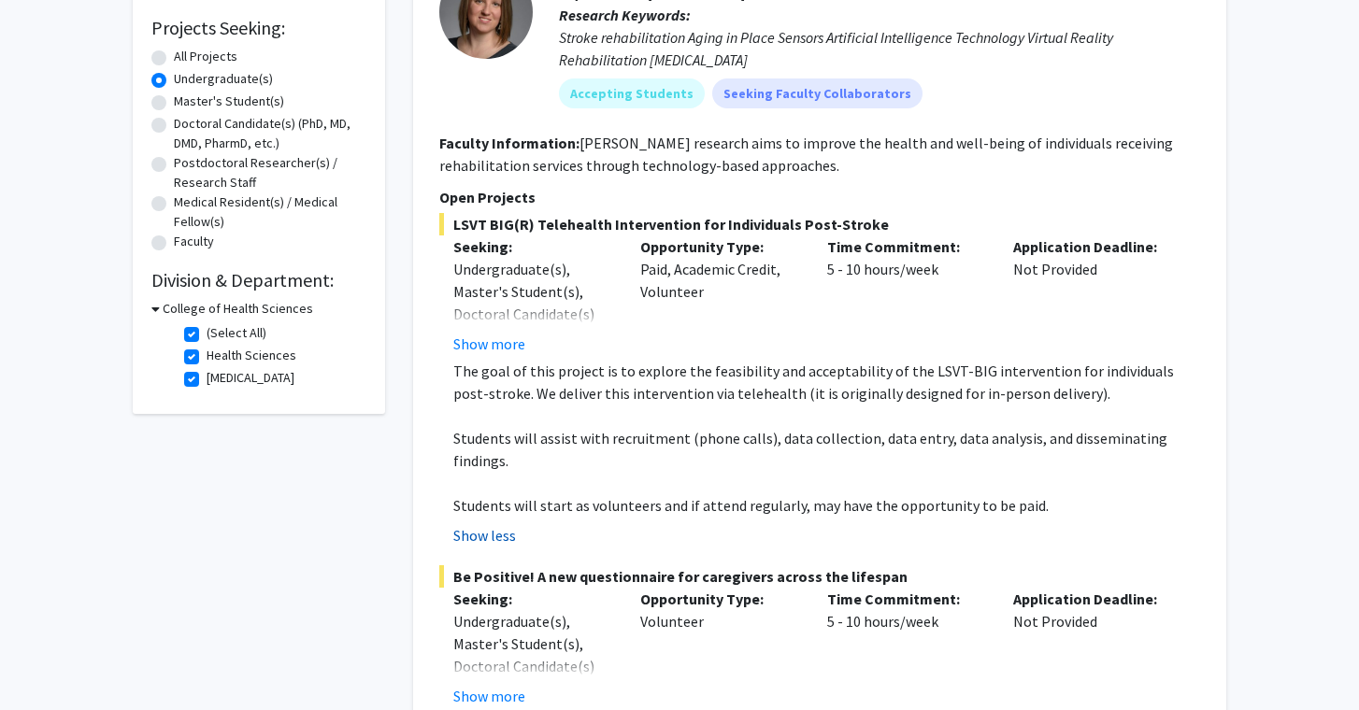
click at [505, 524] on button "Show less" at bounding box center [484, 535] width 63 height 22
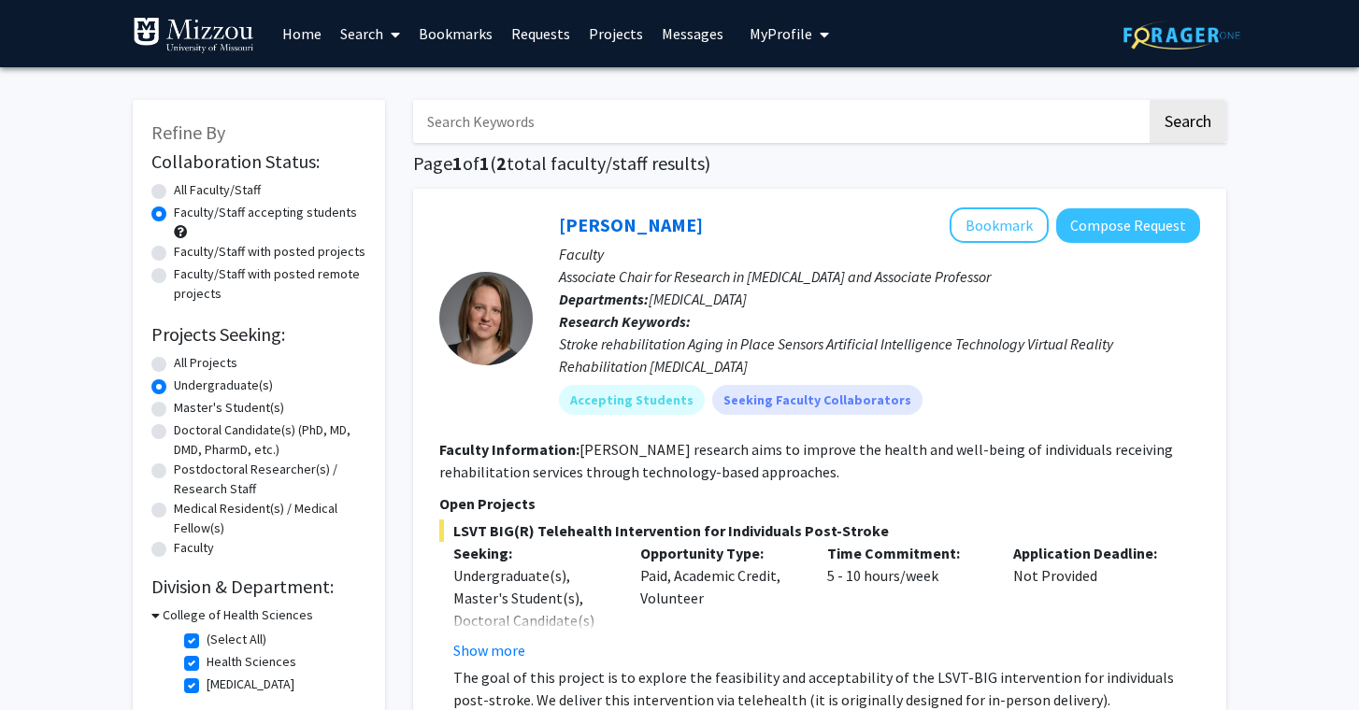
scroll to position [0, 0]
click at [1155, 235] on button "Compose Request" at bounding box center [1128, 225] width 144 height 35
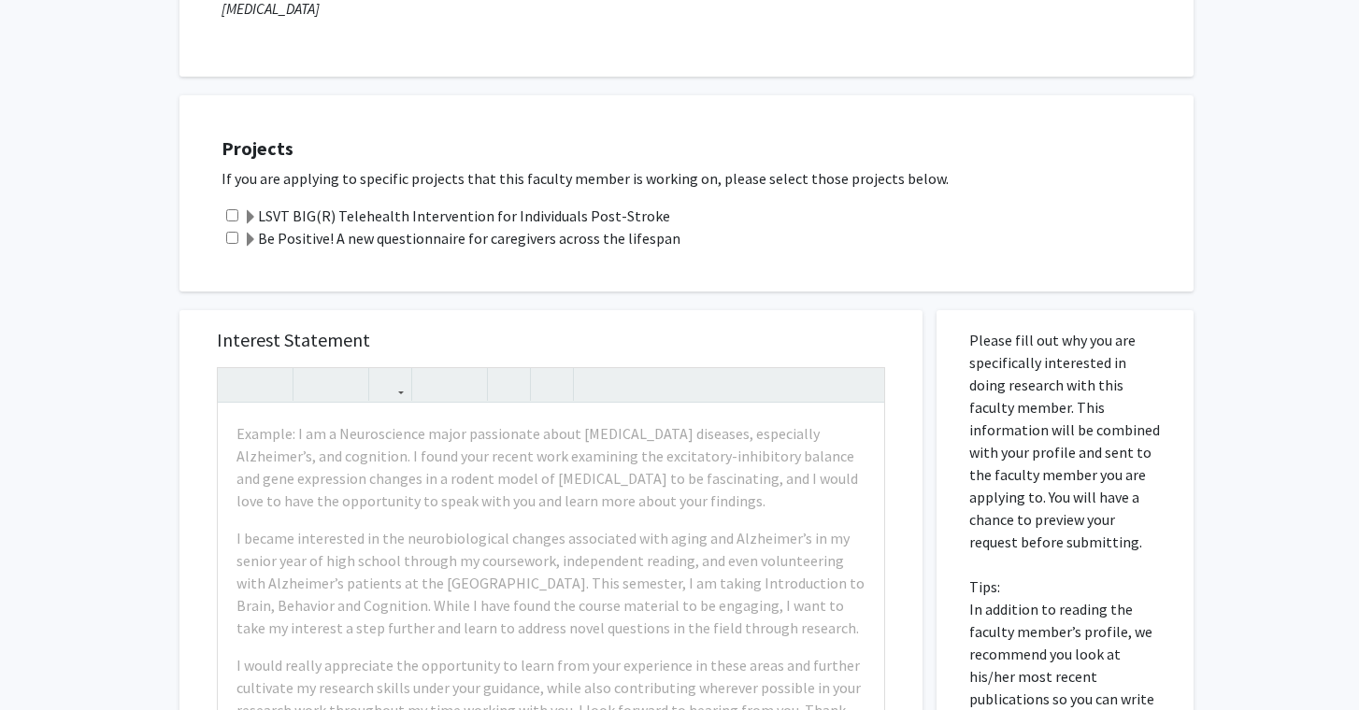
scroll to position [576, 0]
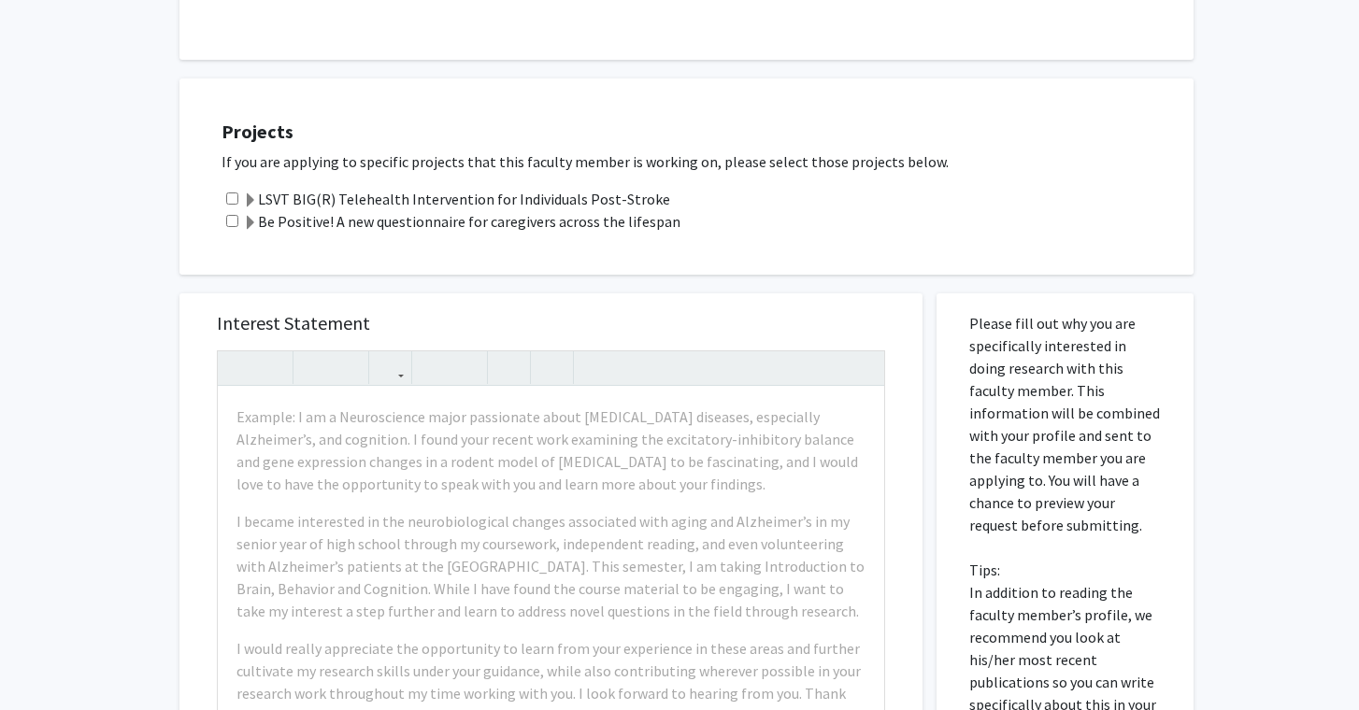
click at [230, 205] on input "checkbox" at bounding box center [232, 199] width 12 height 12
checkbox input "true"
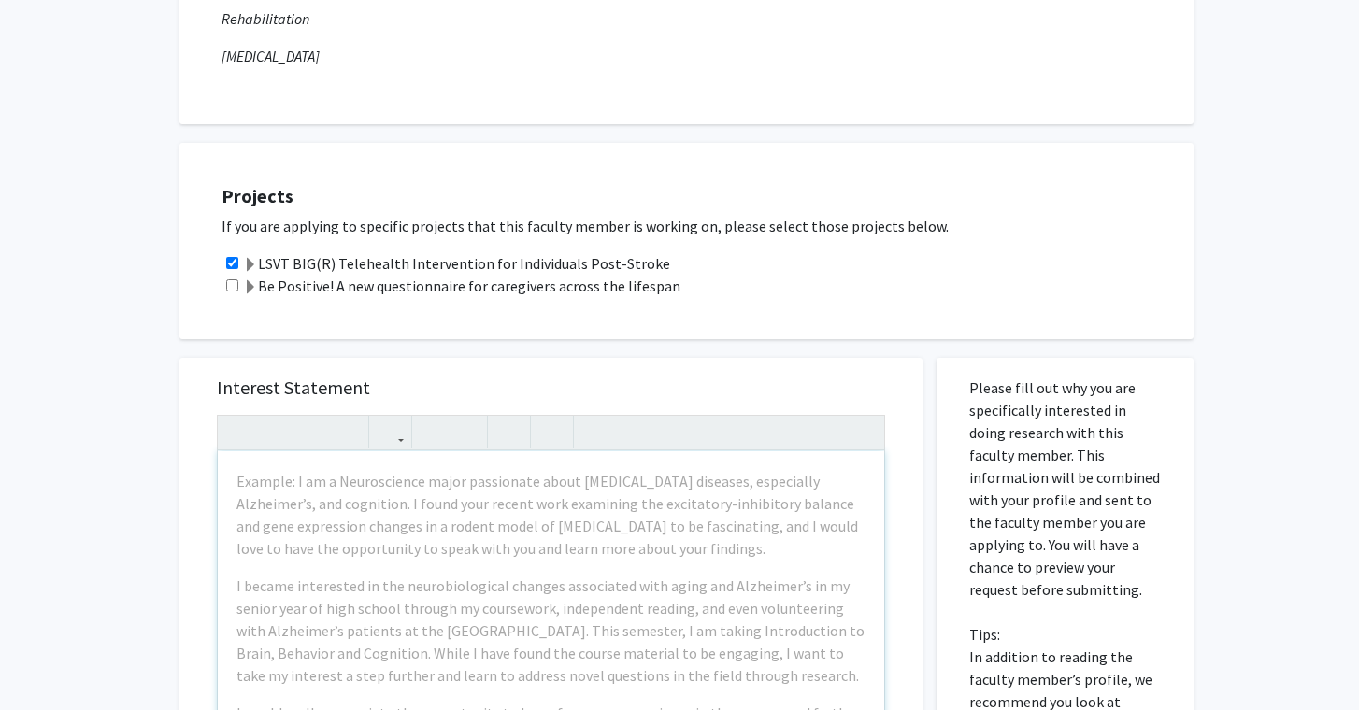
scroll to position [496, 0]
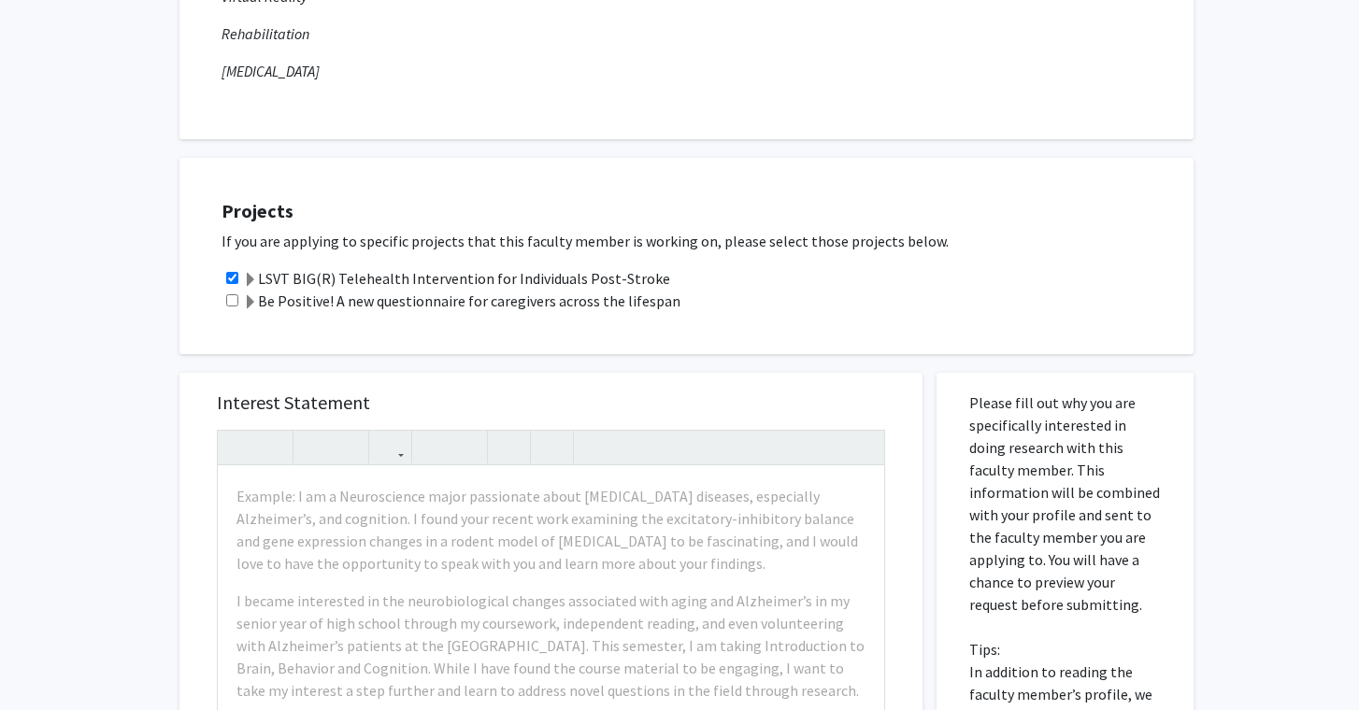
click at [248, 281] on span at bounding box center [250, 280] width 15 height 15
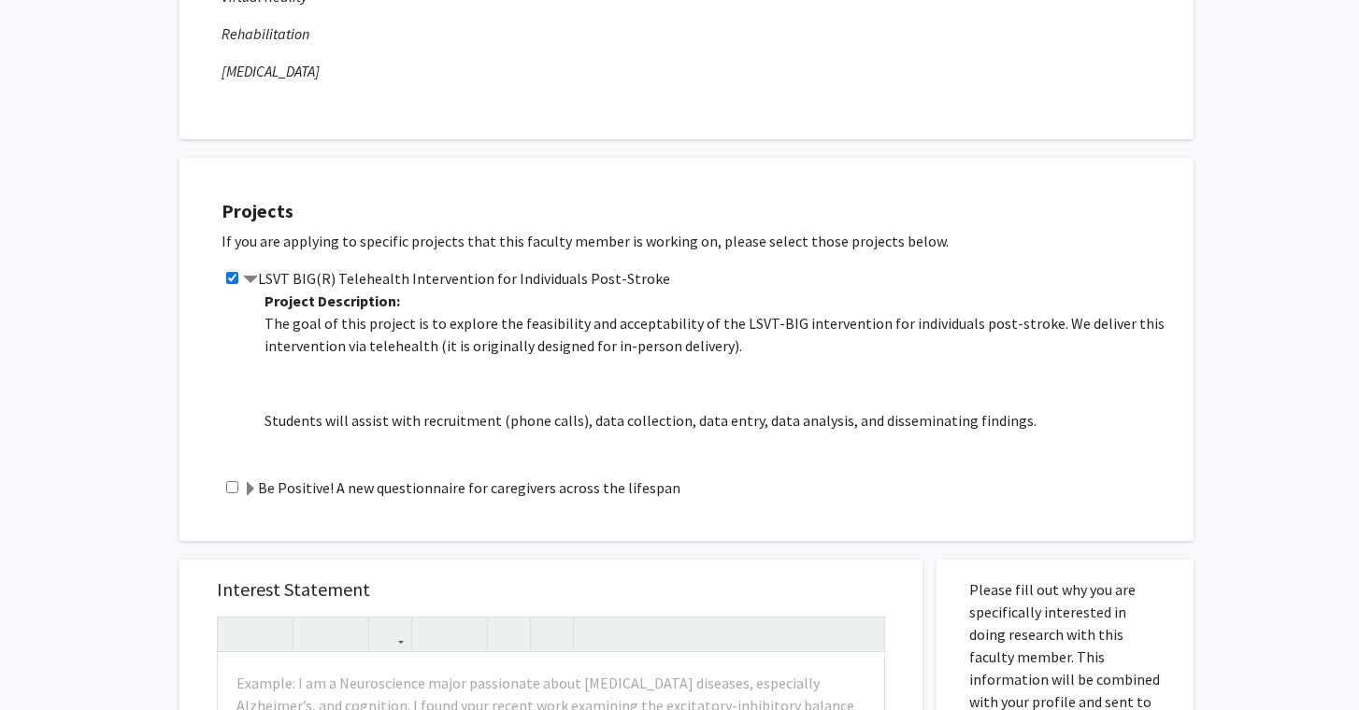
scroll to position [0, 0]
click at [257, 286] on label "LSVT BIG(R) Telehealth Intervention for Individuals Post-Stroke" at bounding box center [456, 278] width 427 height 22
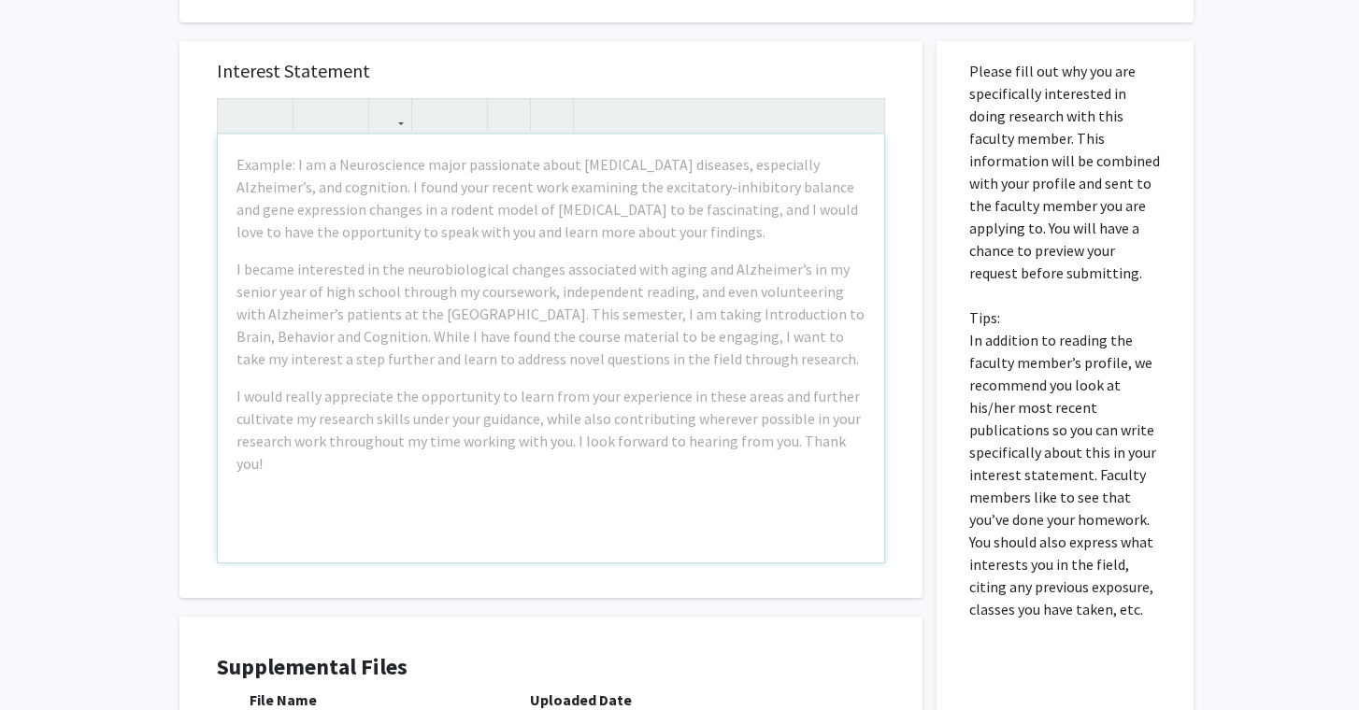
scroll to position [811, 0]
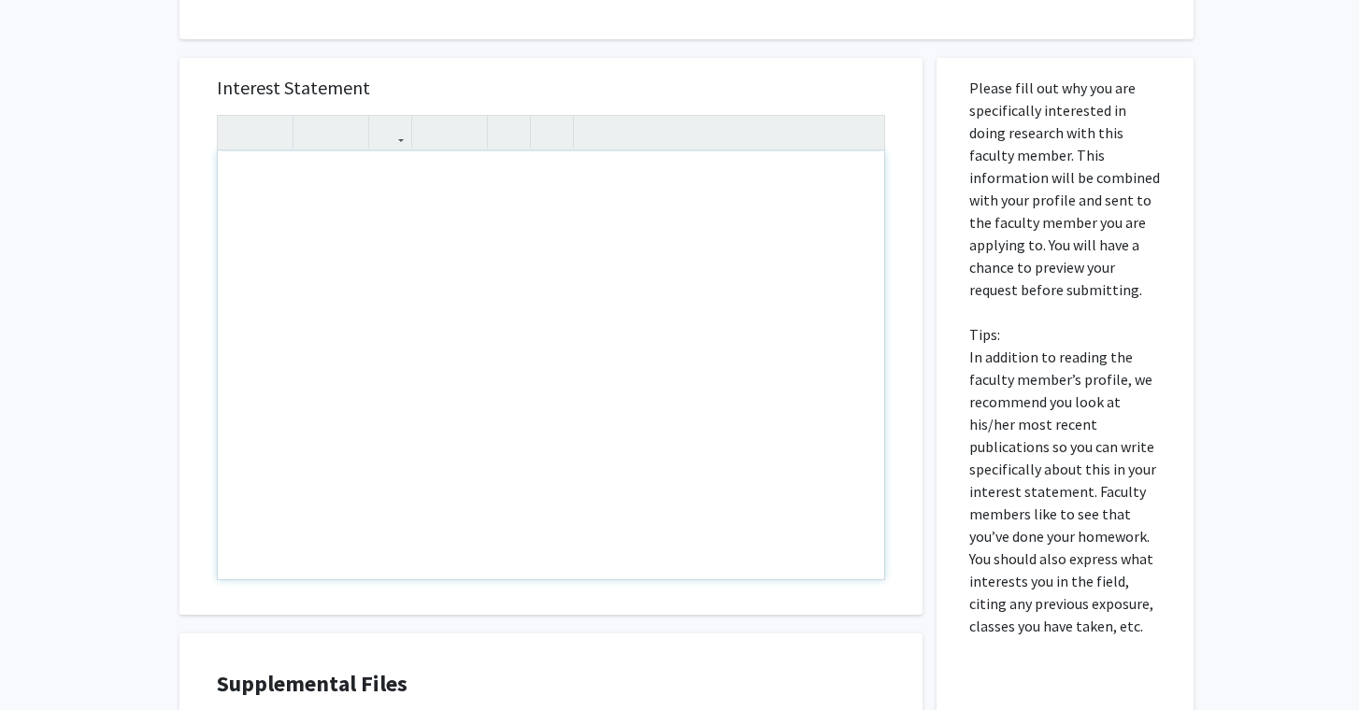
click at [167, 402] on div "Interest Statement Insert link Remove link Supplemental Files File Name Uploade…" at bounding box center [550, 477] width 771 height 876
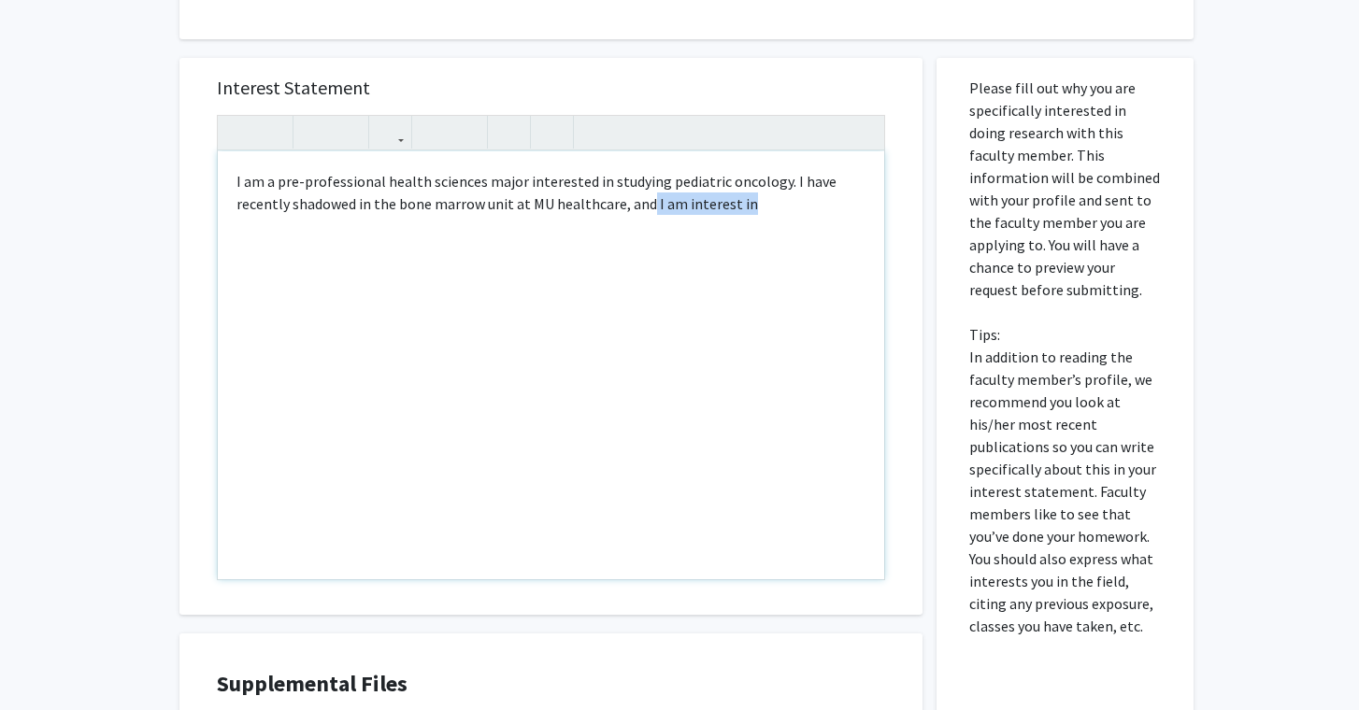
drag, startPoint x: 646, startPoint y: 209, endPoint x: 742, endPoint y: 215, distance: 96.4
click at [742, 215] on div "I am a pre-professional health sciences major interested in studying pediatric …" at bounding box center [551, 365] width 666 height 428
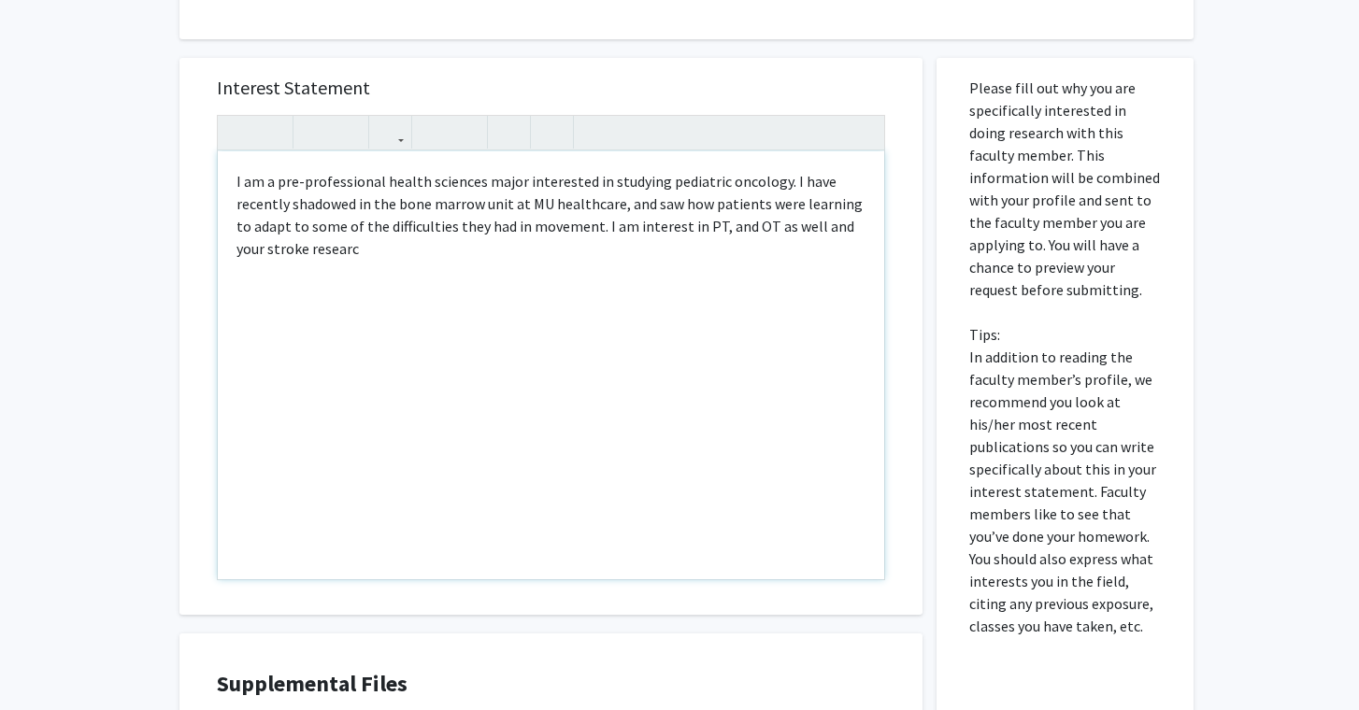
type textarea "I am a pre-professional health sciences major interested in studying pediatric …"
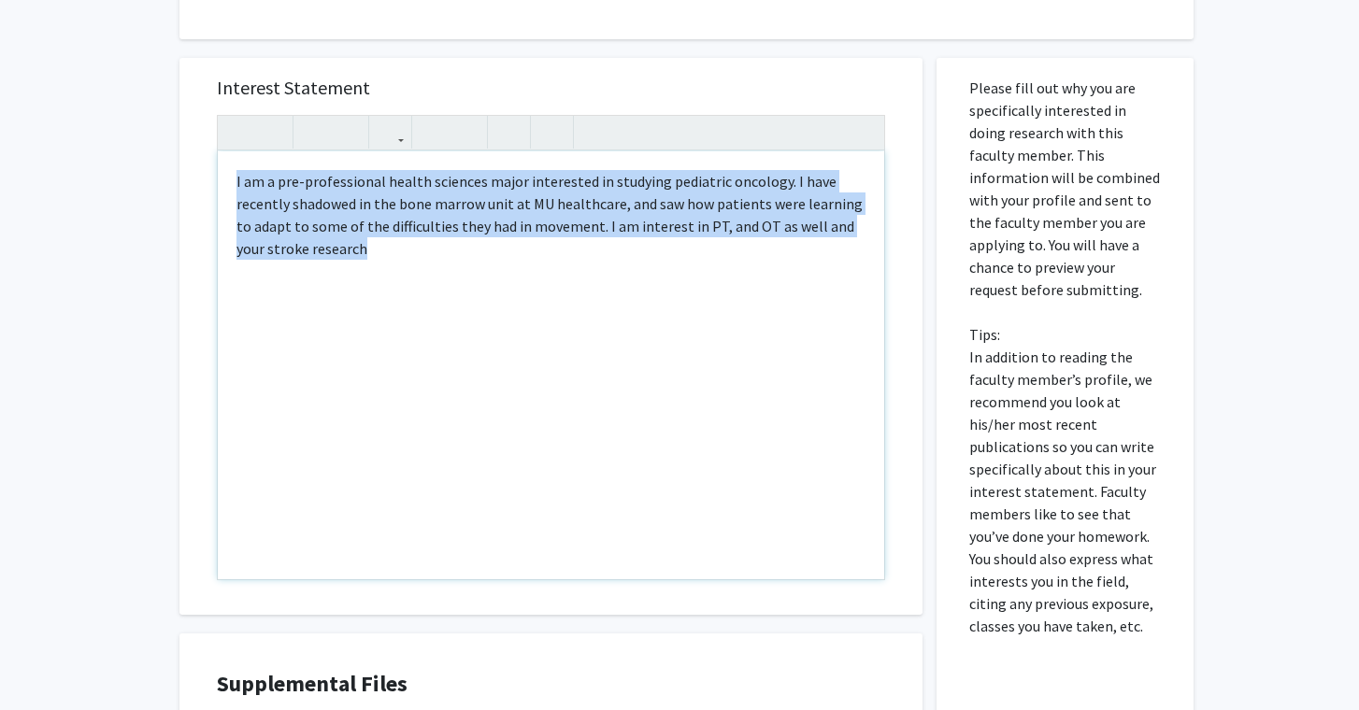
drag, startPoint x: 458, startPoint y: 284, endPoint x: 230, endPoint y: 177, distance: 252.1
click at [230, 177] on div "I am a pre-professional health sciences major interested in studying pediatric …" at bounding box center [551, 365] width 666 height 428
copy div "I am a pre-professional health sciences major interested in studying pediatric …"
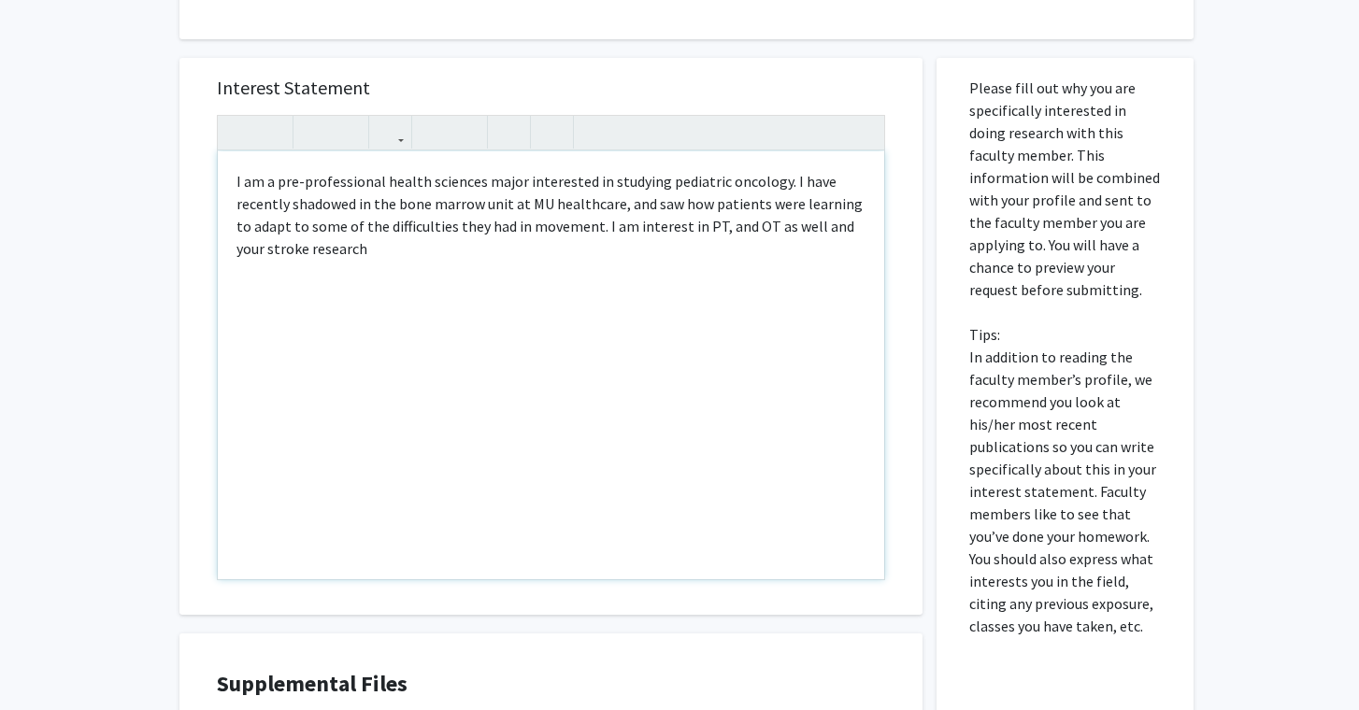
click at [405, 308] on div "I am a pre-professional health sciences major interested in studying pediatric …" at bounding box center [551, 365] width 666 height 428
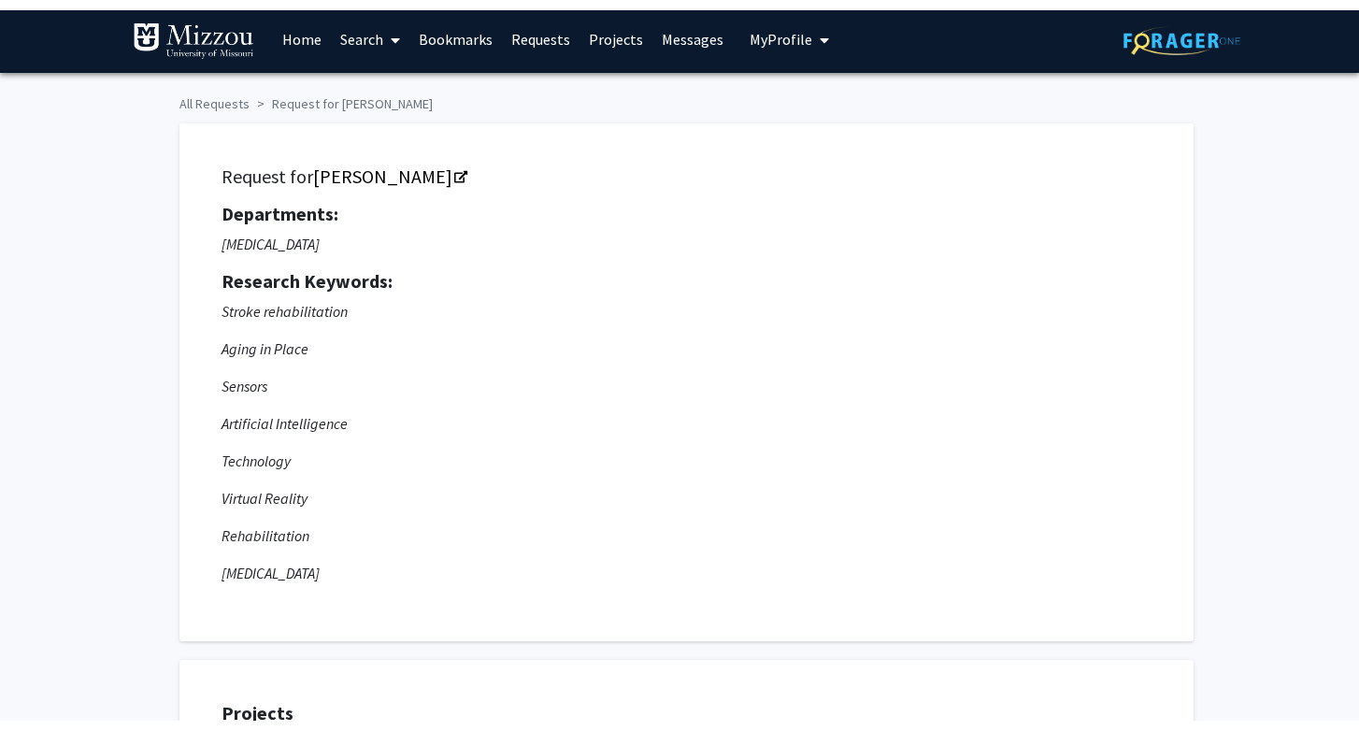
scroll to position [0, 0]
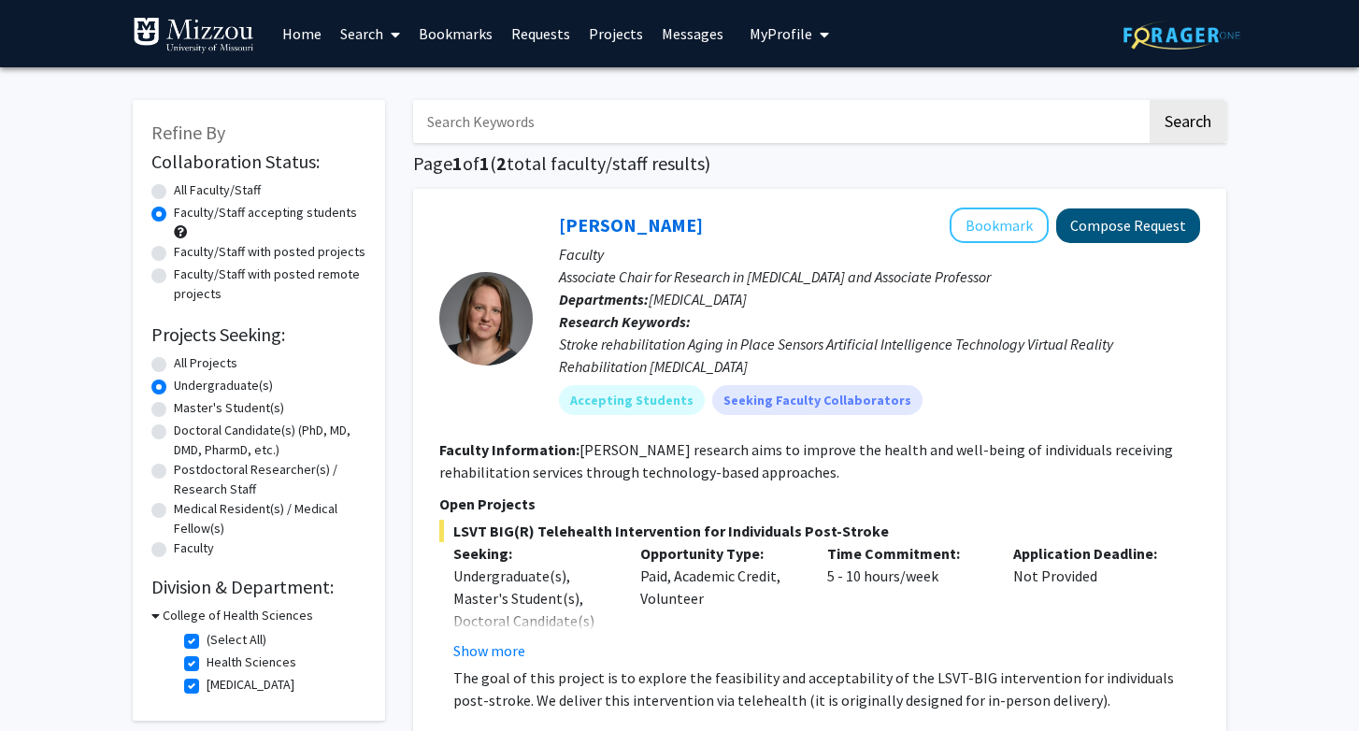
click at [1112, 236] on button "Compose Request" at bounding box center [1128, 225] width 144 height 35
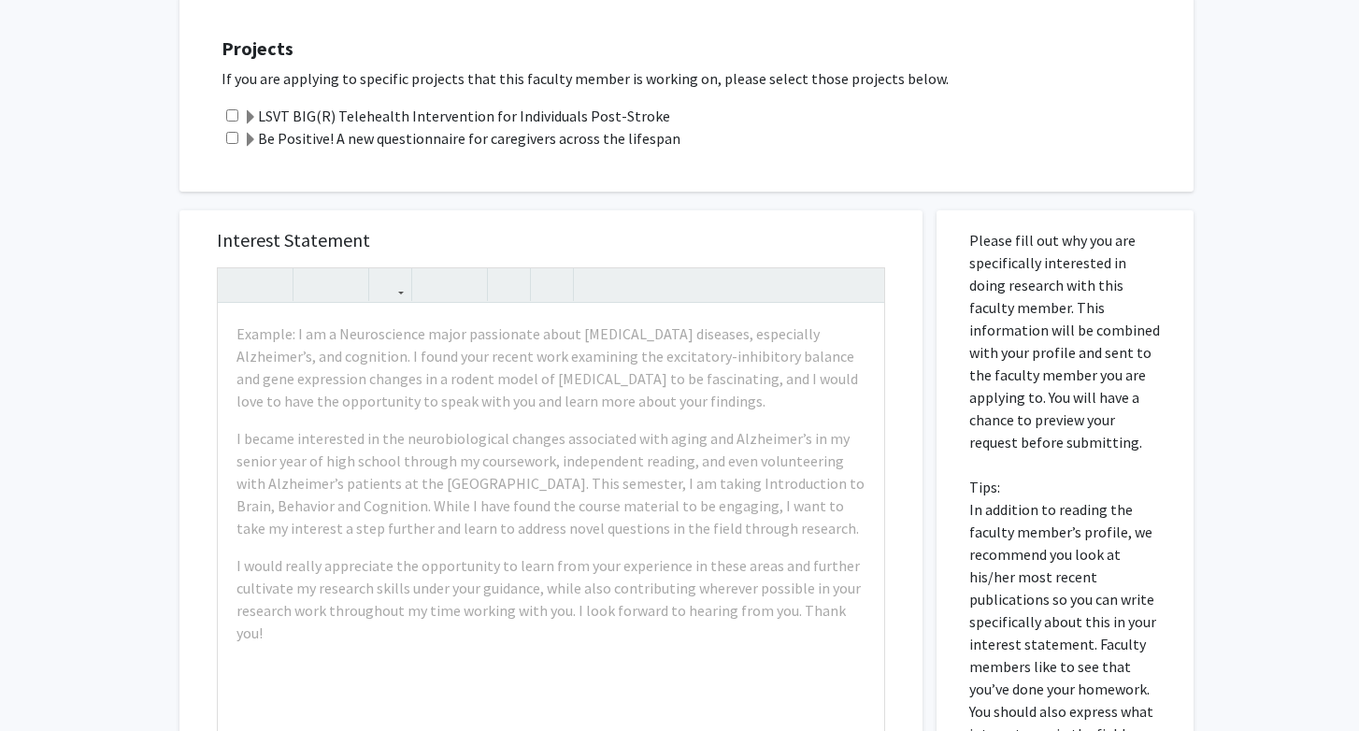
scroll to position [726, 0]
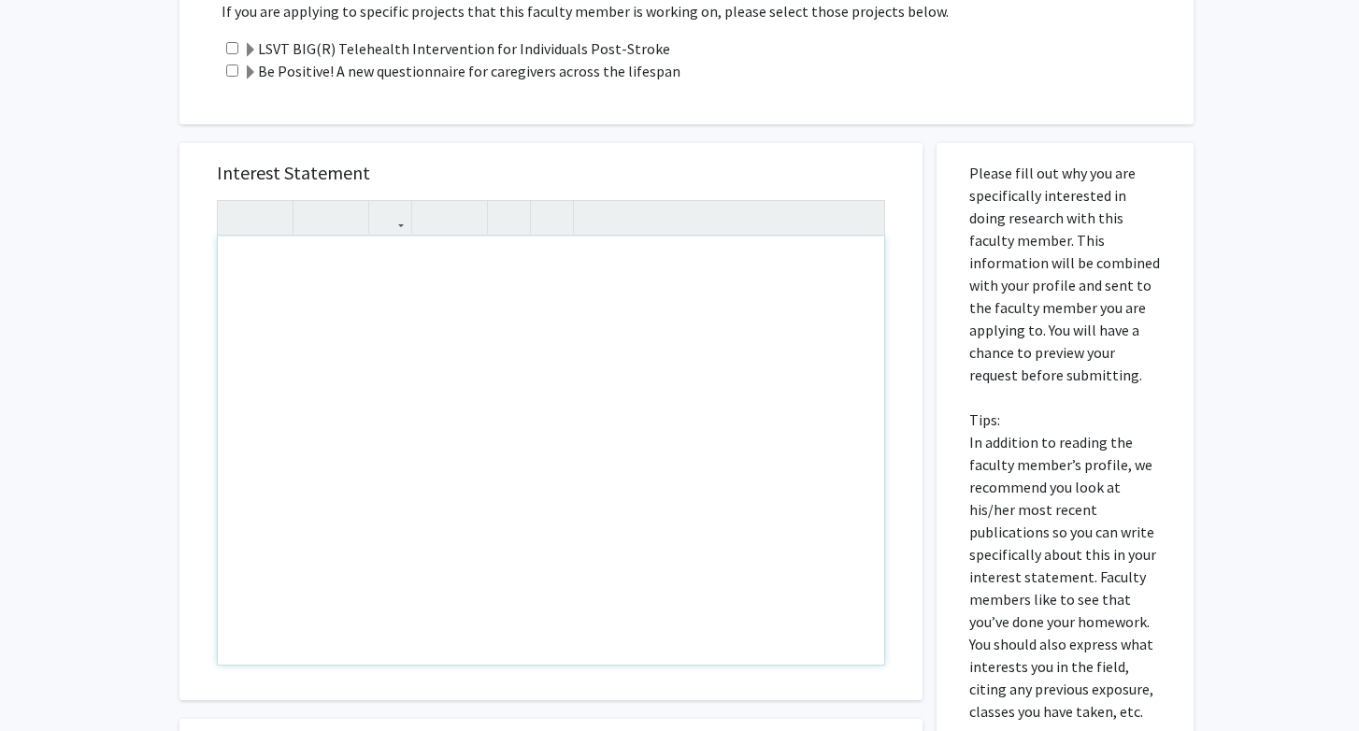
click at [564, 443] on div "Note to users with screen readers: Please press Alt+0 or Option+0 to deactivate…" at bounding box center [551, 450] width 666 height 428
paste div "Note to users with screen readers: Please press Alt+0 or Option+0 to deactivate…"
type textarea "<p>I am a pre-professional health sciences major interested in studying pediatr…"
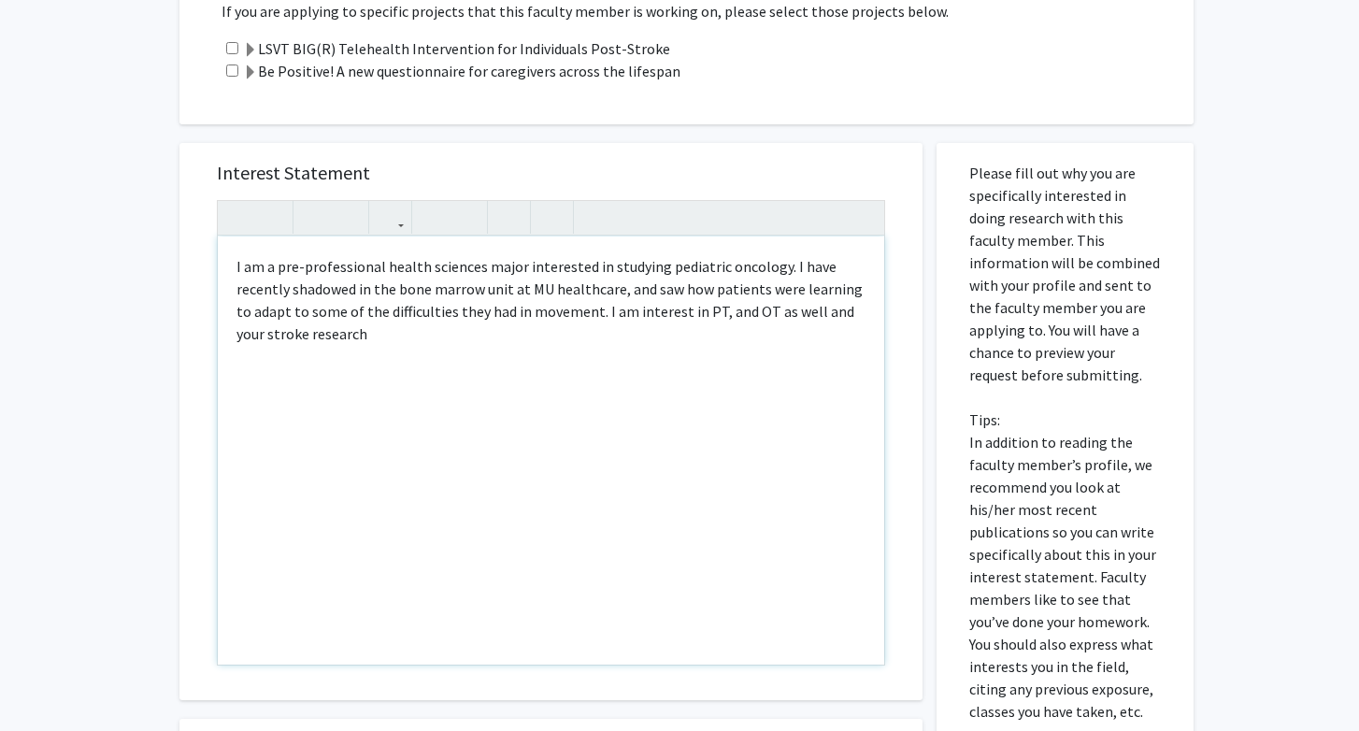
click at [661, 317] on p "I am a pre-professional health sciences major interested in studying pediatric …" at bounding box center [550, 300] width 629 height 90
click at [626, 309] on p "I am a pre-professional health sciences major interested in studying pediatric …" at bounding box center [550, 300] width 629 height 90
click at [618, 311] on p "I am a pre-professional health sciences major interested in studying pediatric …" at bounding box center [550, 300] width 629 height 90
click at [611, 311] on p "I am a pre-professional health sciences major interested in studying pediatric …" at bounding box center [550, 300] width 629 height 90
click at [723, 319] on p "I am a pre-professional health sciences major interested in studying pediatric …" at bounding box center [550, 300] width 629 height 90
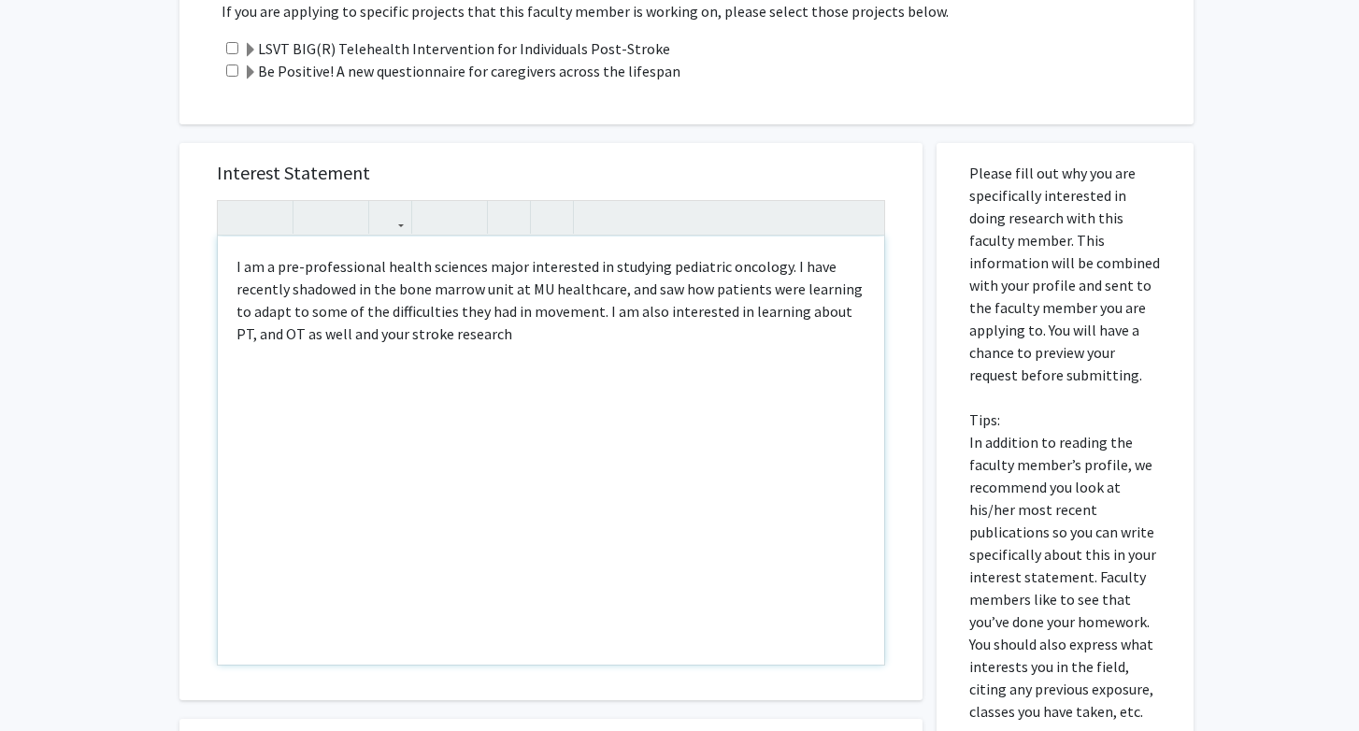
click at [842, 324] on p "I am a pre-professional health sciences major interested in studying pediatric …" at bounding box center [550, 300] width 629 height 90
click at [838, 321] on p "I am a pre-professional health sciences major interested in studying pediatric …" at bounding box center [550, 300] width 629 height 90
click at [258, 341] on p "I am a pre-professional health sciences major interested in studying pediatric …" at bounding box center [550, 300] width 629 height 90
drag, startPoint x: 260, startPoint y: 339, endPoint x: 361, endPoint y: 339, distance: 100.9
click at [361, 339] on p "I am a pre-professional health sciences major interested in studying pediatric …" at bounding box center [550, 300] width 629 height 90
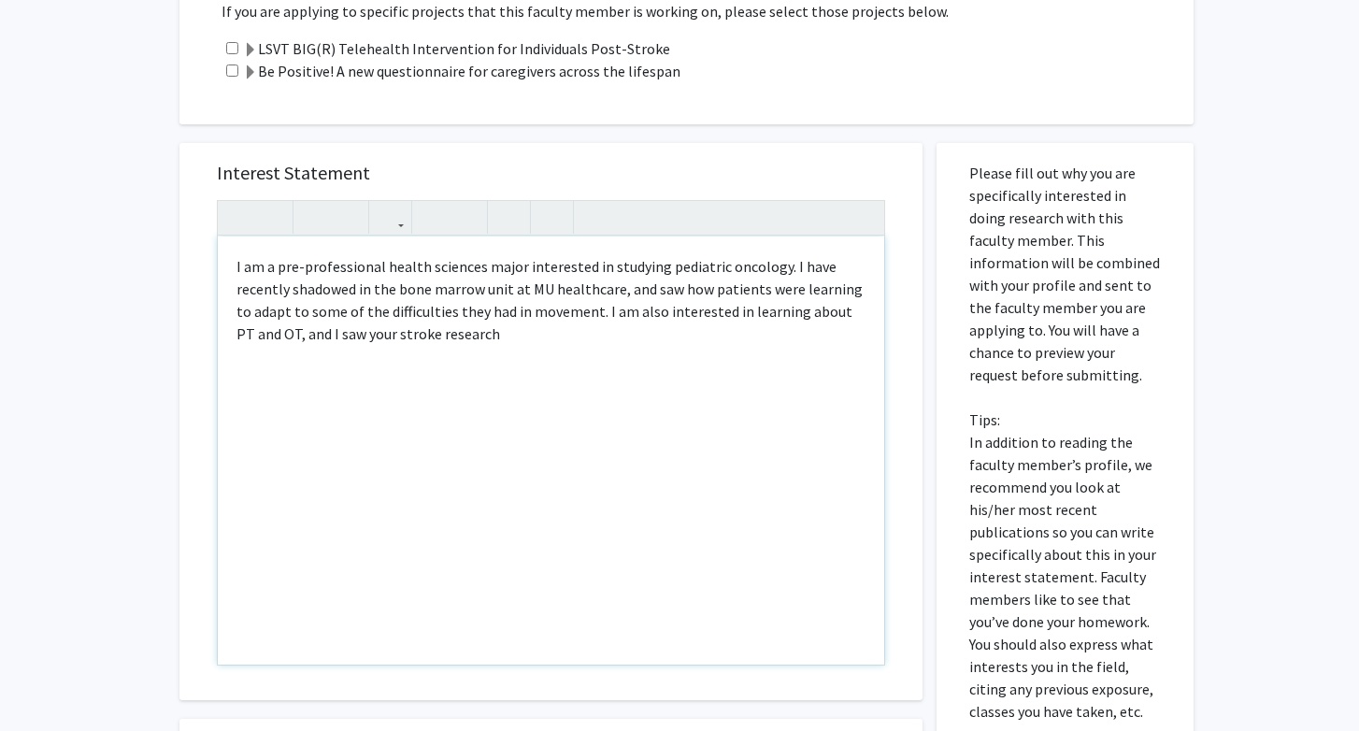
click at [483, 336] on p "I am a pre-professional health sciences major interested in studying pediatric …" at bounding box center [550, 300] width 629 height 90
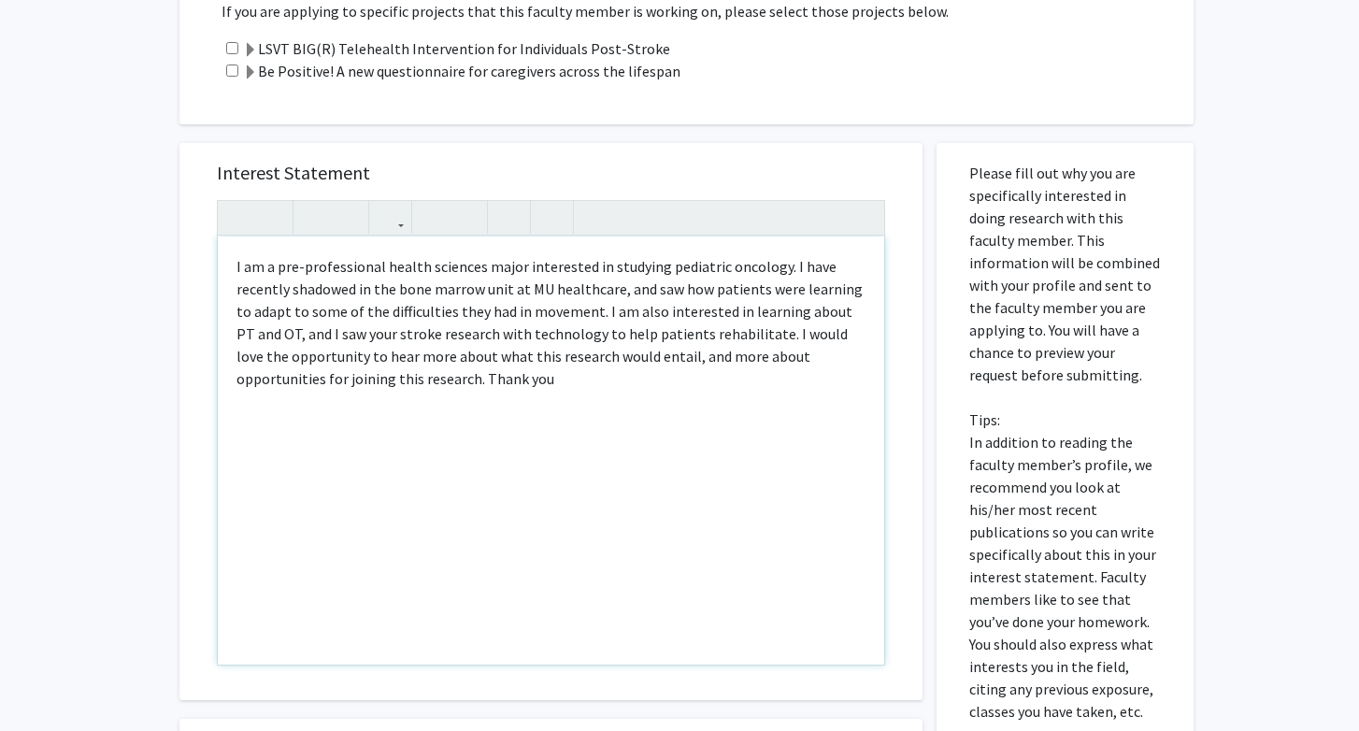
type textarea "<p>I am a pre-professional health sciences major interested in studying pediatr…"
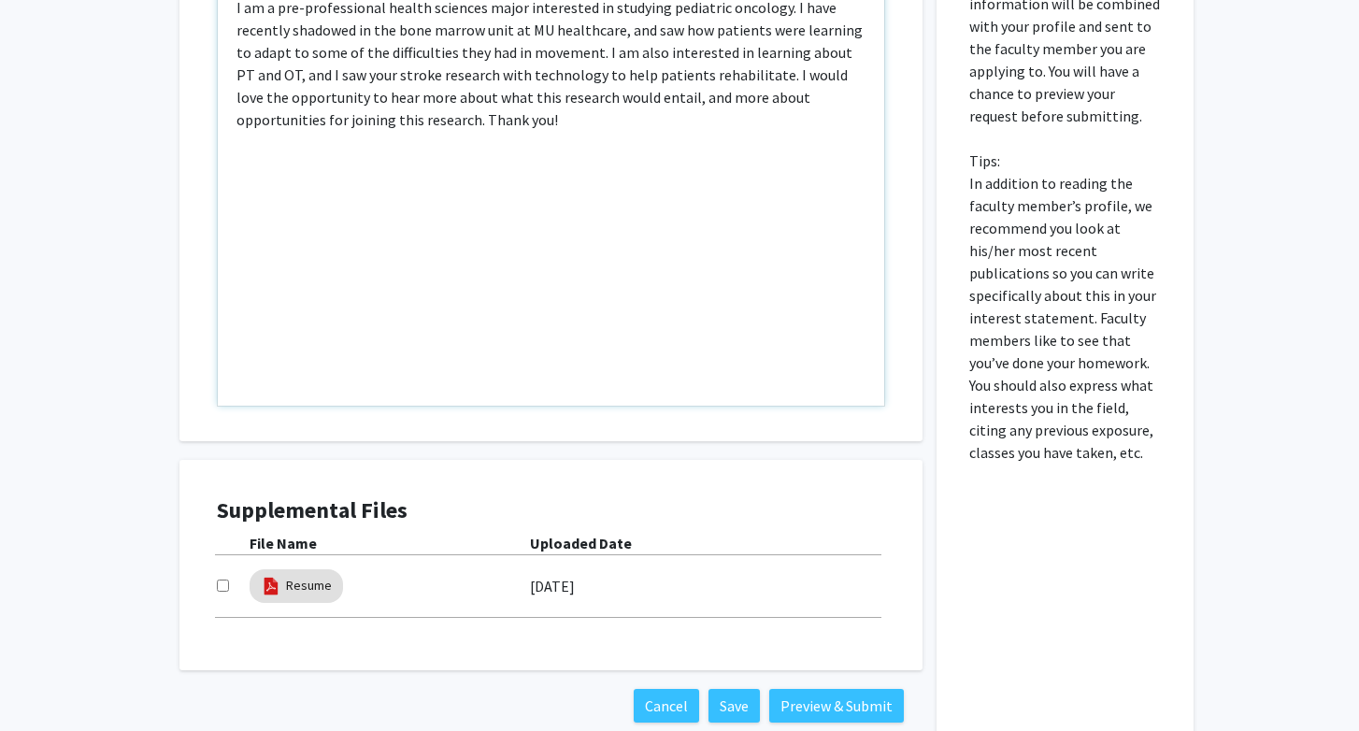
scroll to position [985, 0]
click at [225, 587] on input "checkbox" at bounding box center [223, 585] width 12 height 12
checkbox input "true"
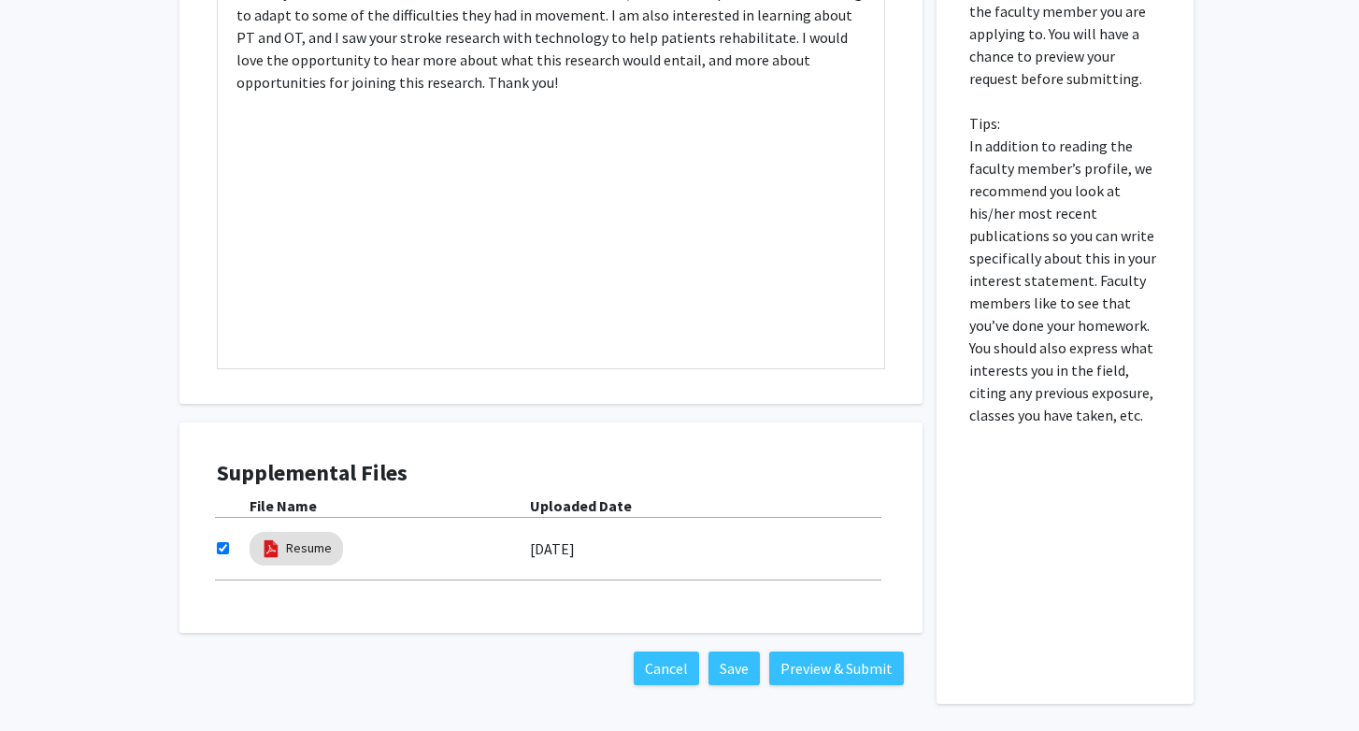
scroll to position [1026, 0]
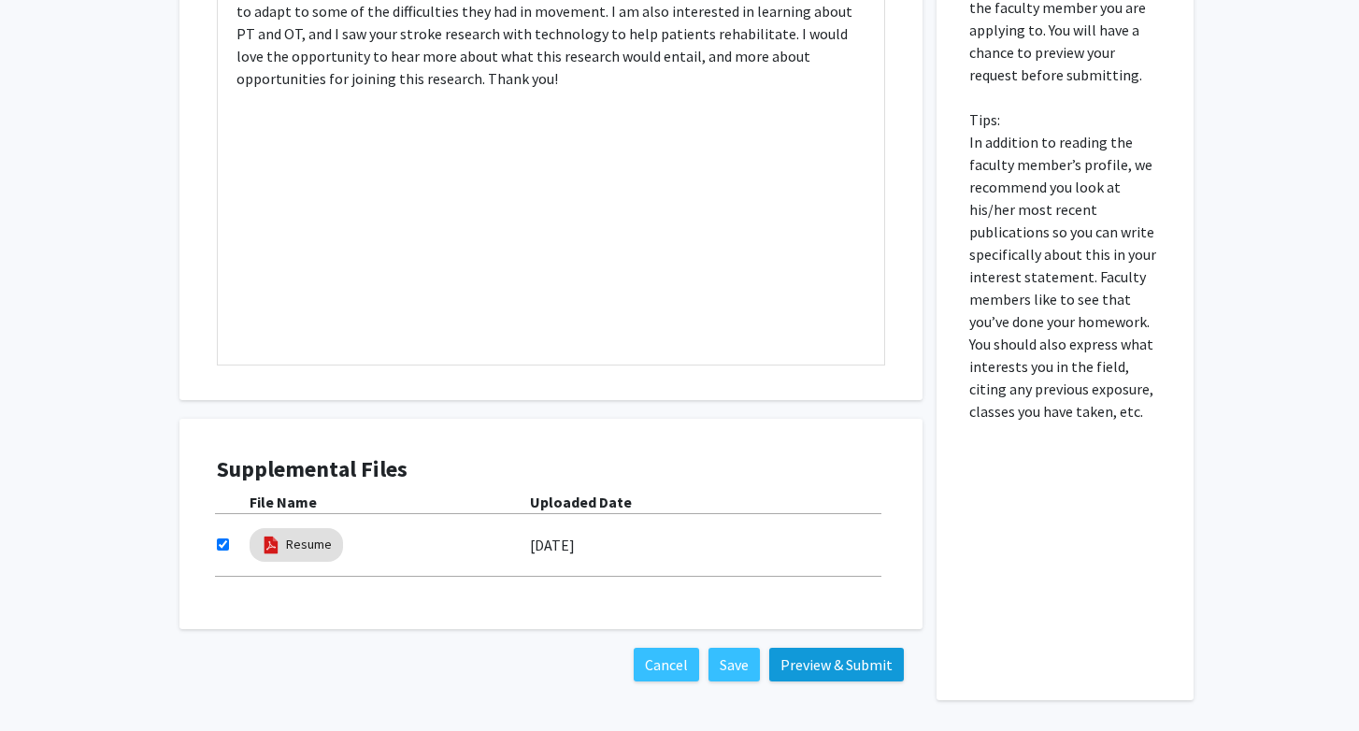
click at [813, 676] on button "Preview & Submit" at bounding box center [836, 665] width 135 height 34
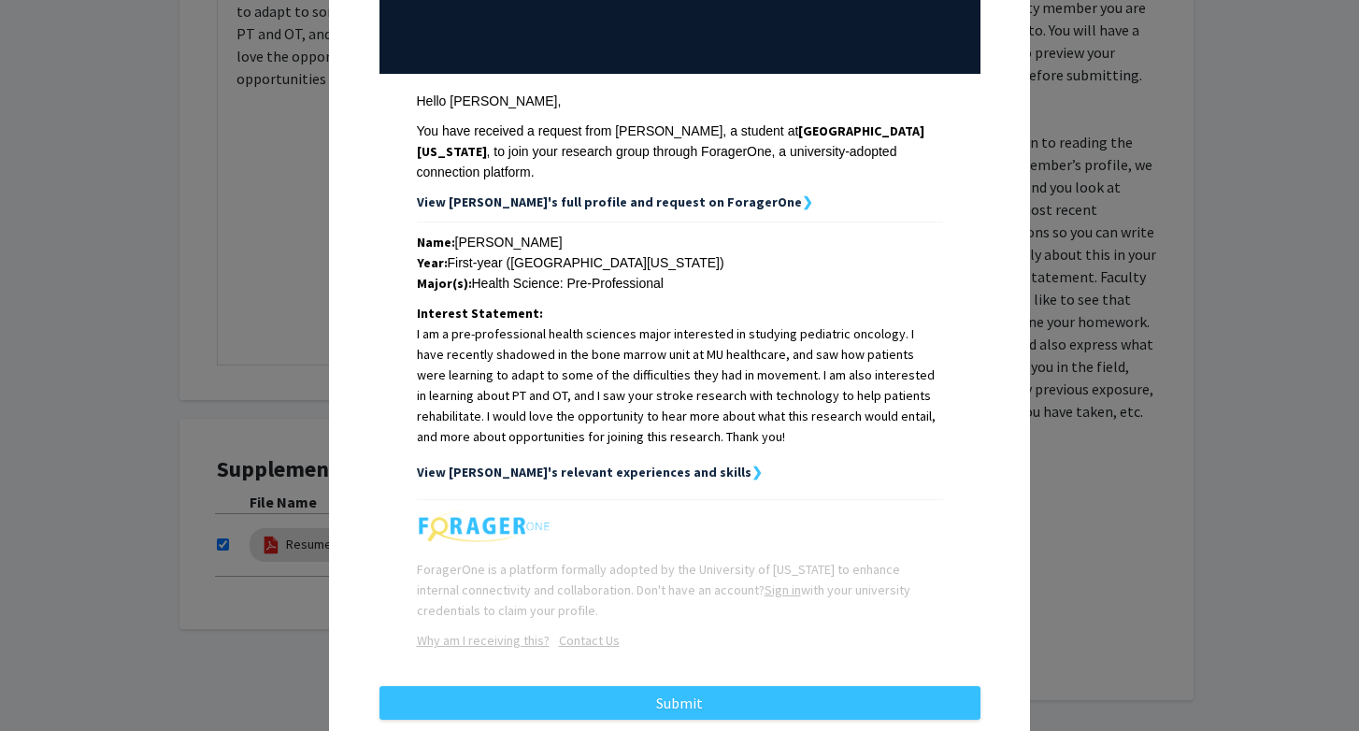
scroll to position [209, 0]
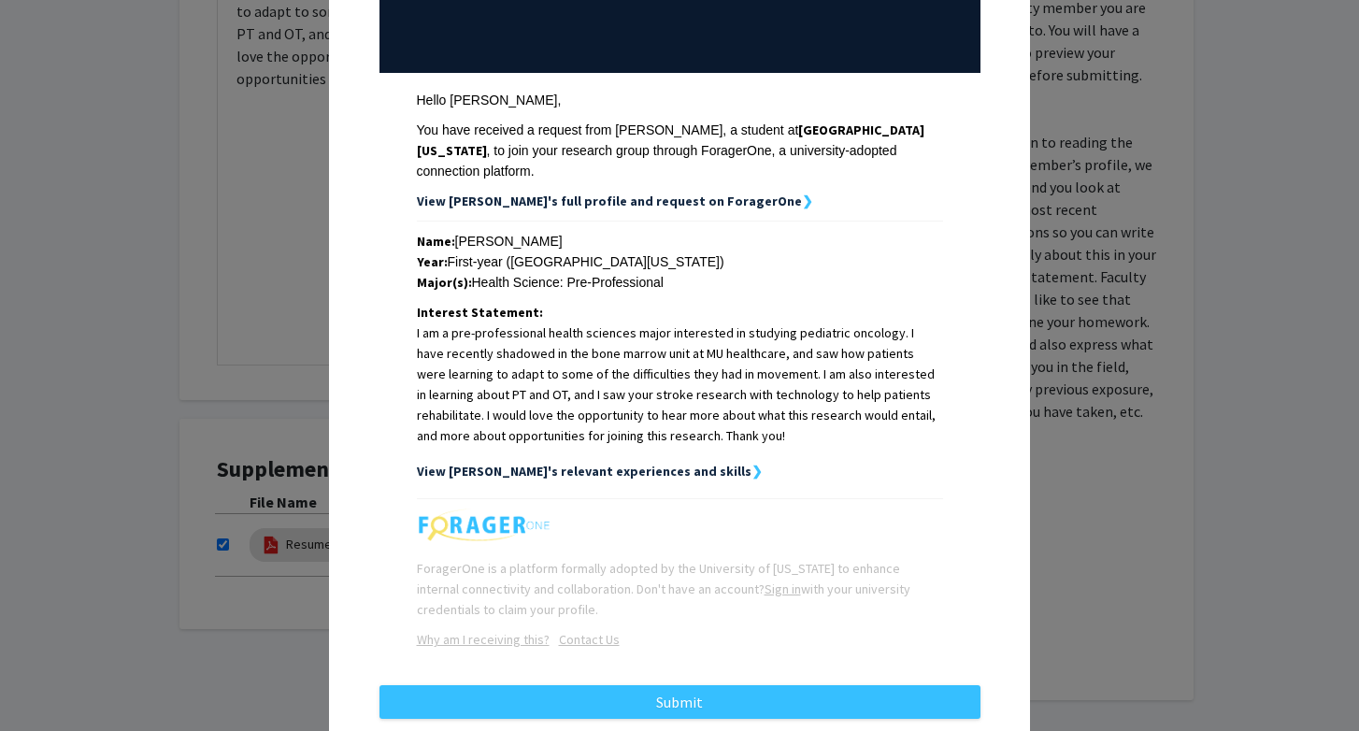
click at [654, 463] on strong "View [PERSON_NAME]'s relevant experiences and skills" at bounding box center [584, 471] width 335 height 17
click at [751, 463] on strong "❯" at bounding box center [756, 471] width 11 height 17
click at [653, 193] on strong "View [PERSON_NAME]'s full profile and request on ForagerOne" at bounding box center [609, 201] width 385 height 17
click at [626, 463] on strong "View [PERSON_NAME]'s relevant experiences and skills" at bounding box center [584, 471] width 335 height 17
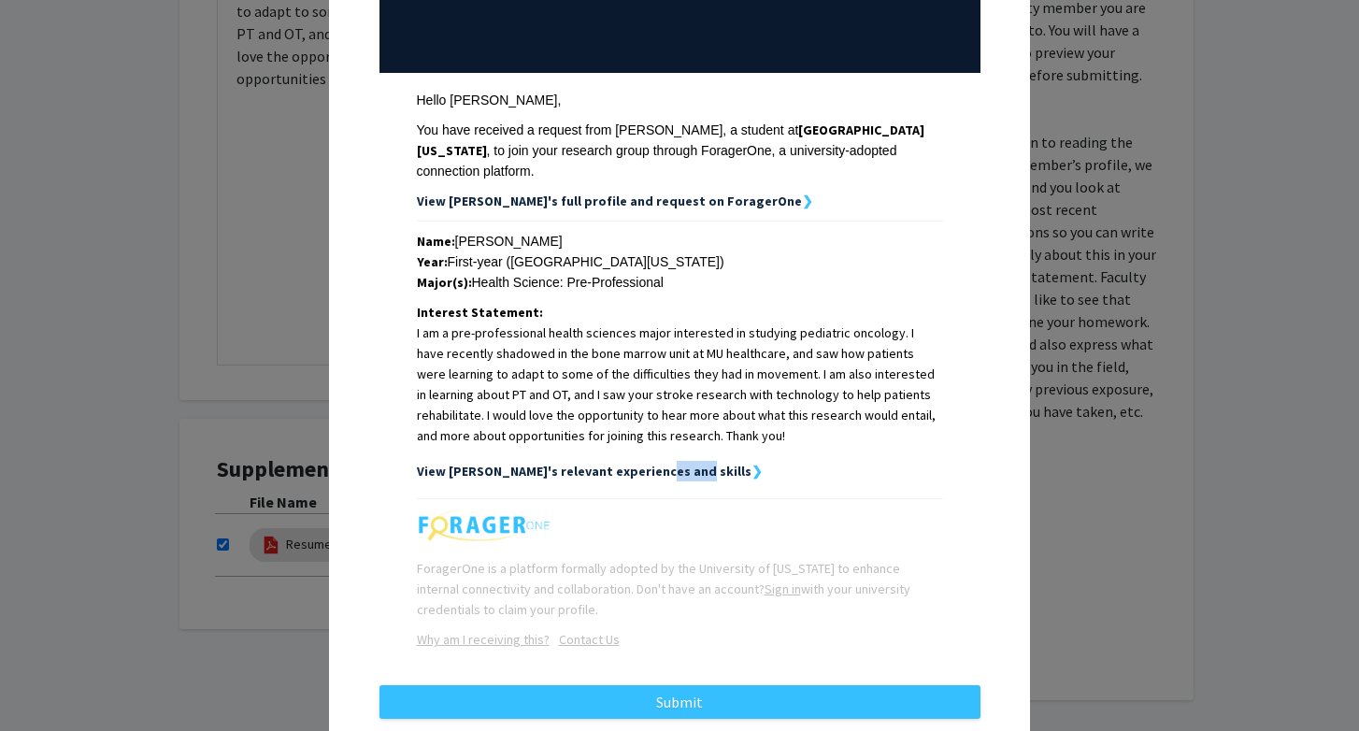
click at [699, 422] on p "I am a pre-professional health sciences major interested in studying pediatric …" at bounding box center [680, 383] width 526 height 123
click at [704, 461] on div "View [PERSON_NAME]'s relevant experiences and skills ❯" at bounding box center [680, 471] width 526 height 21
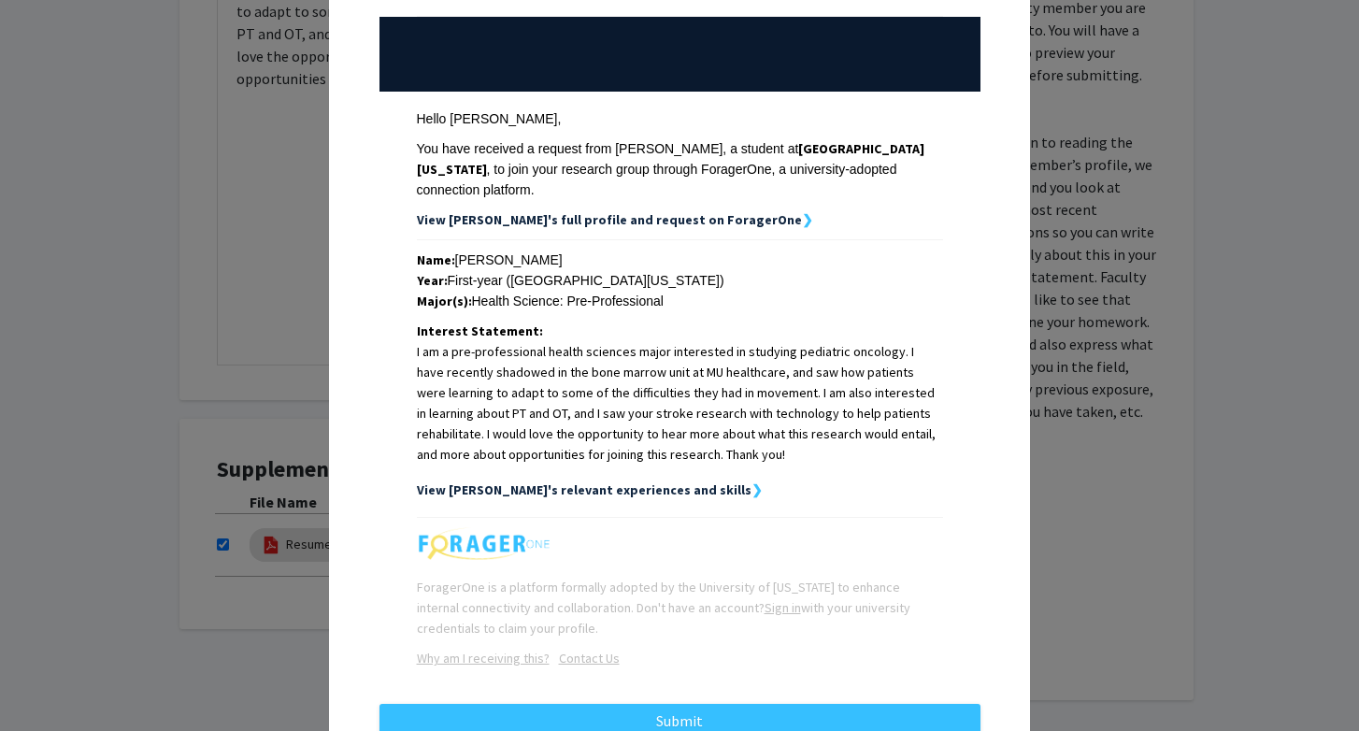
scroll to position [200, 0]
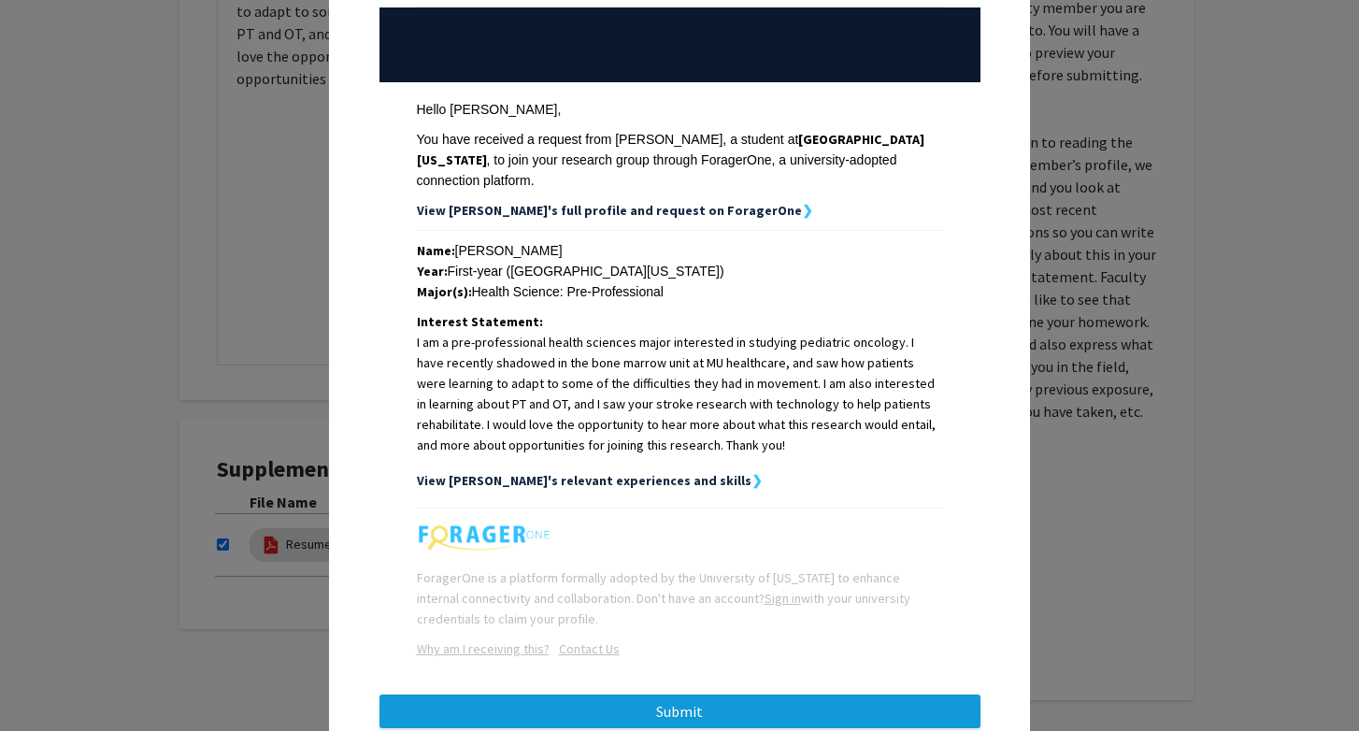
click at [715, 694] on button "Submit" at bounding box center [679, 711] width 601 height 34
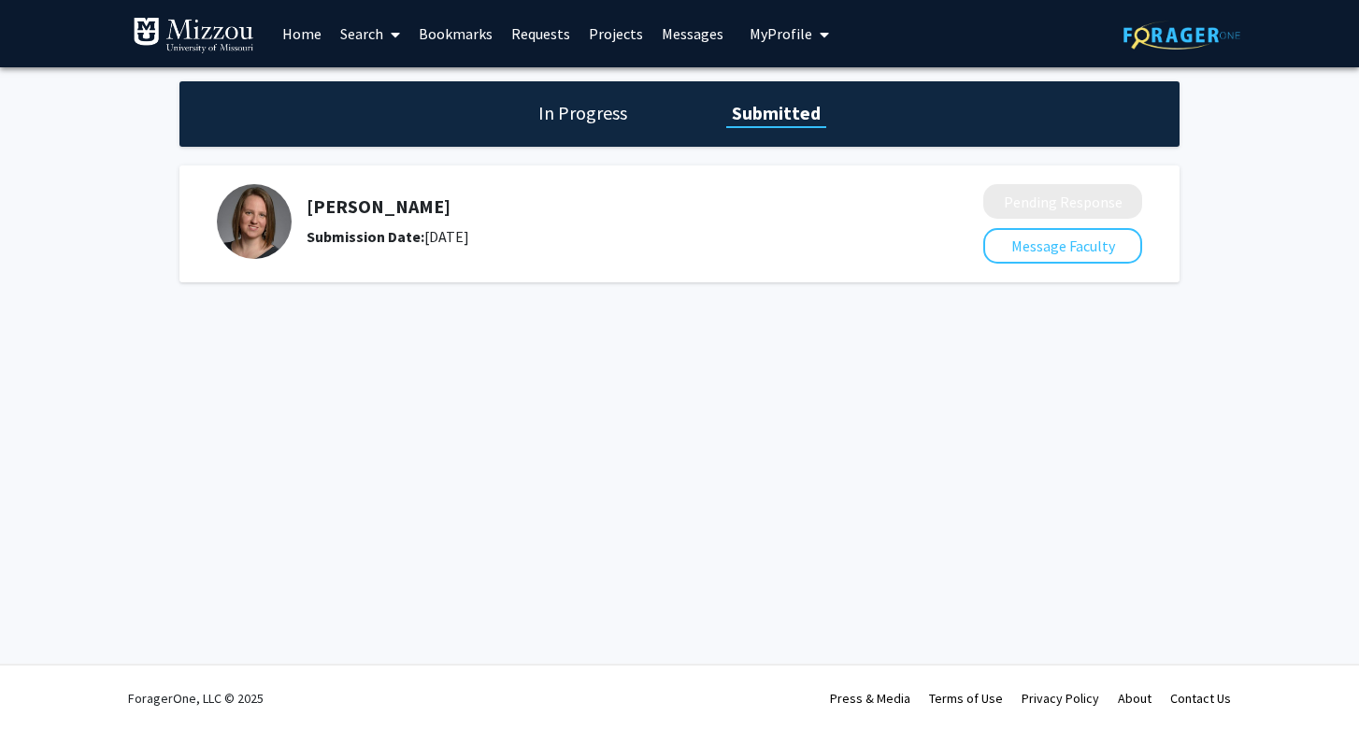
click at [601, 117] on h1 "In Progress" at bounding box center [583, 113] width 100 height 26
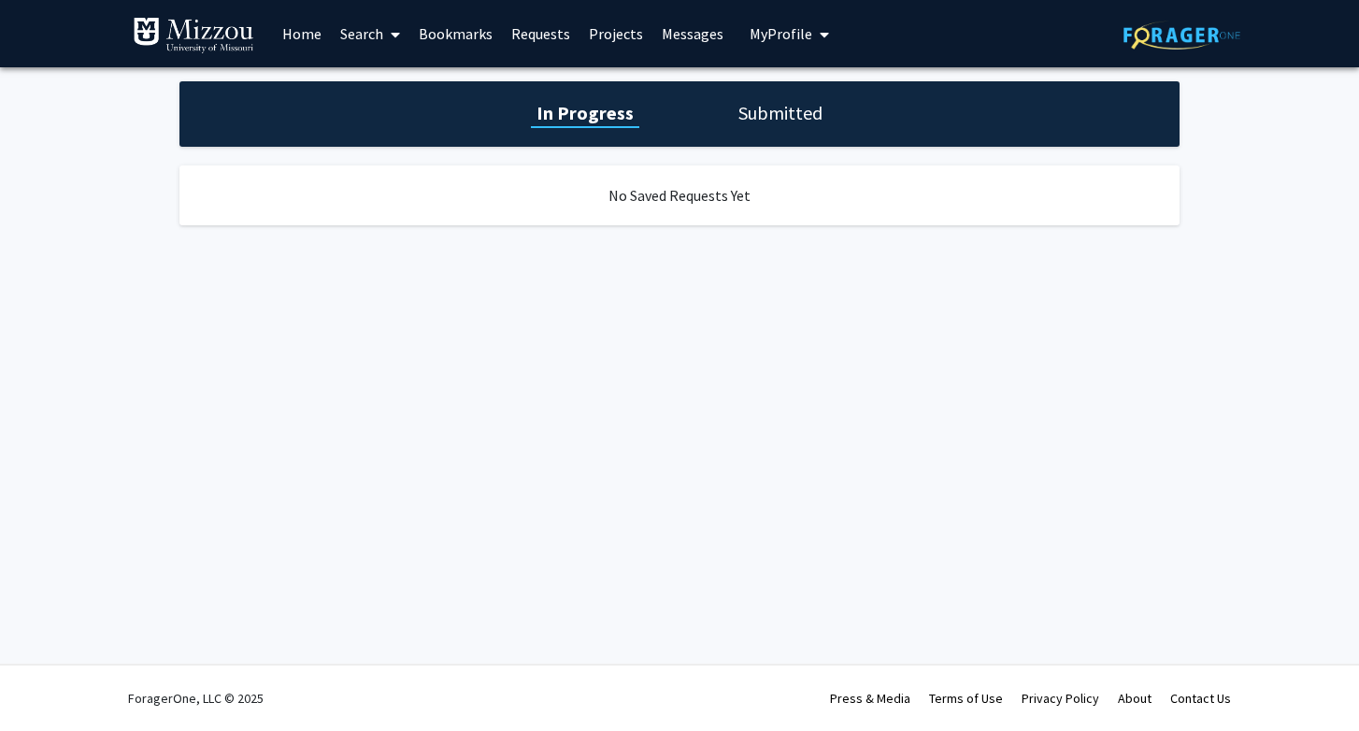
click at [756, 134] on div "In Progress Submitted" at bounding box center [679, 113] width 1000 height 65
click at [765, 122] on h1 "Submitted" at bounding box center [780, 113] width 95 height 26
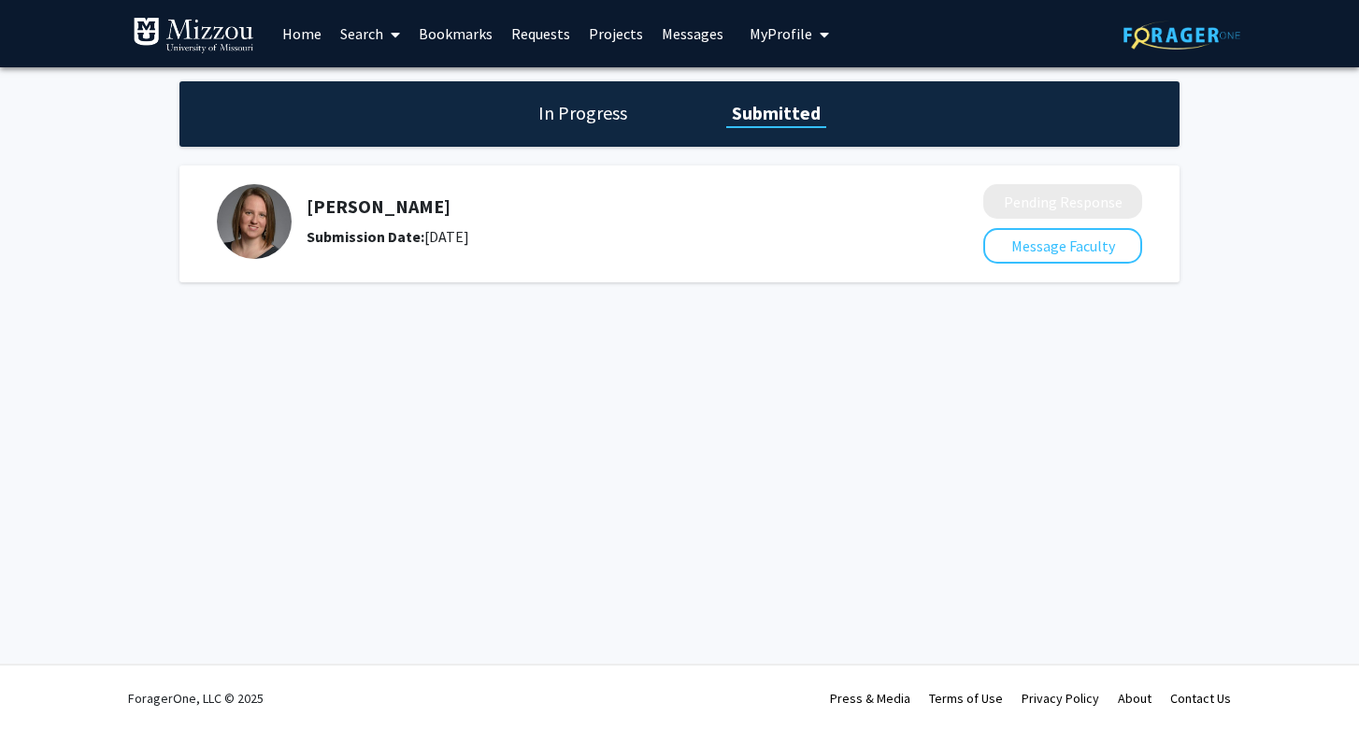
click at [561, 30] on link "Requests" at bounding box center [541, 33] width 78 height 65
click at [626, 36] on link "Projects" at bounding box center [615, 33] width 73 height 65
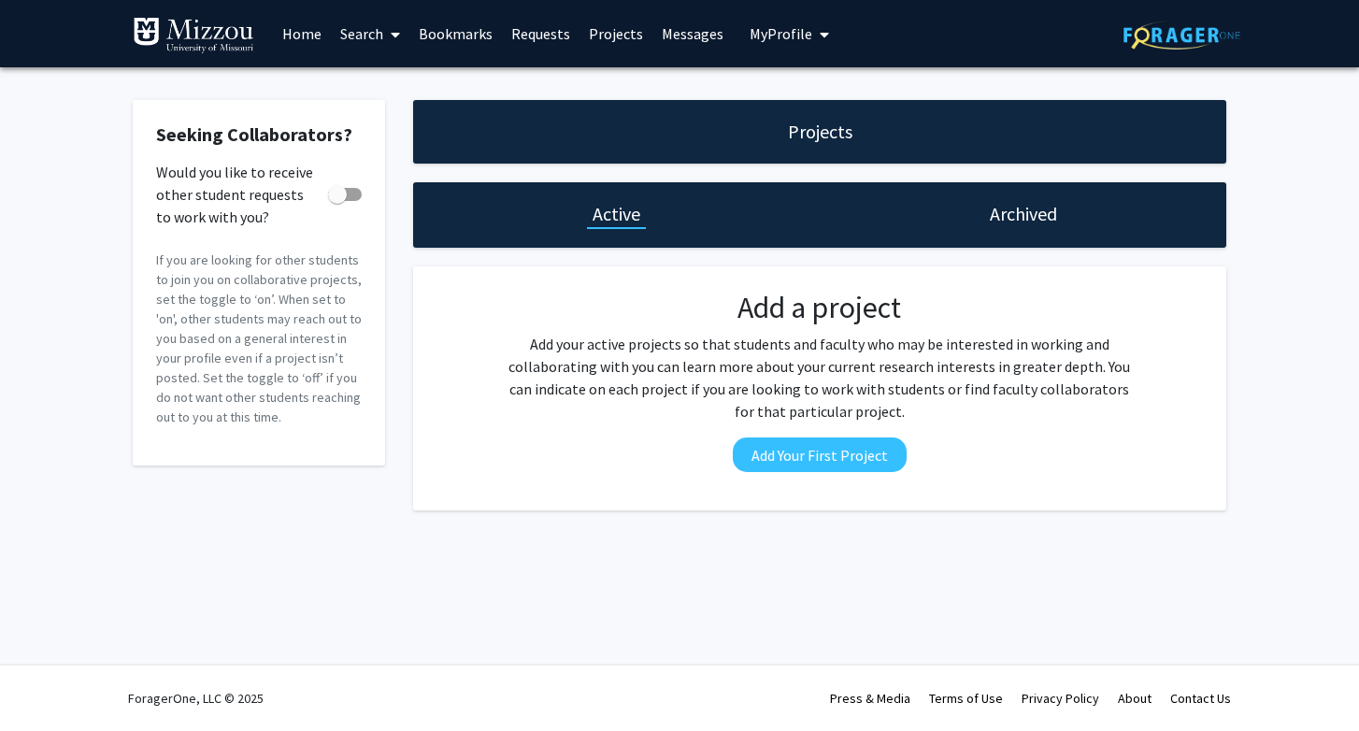
click at [389, 33] on span at bounding box center [391, 34] width 17 height 65
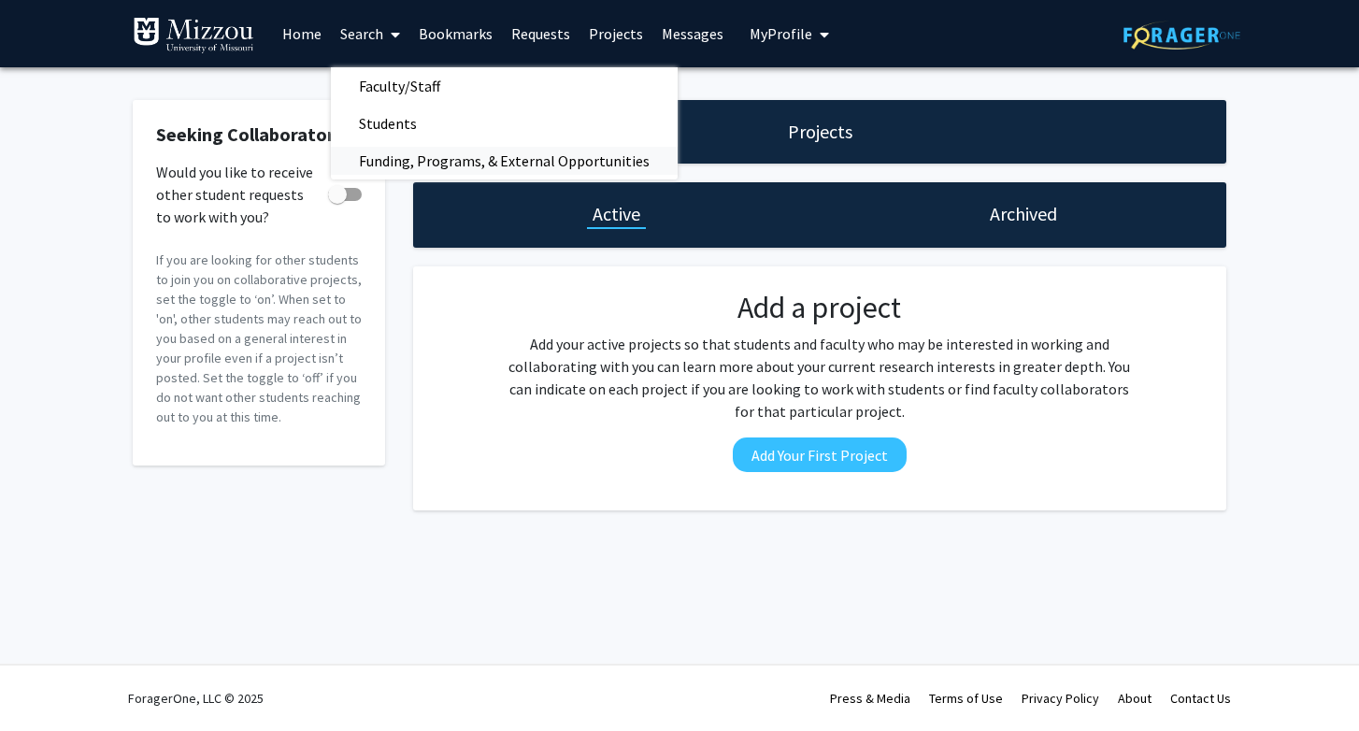
click at [464, 160] on span "Funding, Programs, & External Opportunities" at bounding box center [504, 160] width 347 height 37
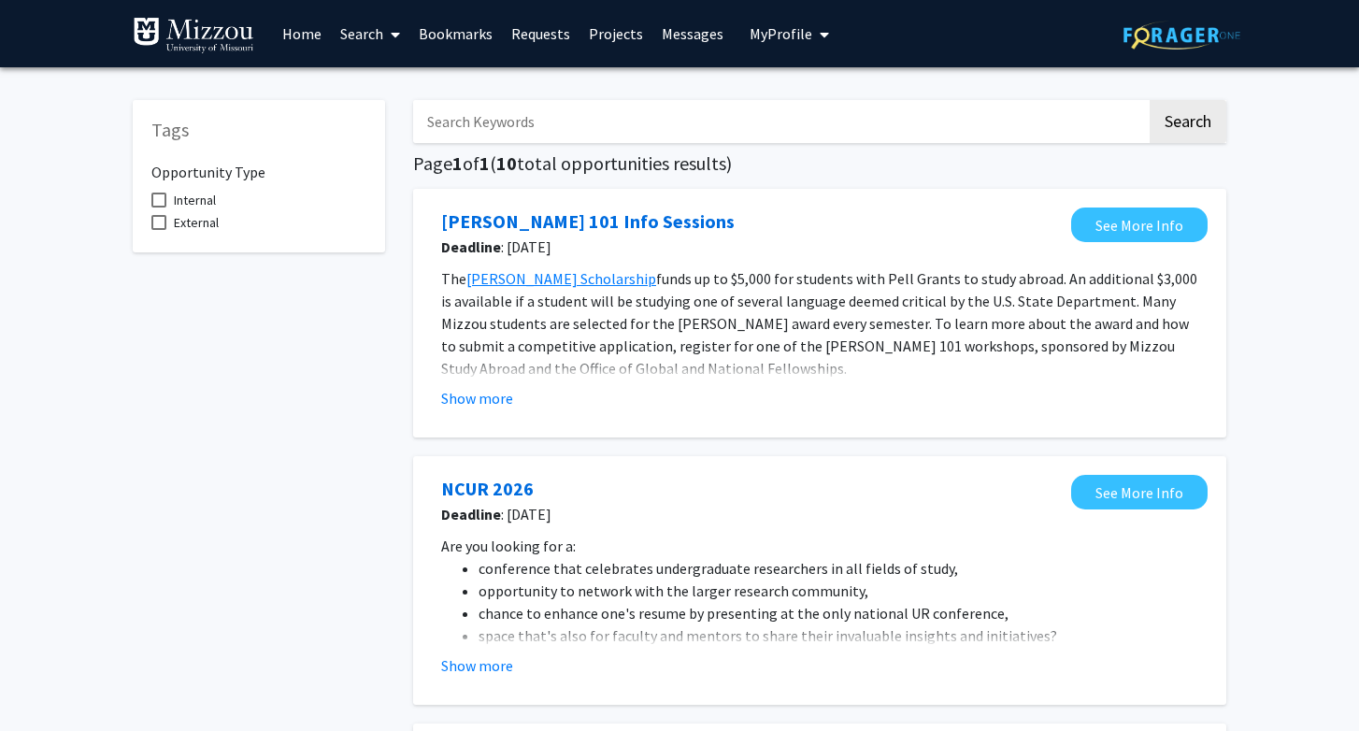
click at [396, 24] on span at bounding box center [391, 34] width 17 height 65
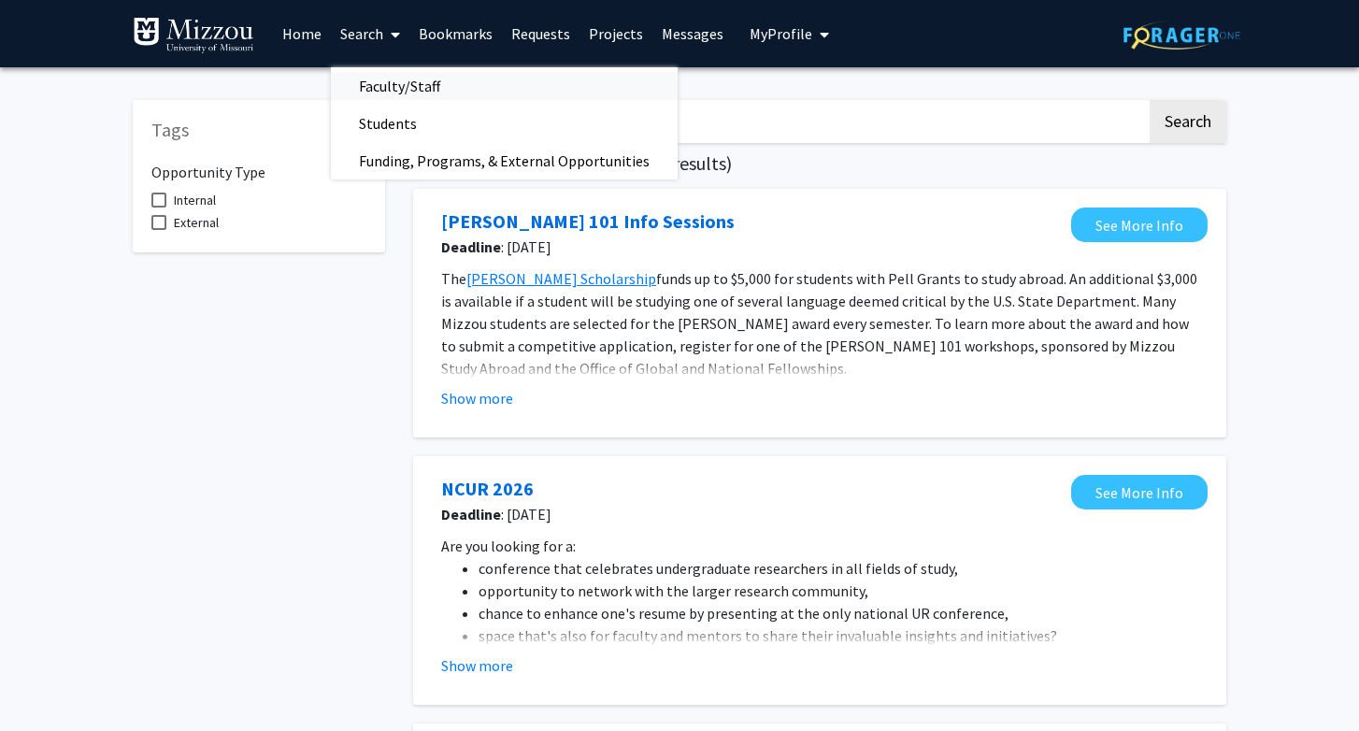
click at [391, 80] on span "Faculty/Staff" at bounding box center [399, 85] width 137 height 37
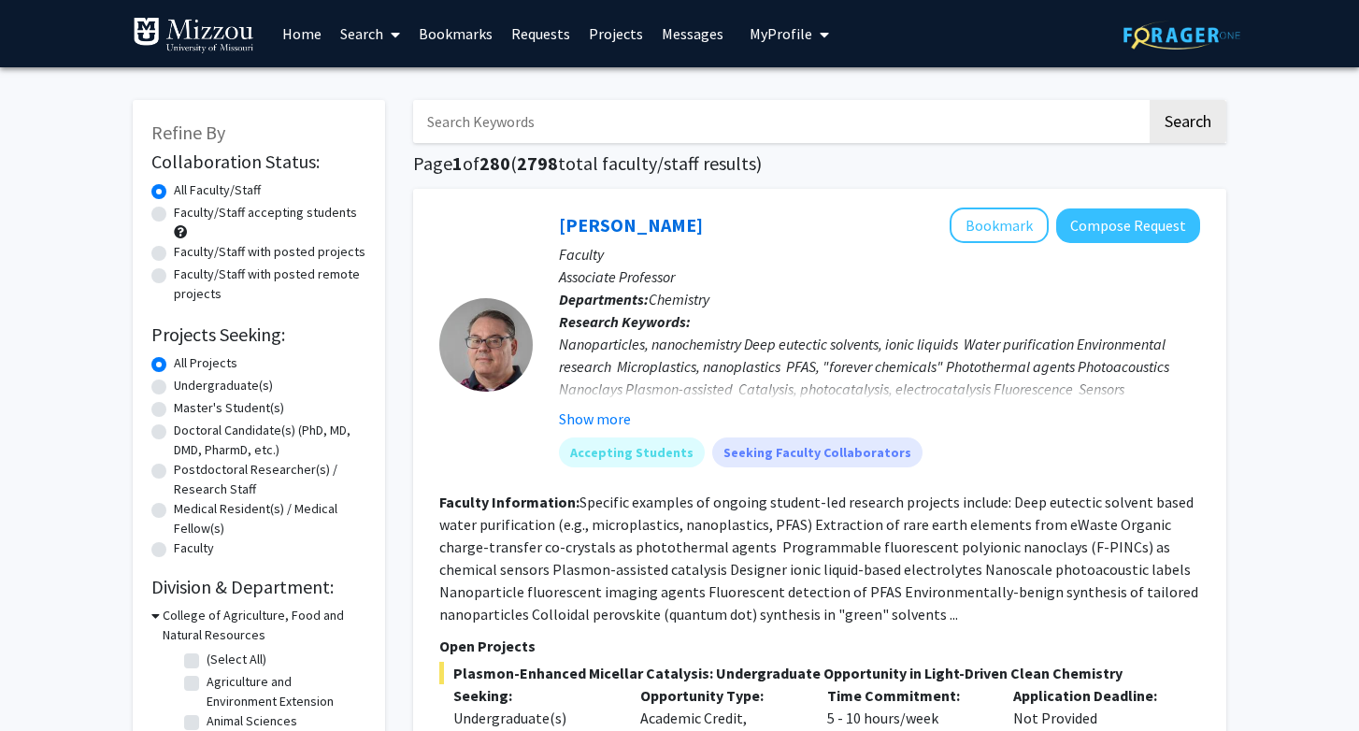
click at [308, 32] on link "Home" at bounding box center [302, 33] width 58 height 65
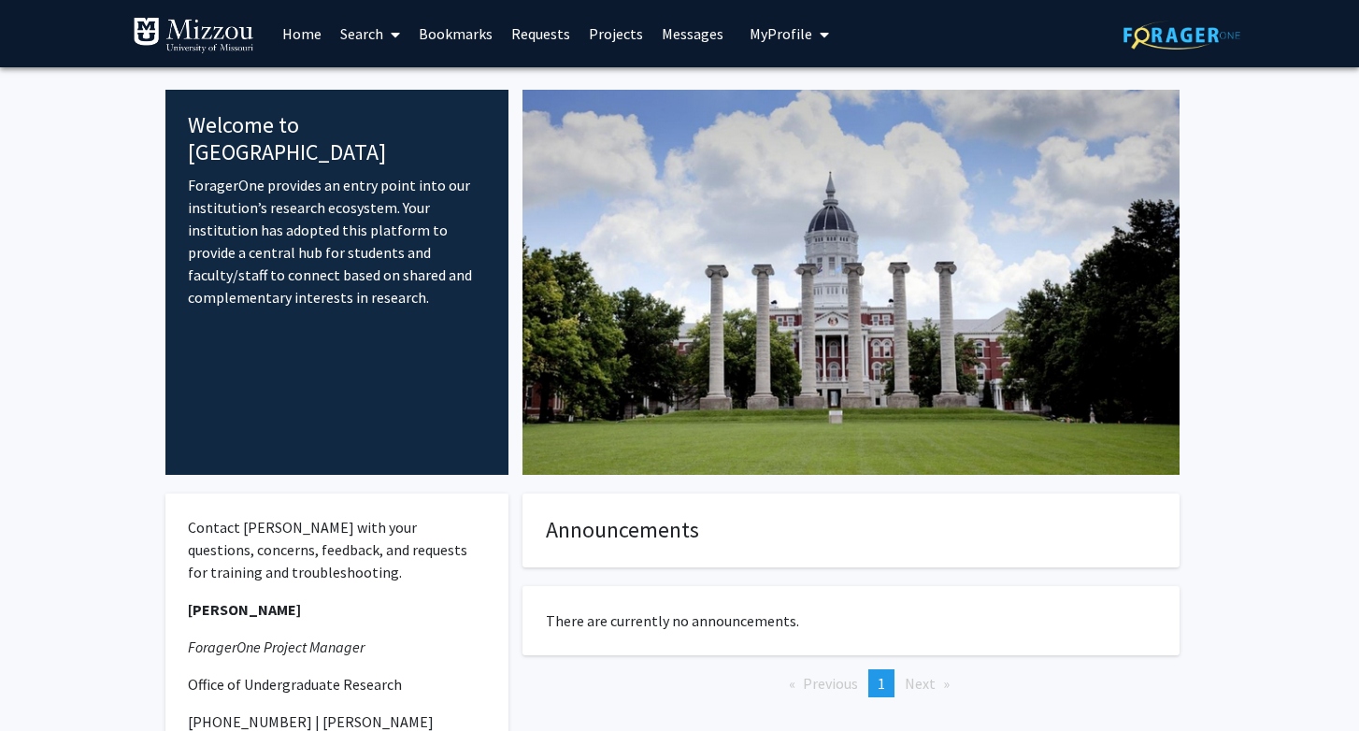
click at [381, 49] on link "Search" at bounding box center [370, 33] width 79 height 65
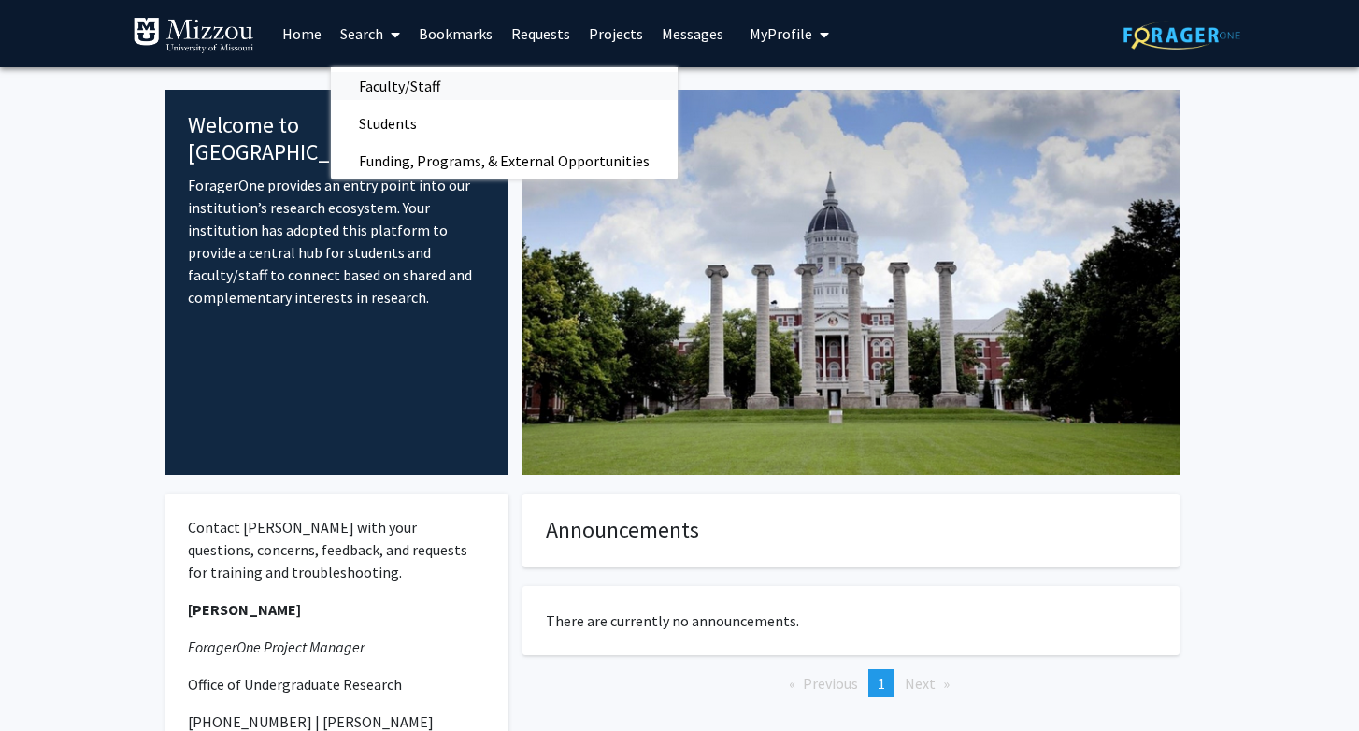
click at [377, 93] on span "Faculty/Staff" at bounding box center [399, 85] width 137 height 37
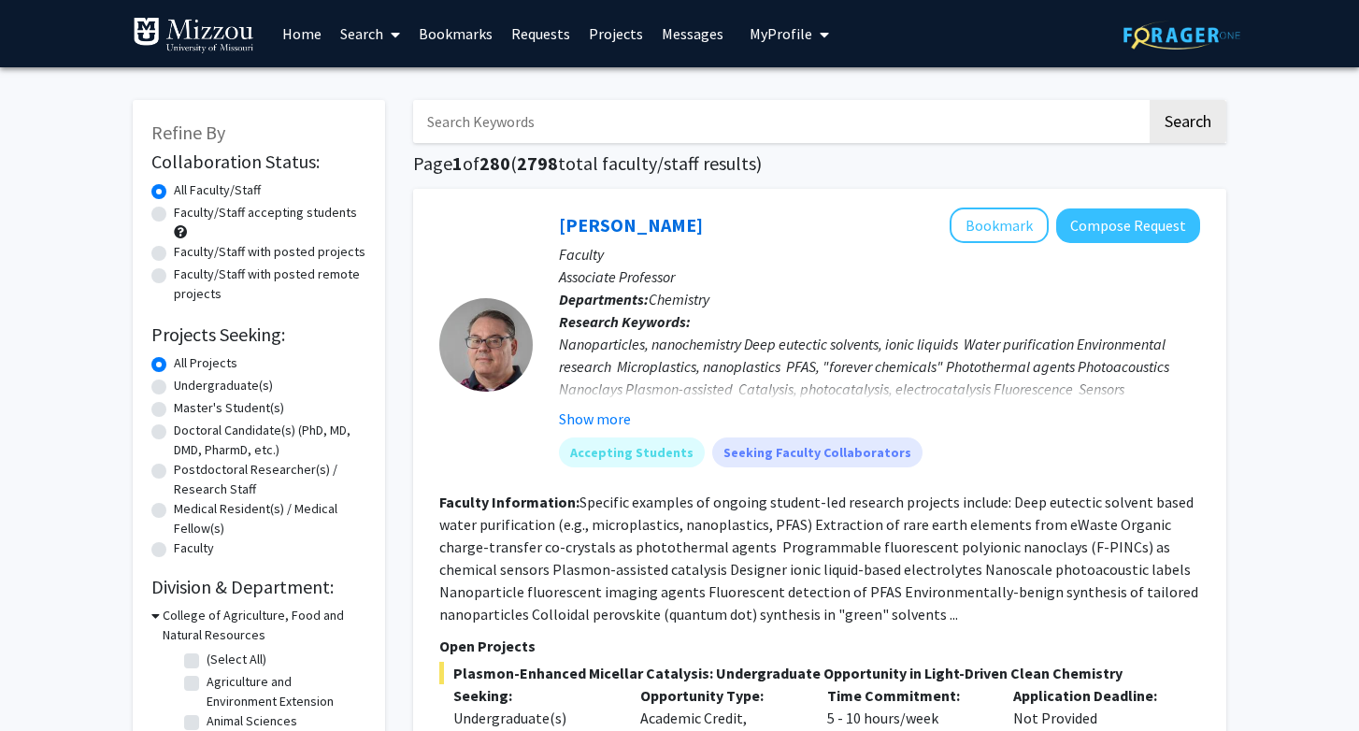
click at [174, 220] on label "Faculty/Staff accepting students" at bounding box center [265, 213] width 183 height 20
click at [174, 215] on input "Faculty/Staff accepting students" at bounding box center [180, 209] width 12 height 12
radio input "true"
click at [174, 393] on label "Undergraduate(s)" at bounding box center [223, 386] width 99 height 20
click at [174, 388] on input "Undergraduate(s)" at bounding box center [180, 382] width 12 height 12
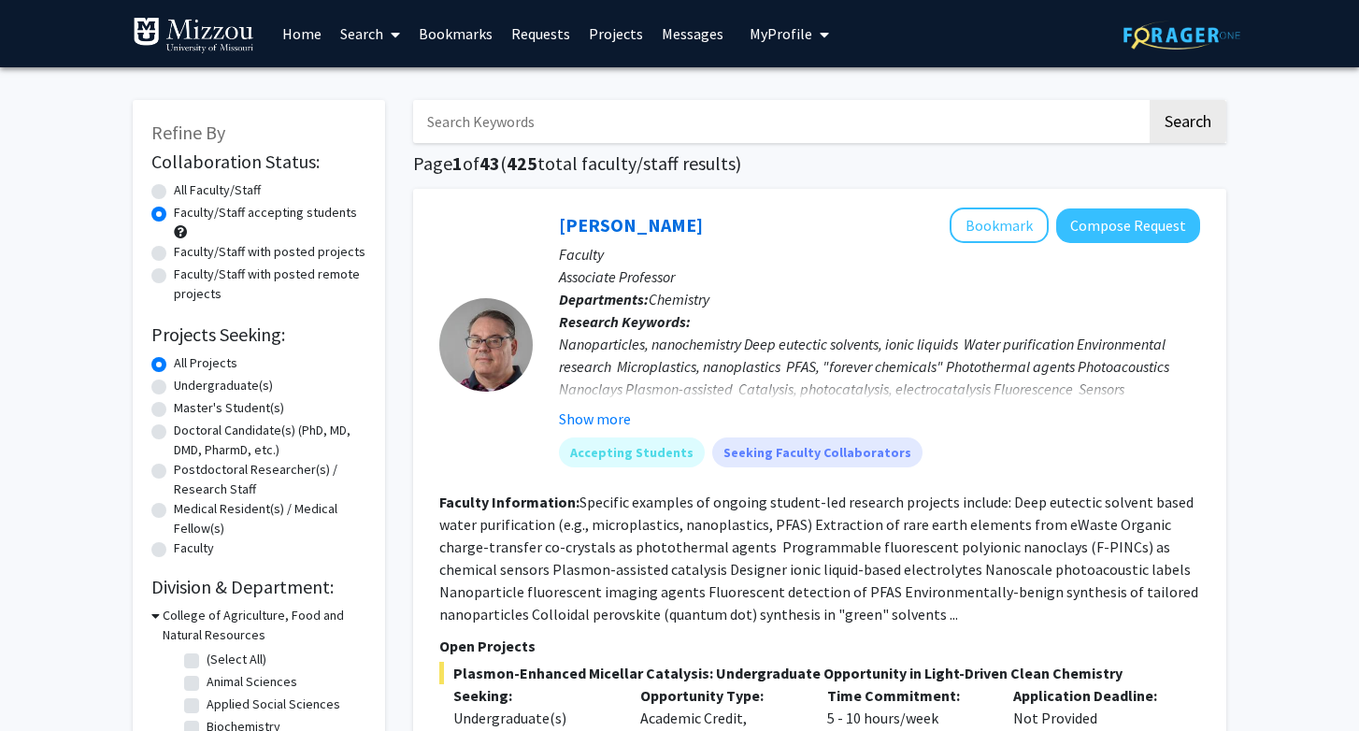
radio input "true"
